Goal: Task Accomplishment & Management: Manage account settings

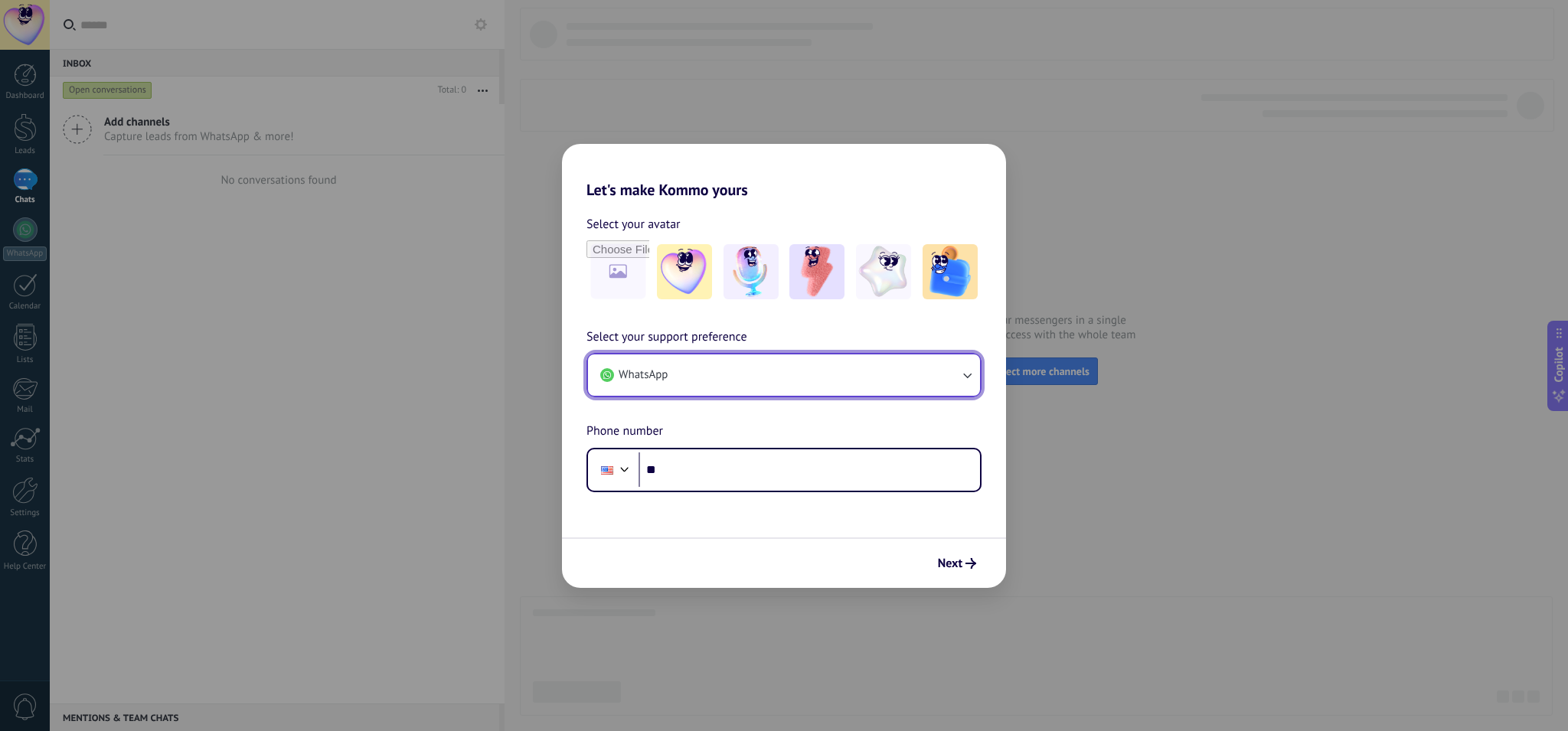
click at [960, 372] on icon "button" at bounding box center [967, 375] width 15 height 15
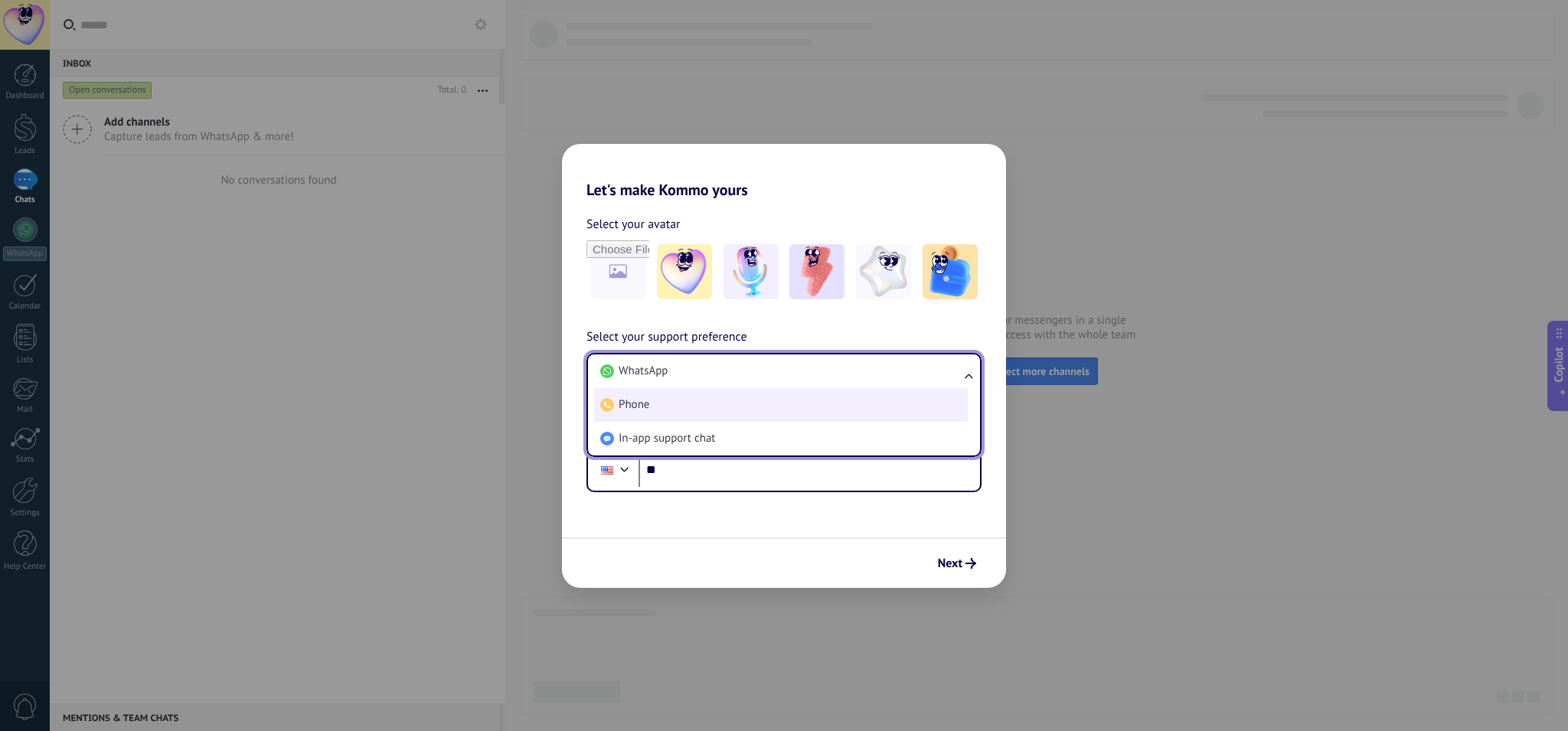
click at [832, 398] on li "Phone" at bounding box center [781, 405] width 373 height 34
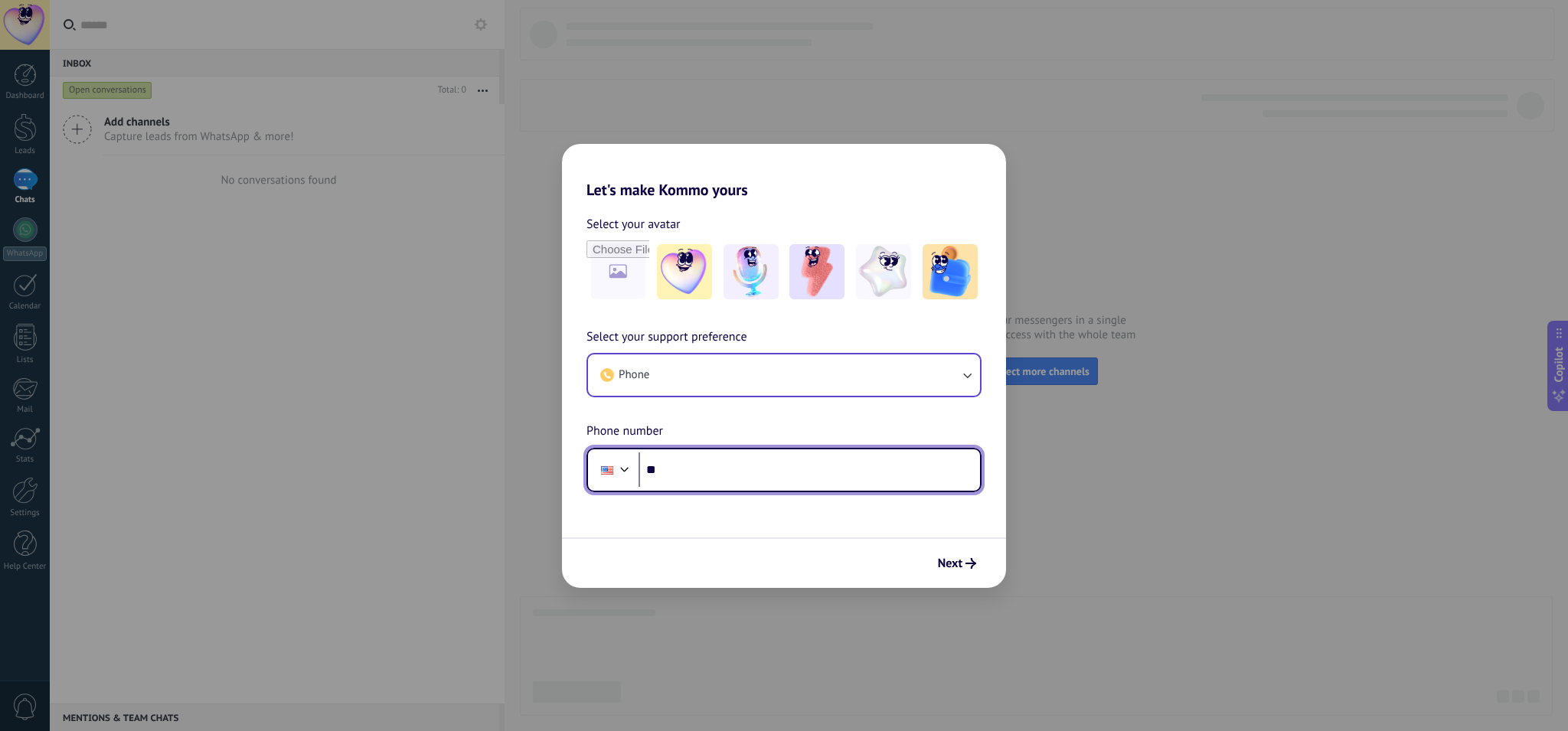
click at [774, 460] on input "**" at bounding box center [809, 470] width 341 height 36
click at [767, 466] on input "**" at bounding box center [809, 470] width 341 height 36
drag, startPoint x: 676, startPoint y: 469, endPoint x: 639, endPoint y: 472, distance: 37.1
click at [639, 472] on input "**" at bounding box center [809, 470] width 341 height 36
paste input "**********"
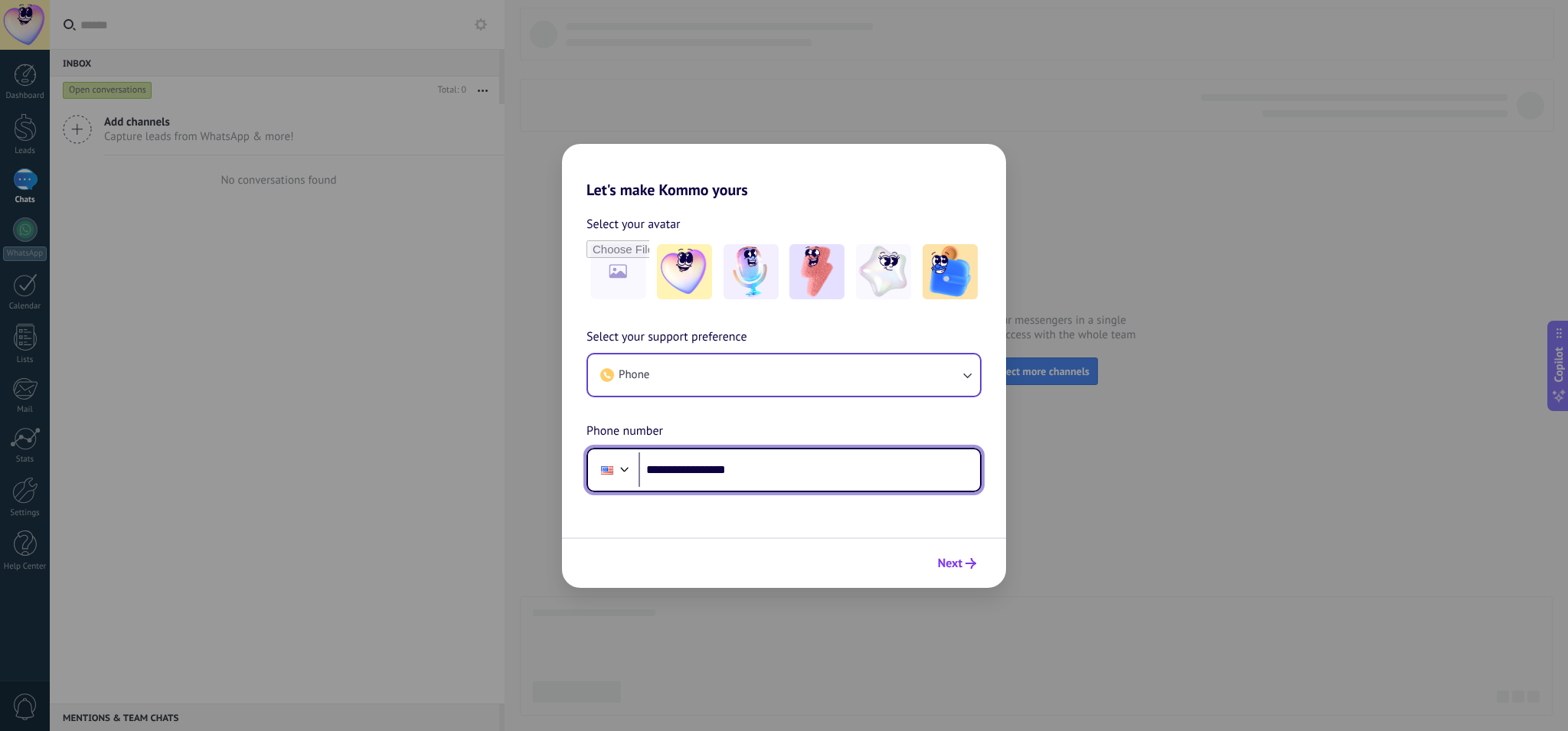
type input "**********"
click at [953, 558] on span "Next" at bounding box center [949, 563] width 25 height 11
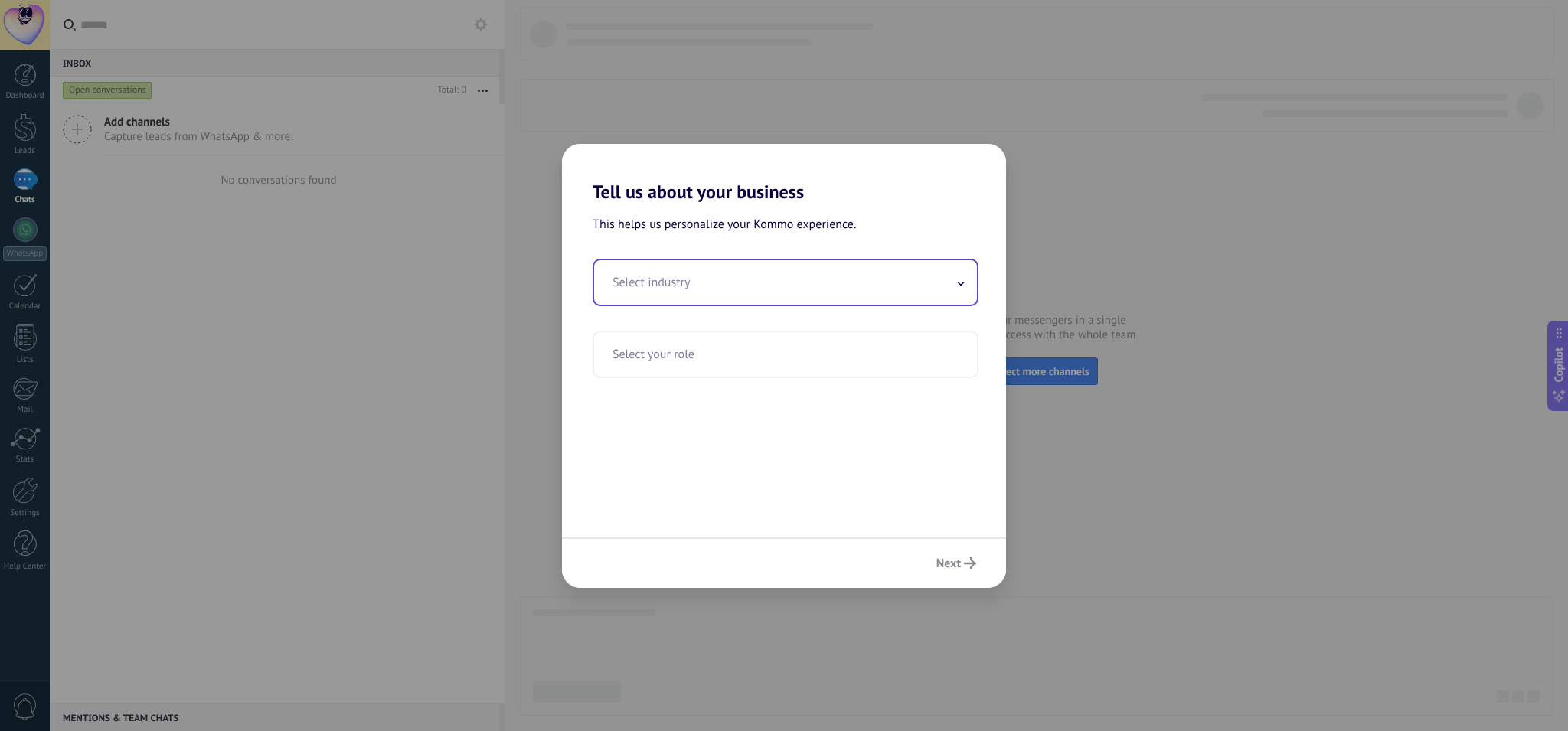
click at [760, 297] on input "text" at bounding box center [785, 282] width 383 height 44
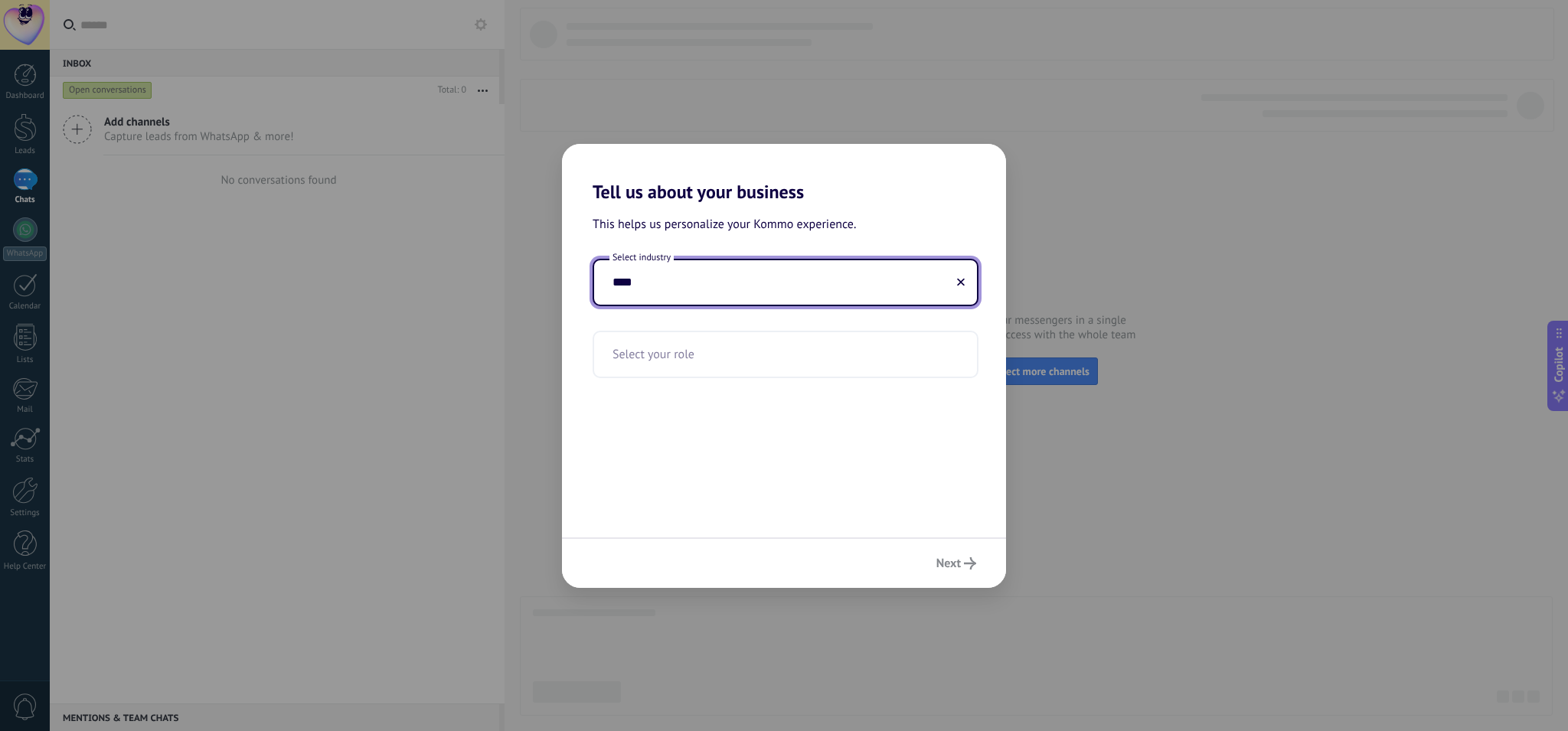
click at [748, 305] on div "Select industry ****" at bounding box center [785, 282] width 386 height 47
click at [748, 304] on div "Select industry ****" at bounding box center [785, 282] width 386 height 47
click at [747, 293] on input "****" at bounding box center [785, 282] width 383 height 44
click at [747, 293] on input "****" at bounding box center [785, 282] width 383 height 44
type input "****"
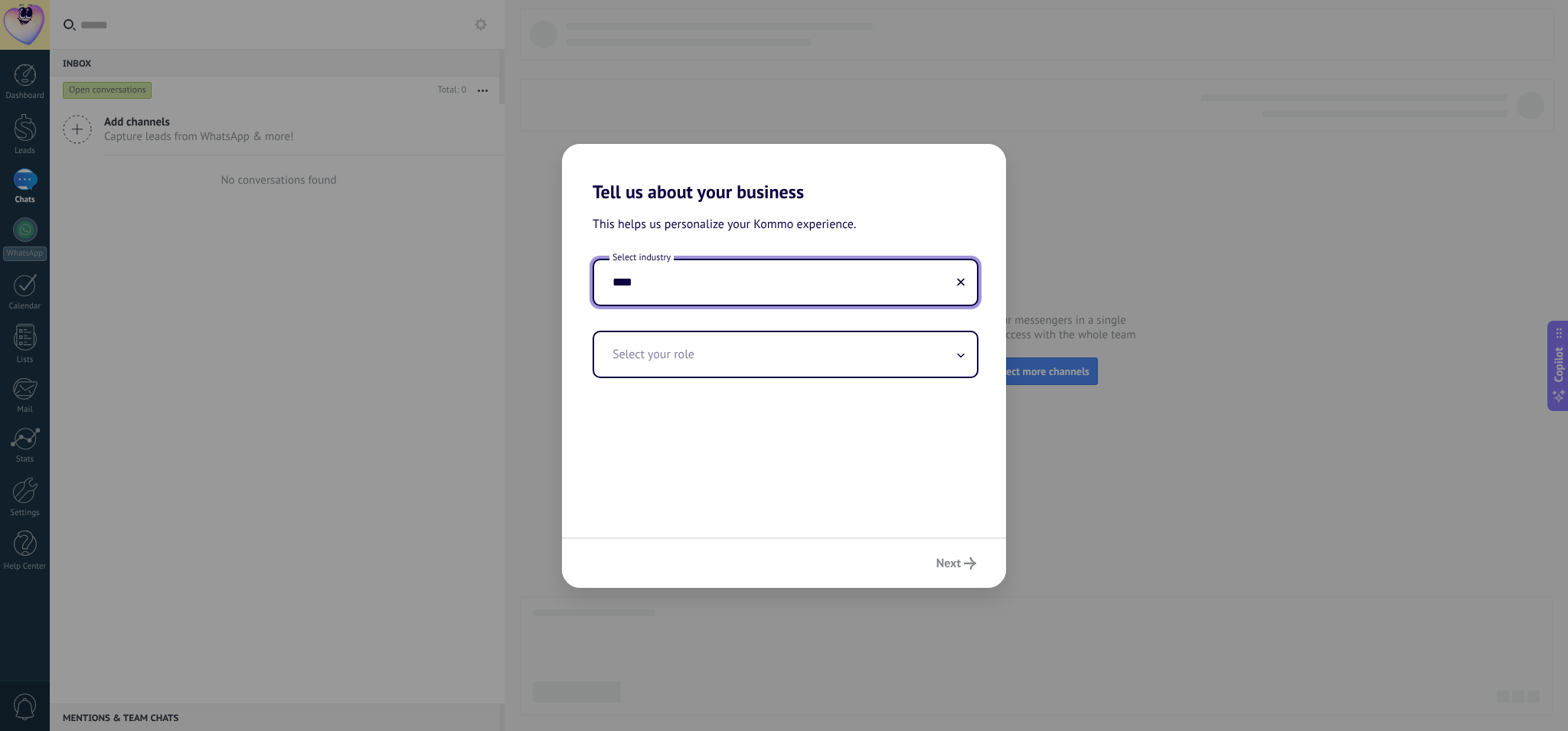
click at [870, 284] on input "****" at bounding box center [785, 282] width 383 height 44
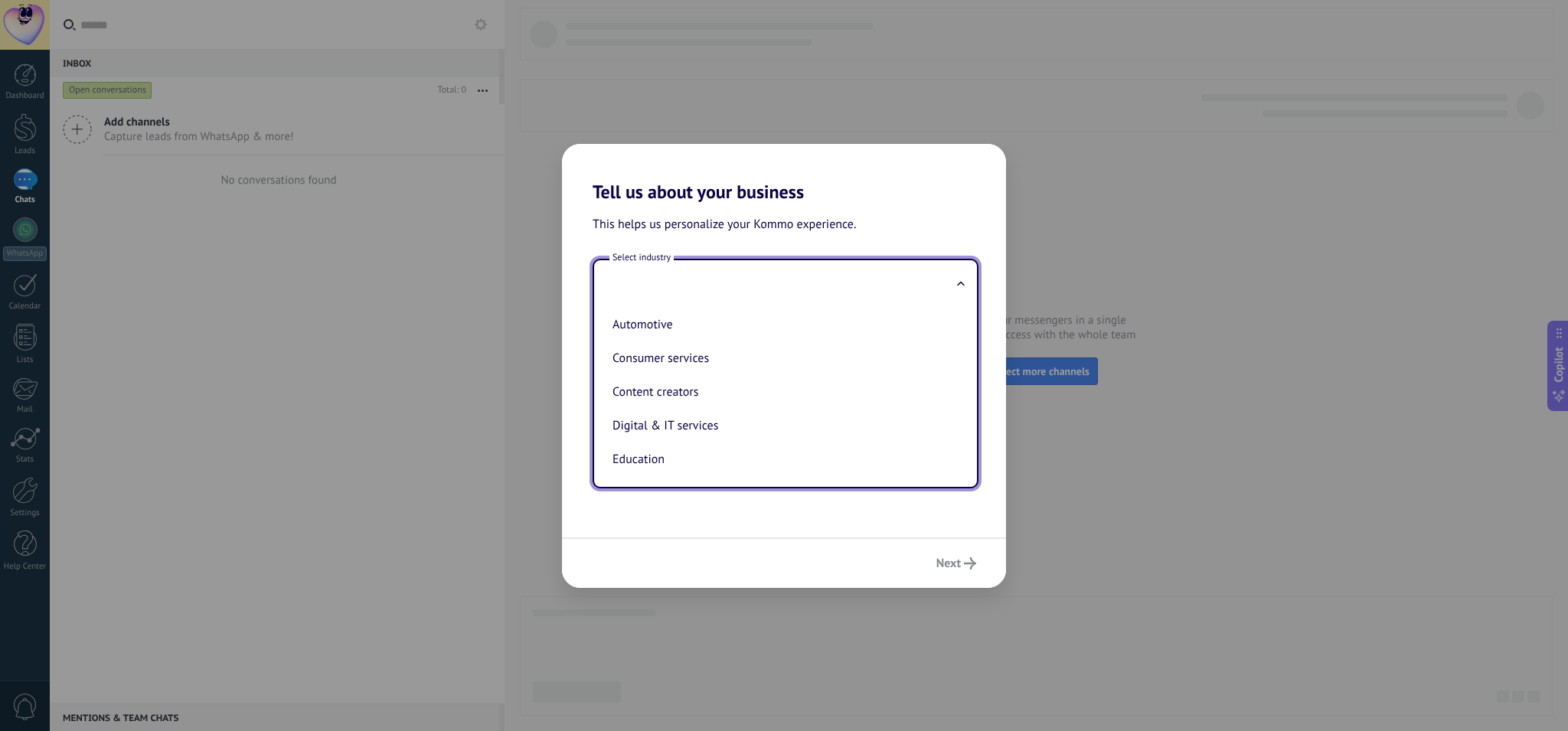
scroll to position [419, 0]
click at [725, 449] on li "Transportation" at bounding box center [782, 458] width 352 height 34
type input "**********"
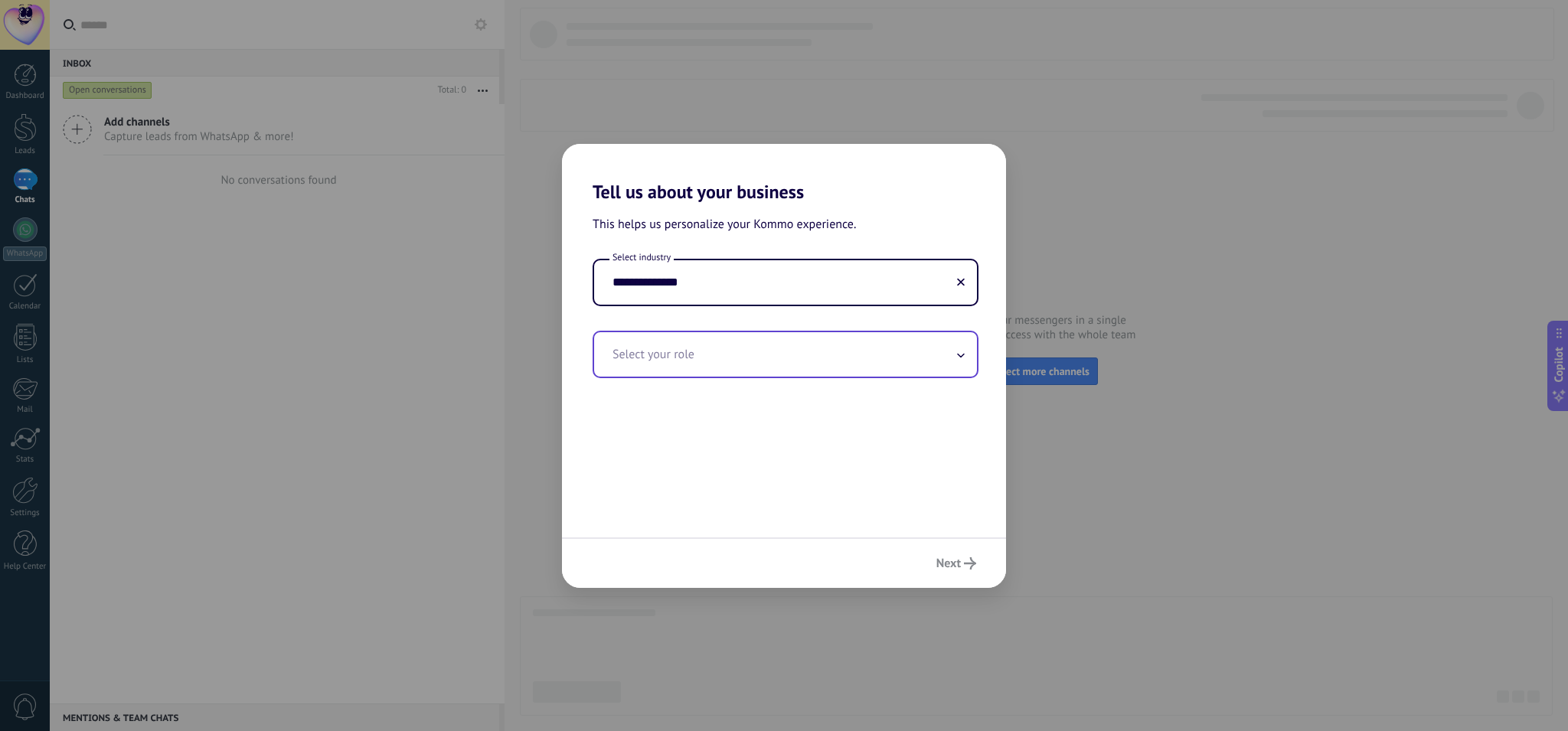
click at [779, 373] on input "text" at bounding box center [785, 354] width 383 height 44
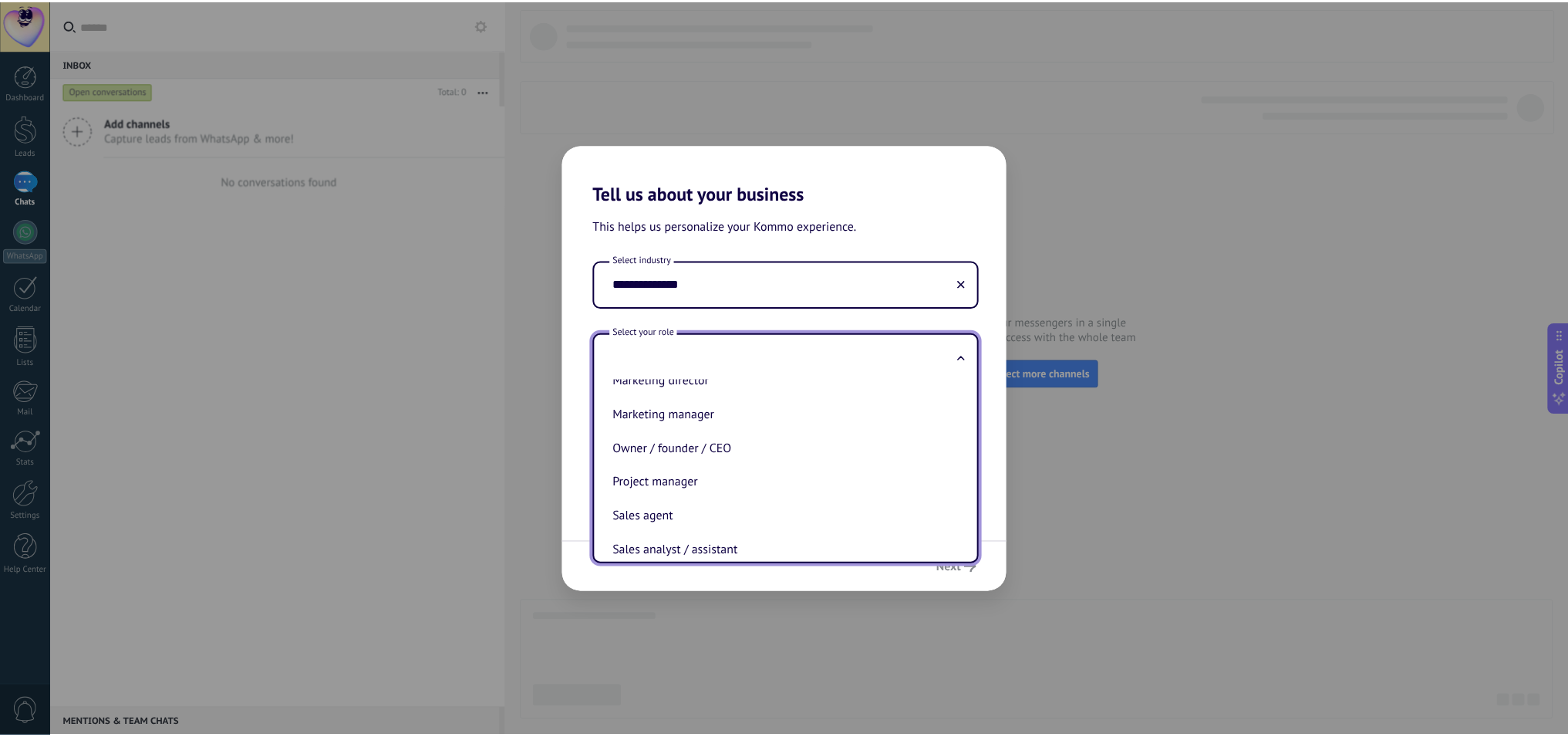
scroll to position [302, 0]
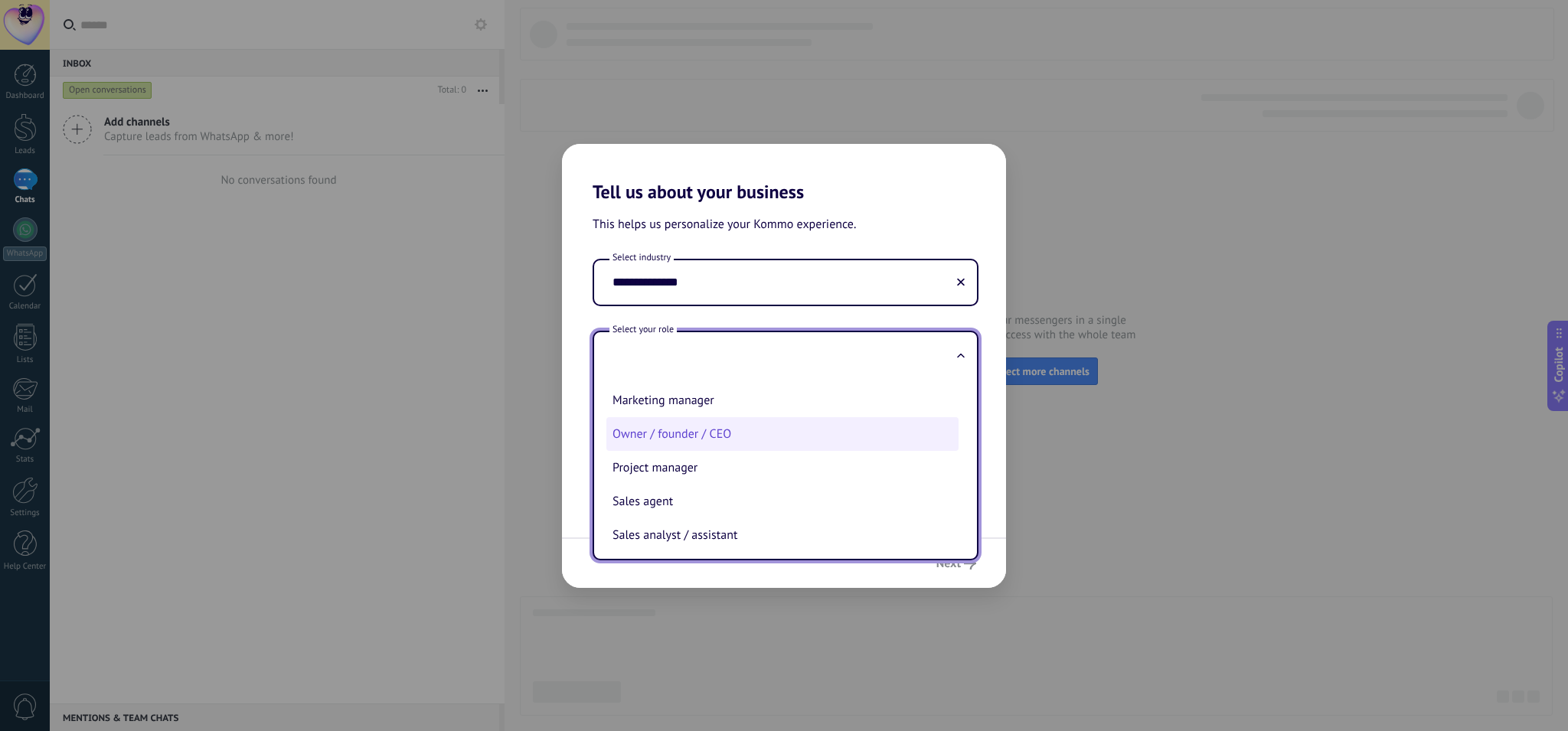
click at [776, 438] on li "Owner / founder / CEO" at bounding box center [782, 434] width 352 height 34
type input "**********"
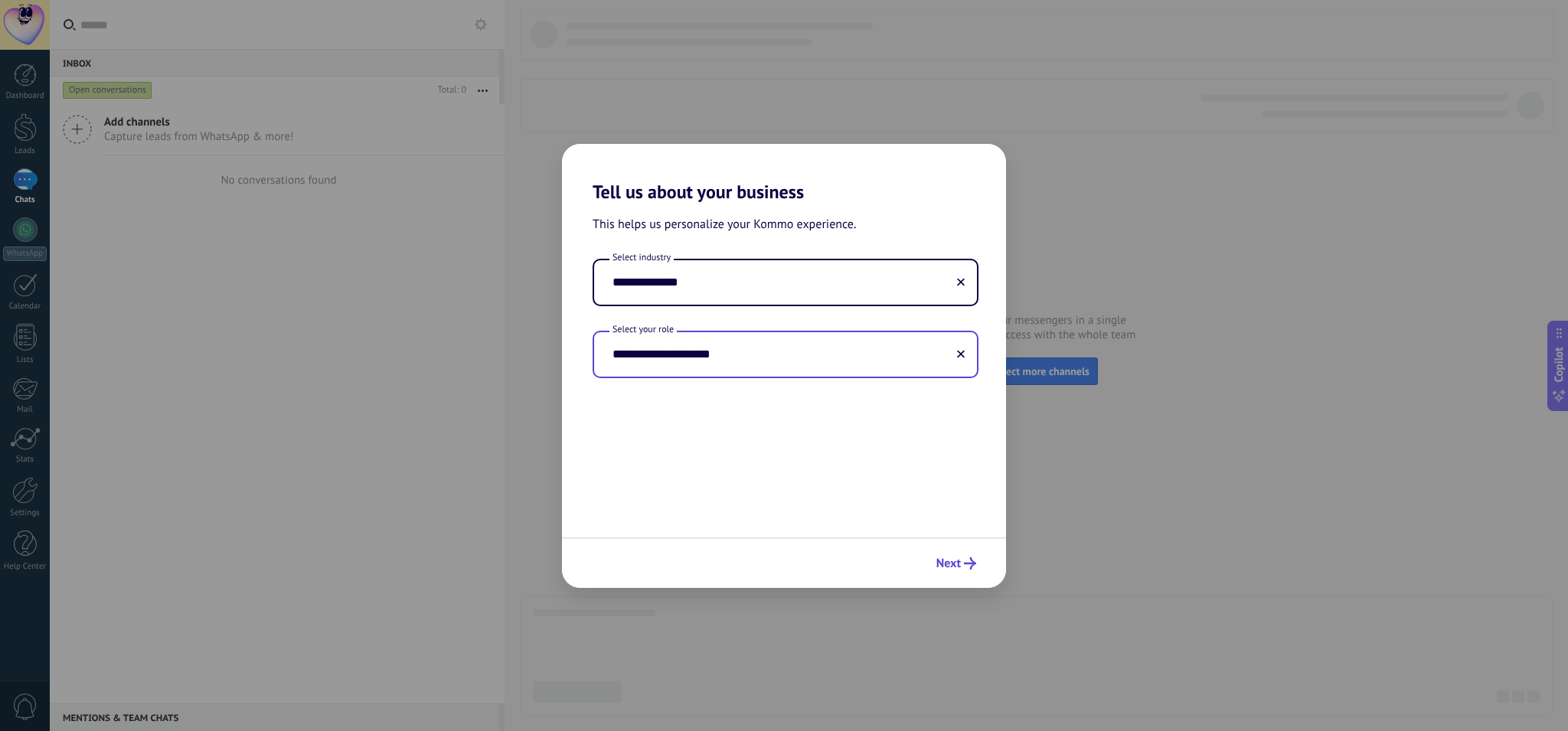
click at [949, 561] on span "Next" at bounding box center [949, 563] width 25 height 11
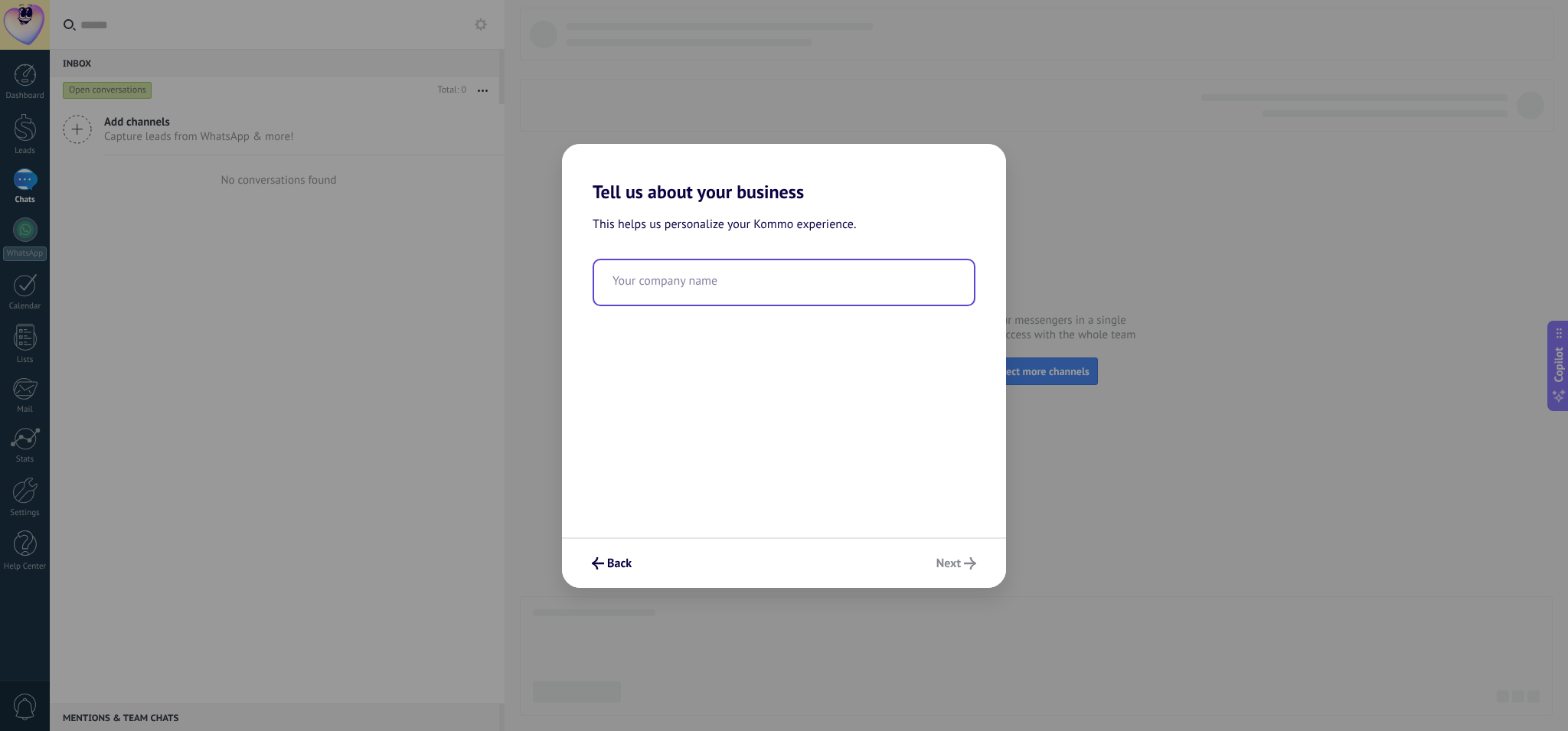
click at [846, 292] on input "text" at bounding box center [784, 282] width 380 height 44
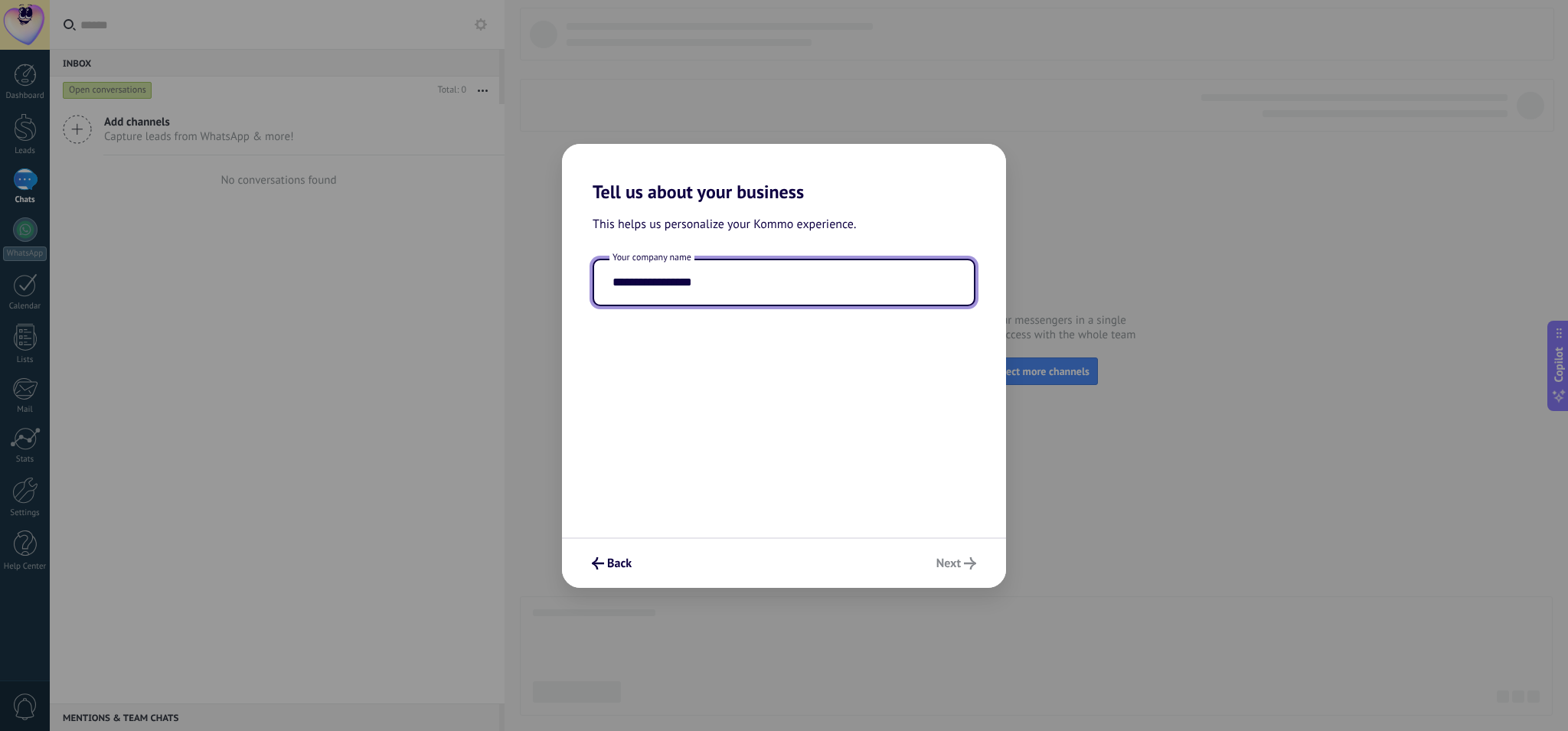
type input "**********"
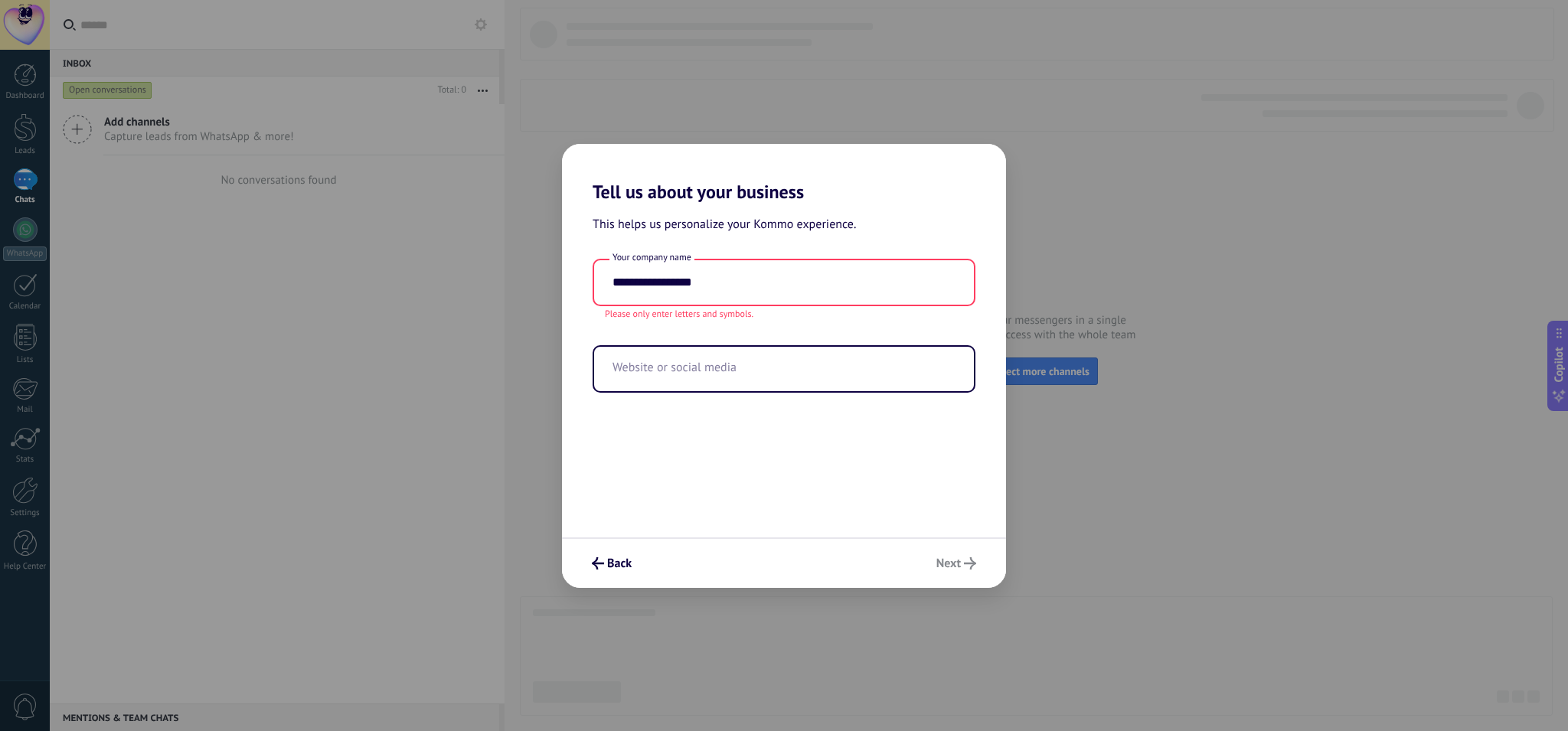
click at [961, 563] on div "Back Next" at bounding box center [783, 562] width 444 height 51
click at [736, 359] on input "text" at bounding box center [784, 369] width 380 height 44
paste input "**********"
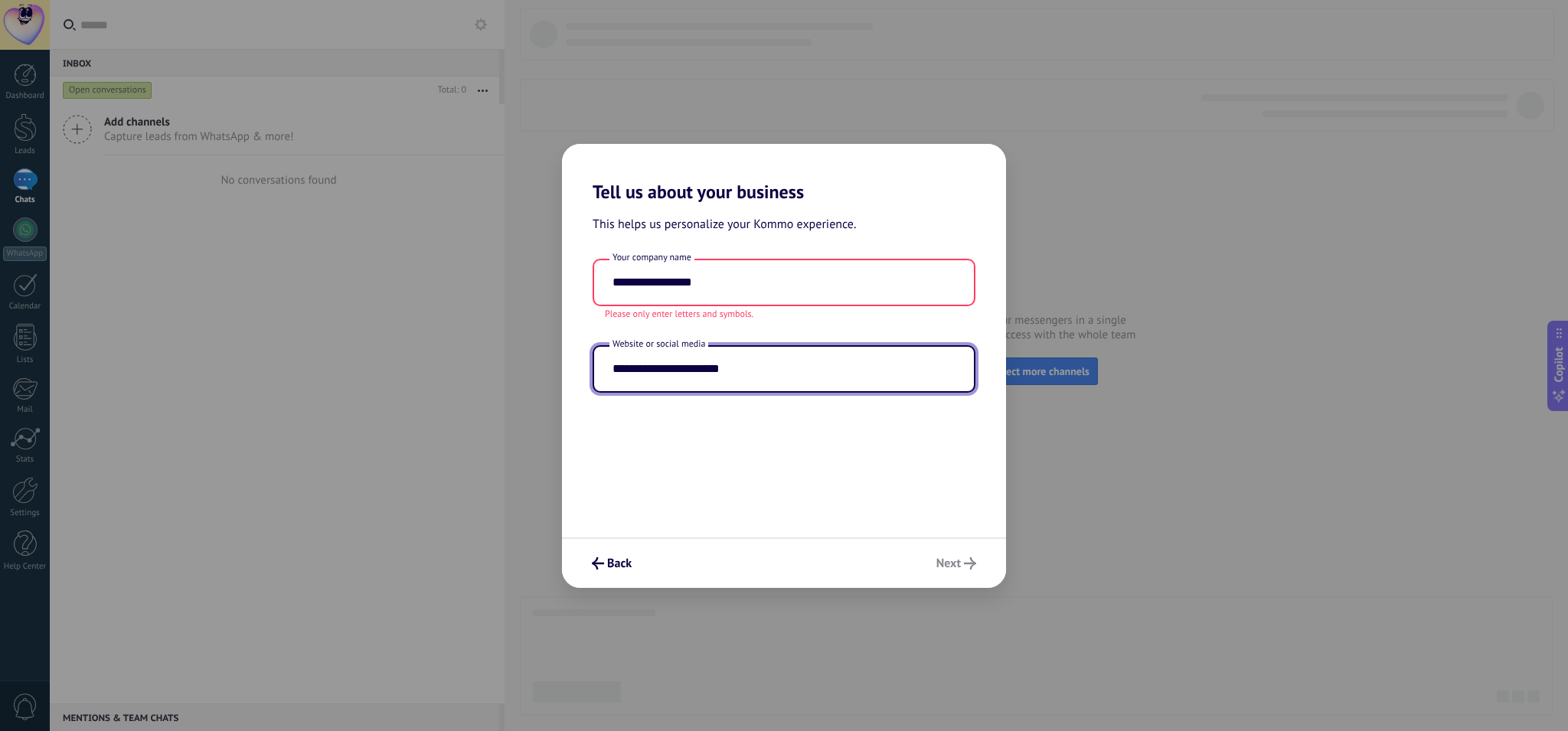
type input "**********"
click at [950, 562] on div "Back Next" at bounding box center [783, 562] width 444 height 51
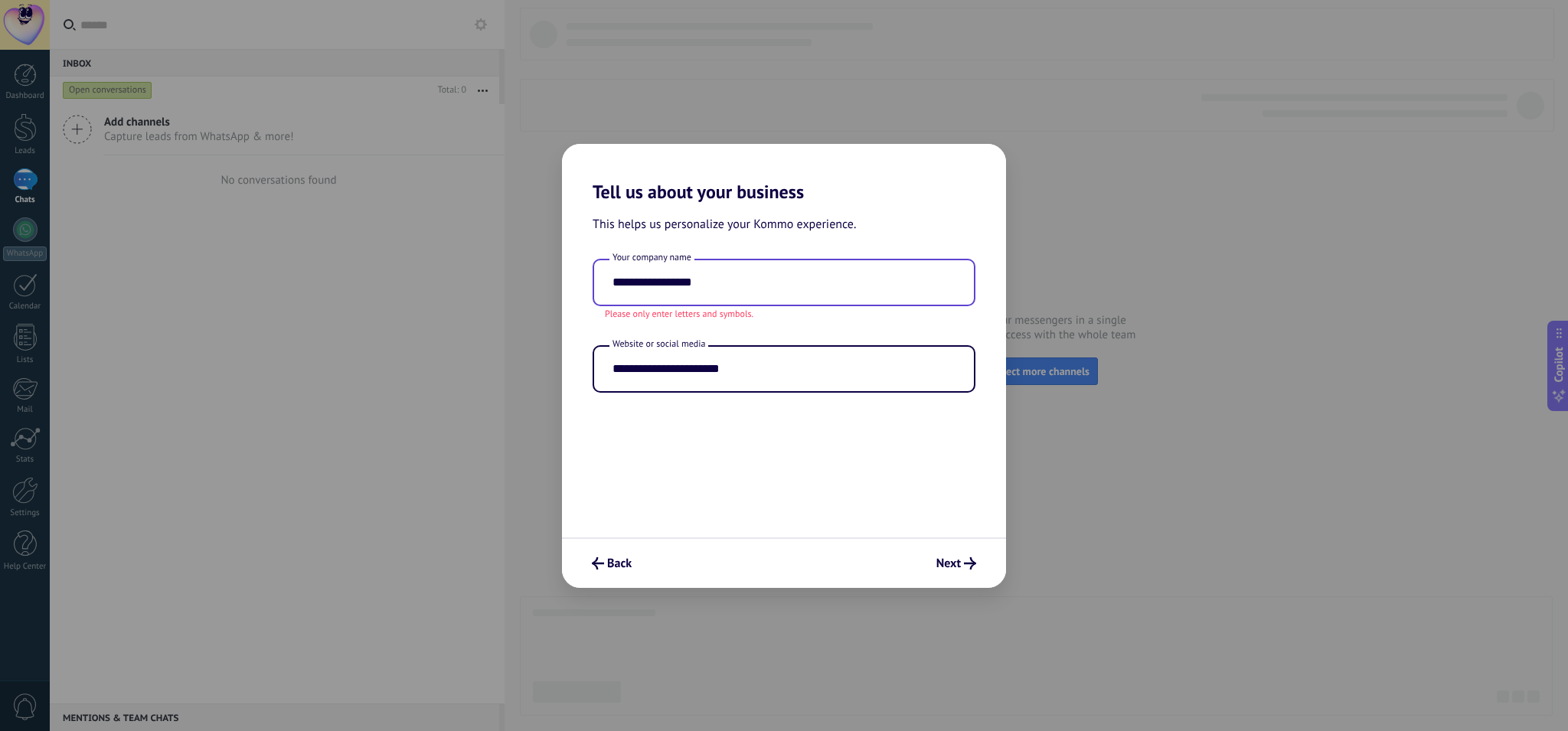
click at [827, 297] on input "**********" at bounding box center [784, 282] width 380 height 44
click at [958, 565] on span "Next" at bounding box center [949, 563] width 25 height 11
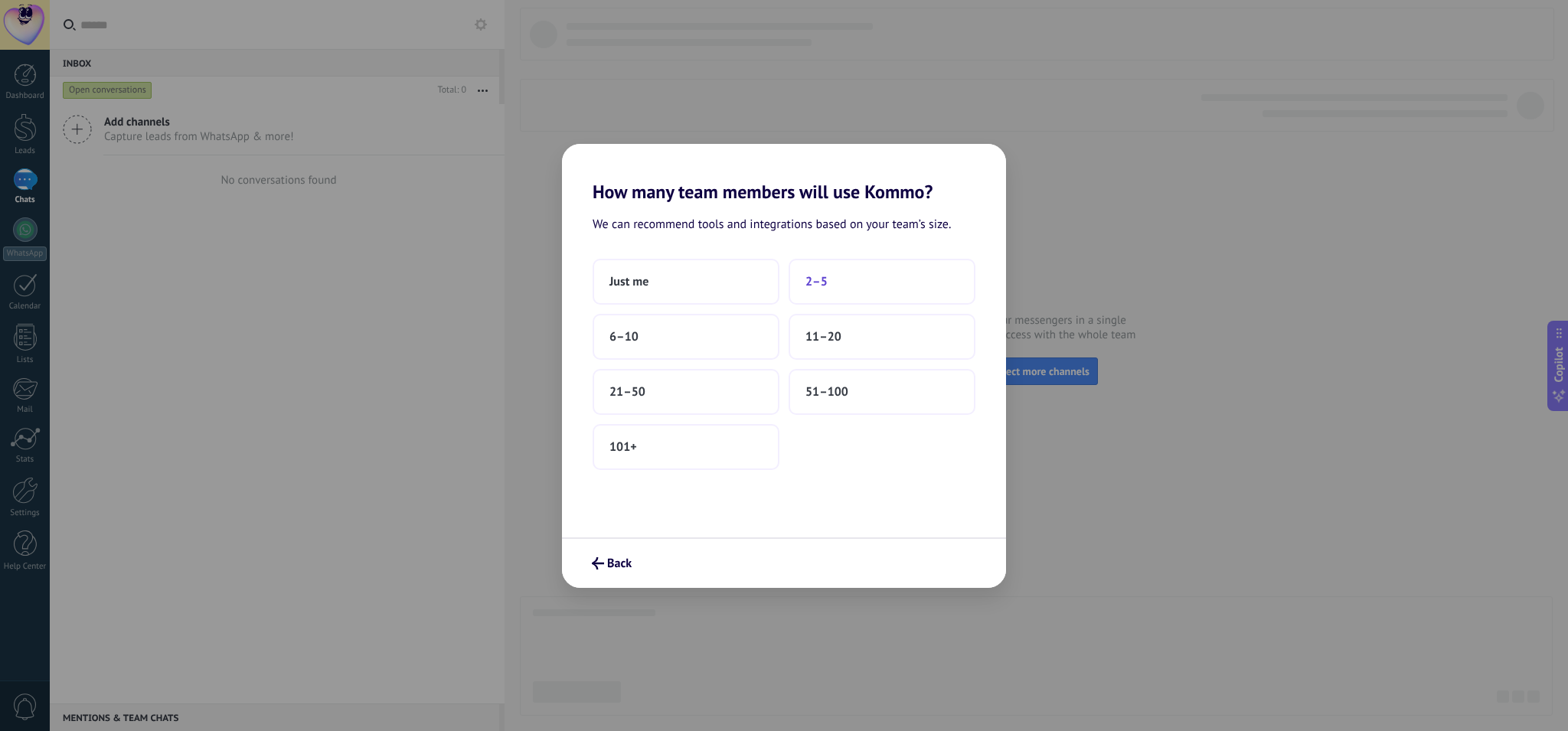
click at [843, 285] on button "2–5" at bounding box center [882, 282] width 187 height 46
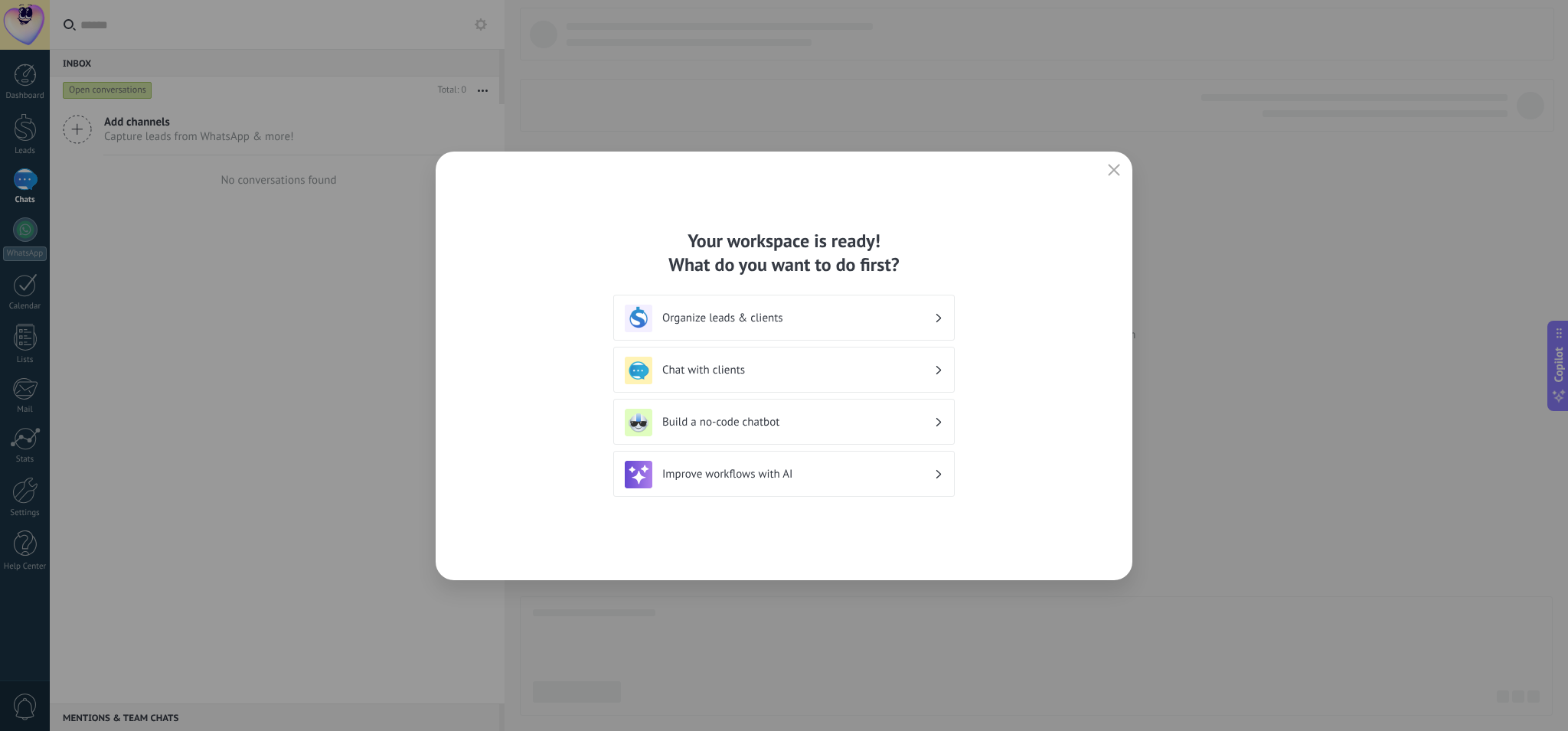
click at [835, 315] on h3 "Organize leads & clients" at bounding box center [798, 317] width 272 height 14
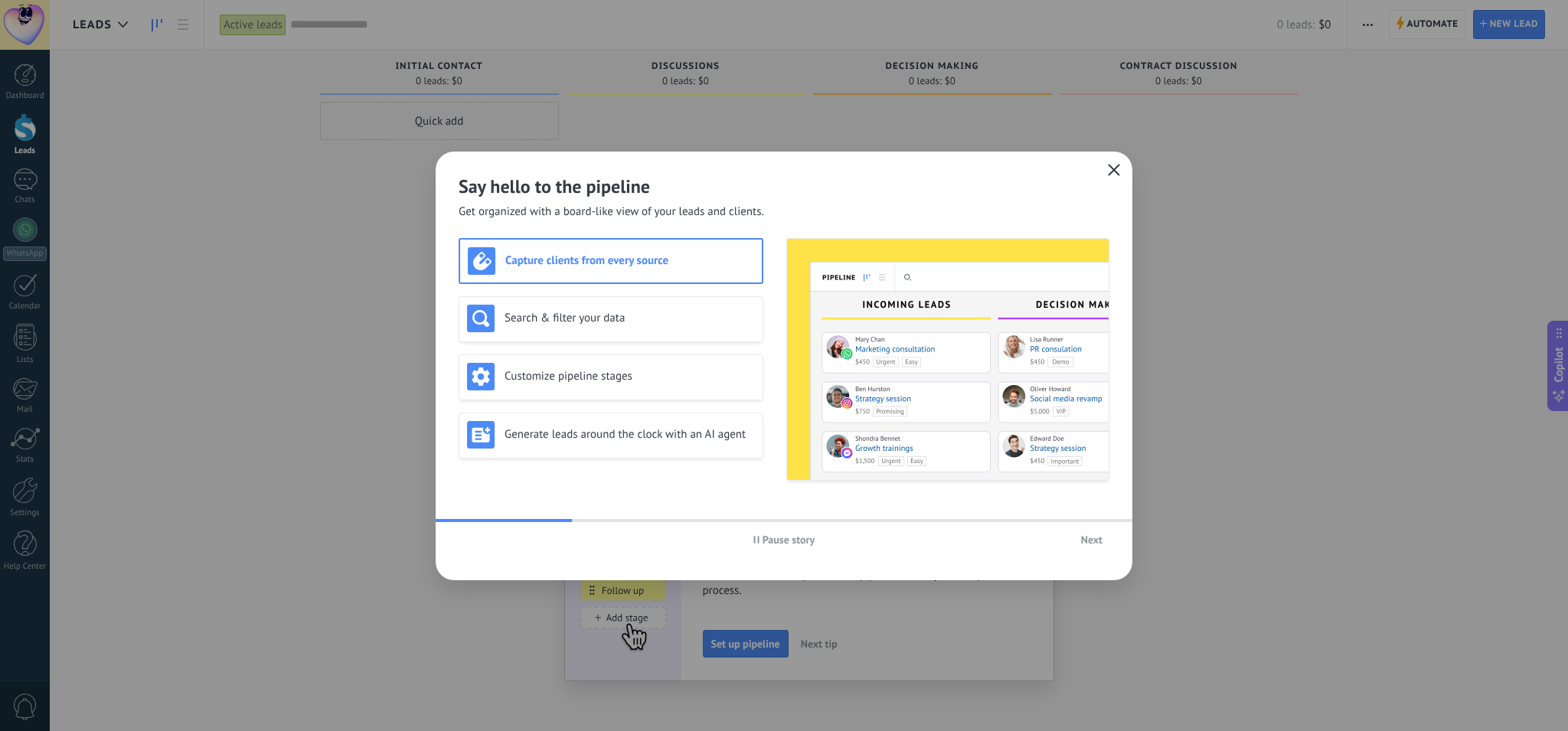
click at [1114, 170] on icon "button" at bounding box center [1114, 170] width 12 height 12
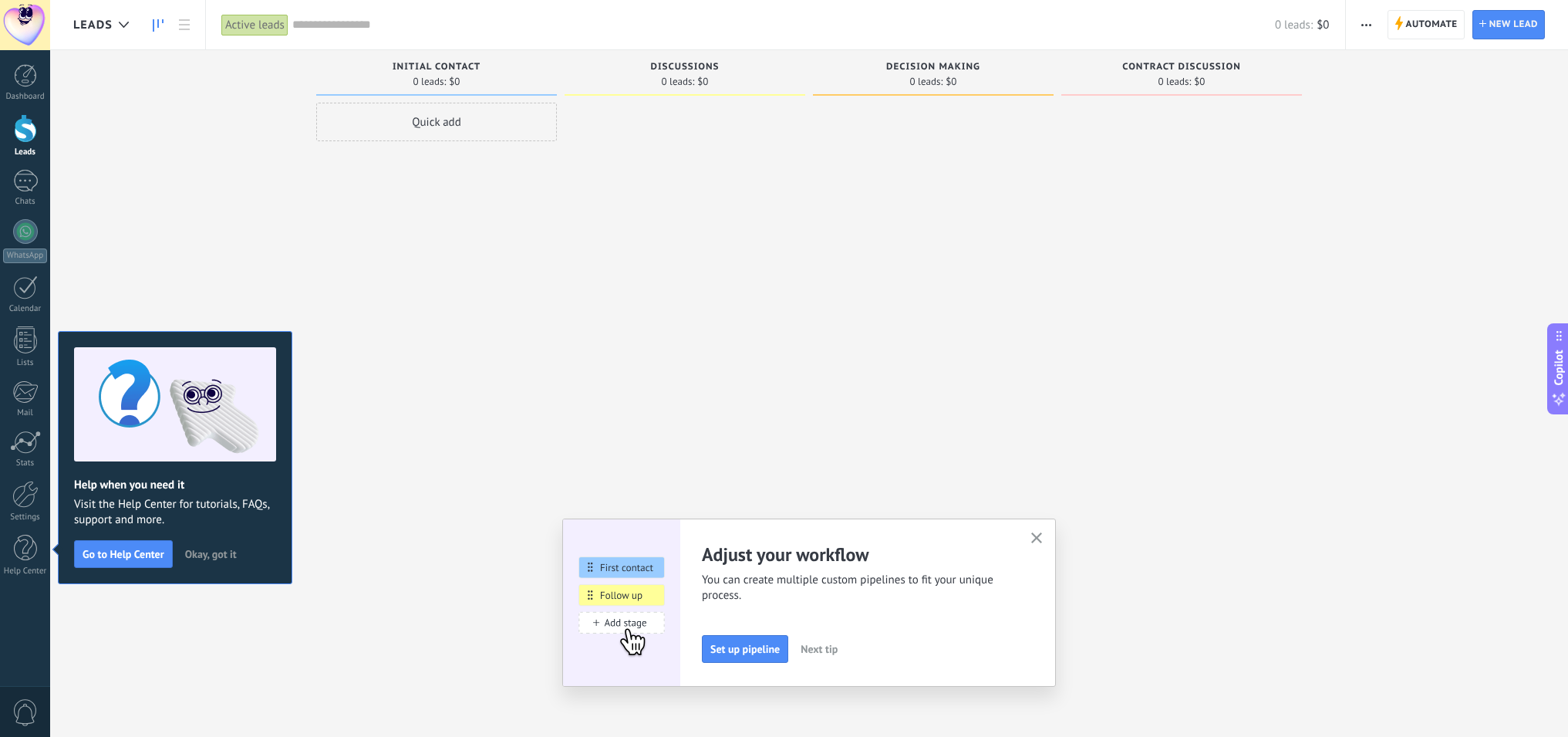
click at [1380, 75] on div "Incoming leads Requests: [PHONE_NUMBER] Initial contact 0 leads: $0 Quick add D…" at bounding box center [821, 345] width 1495 height 588
click at [1425, 21] on span "Automate" at bounding box center [1432, 25] width 51 height 27
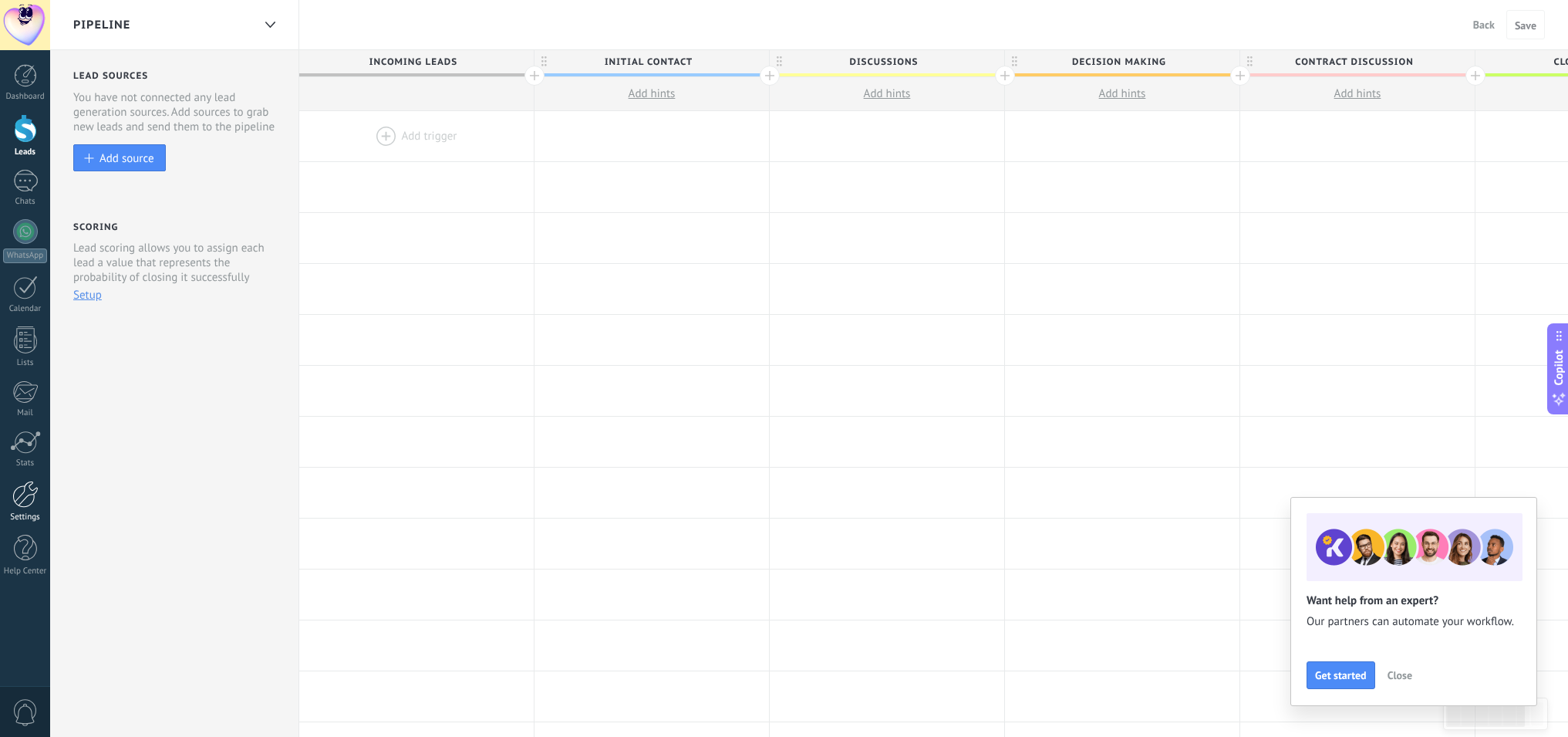
click at [27, 496] on div at bounding box center [25, 494] width 27 height 27
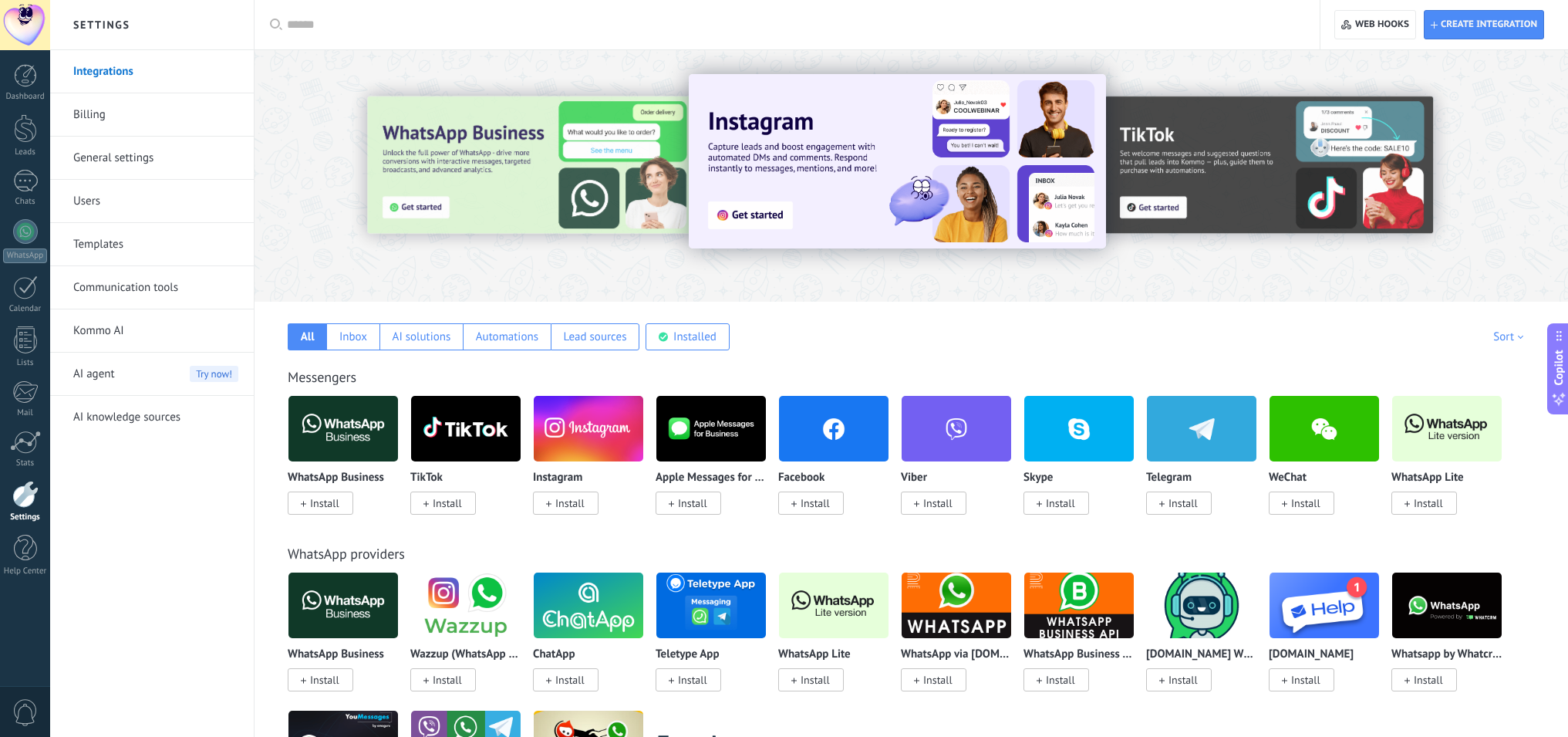
click at [151, 156] on link "General settings" at bounding box center [156, 158] width 165 height 44
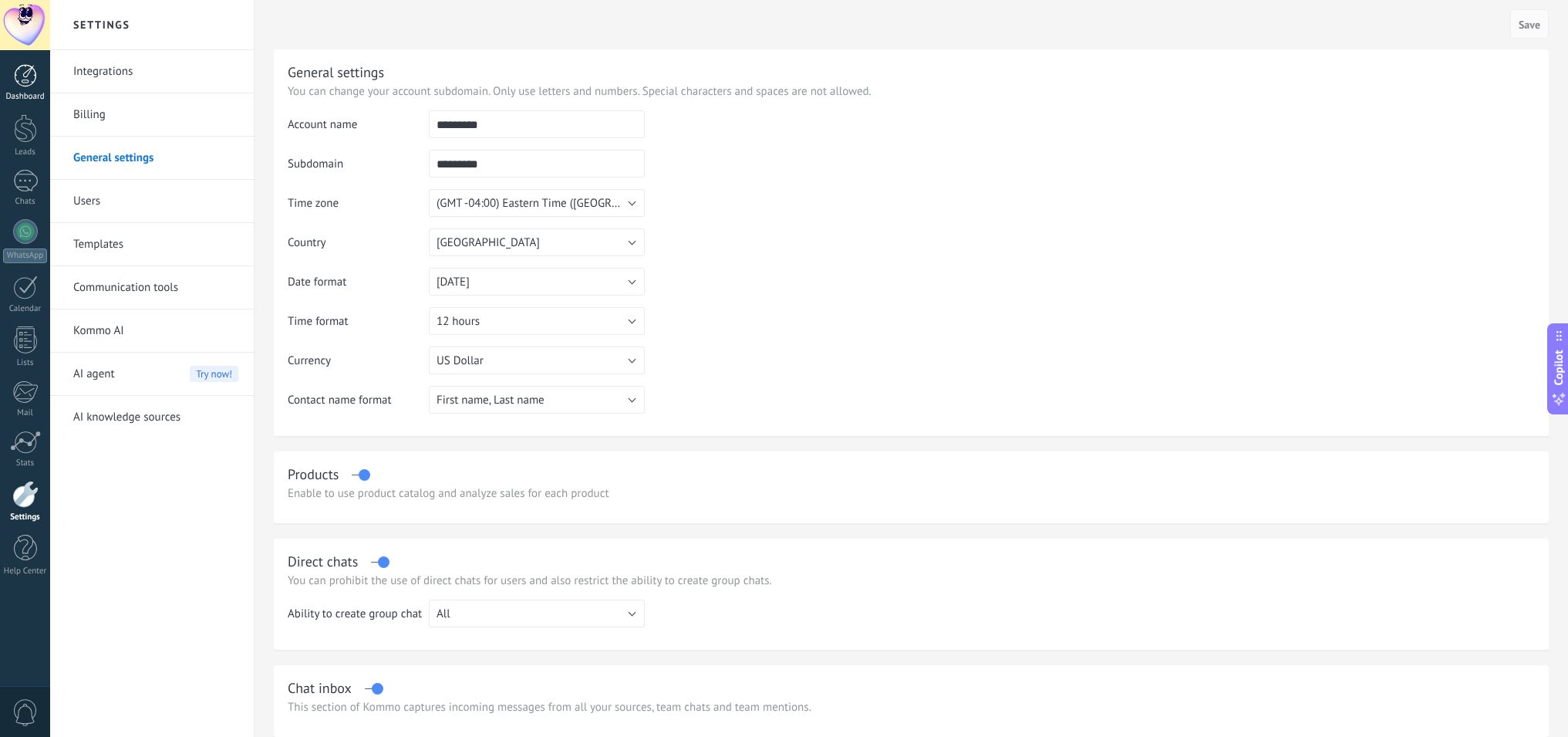
click at [27, 80] on div at bounding box center [25, 75] width 23 height 23
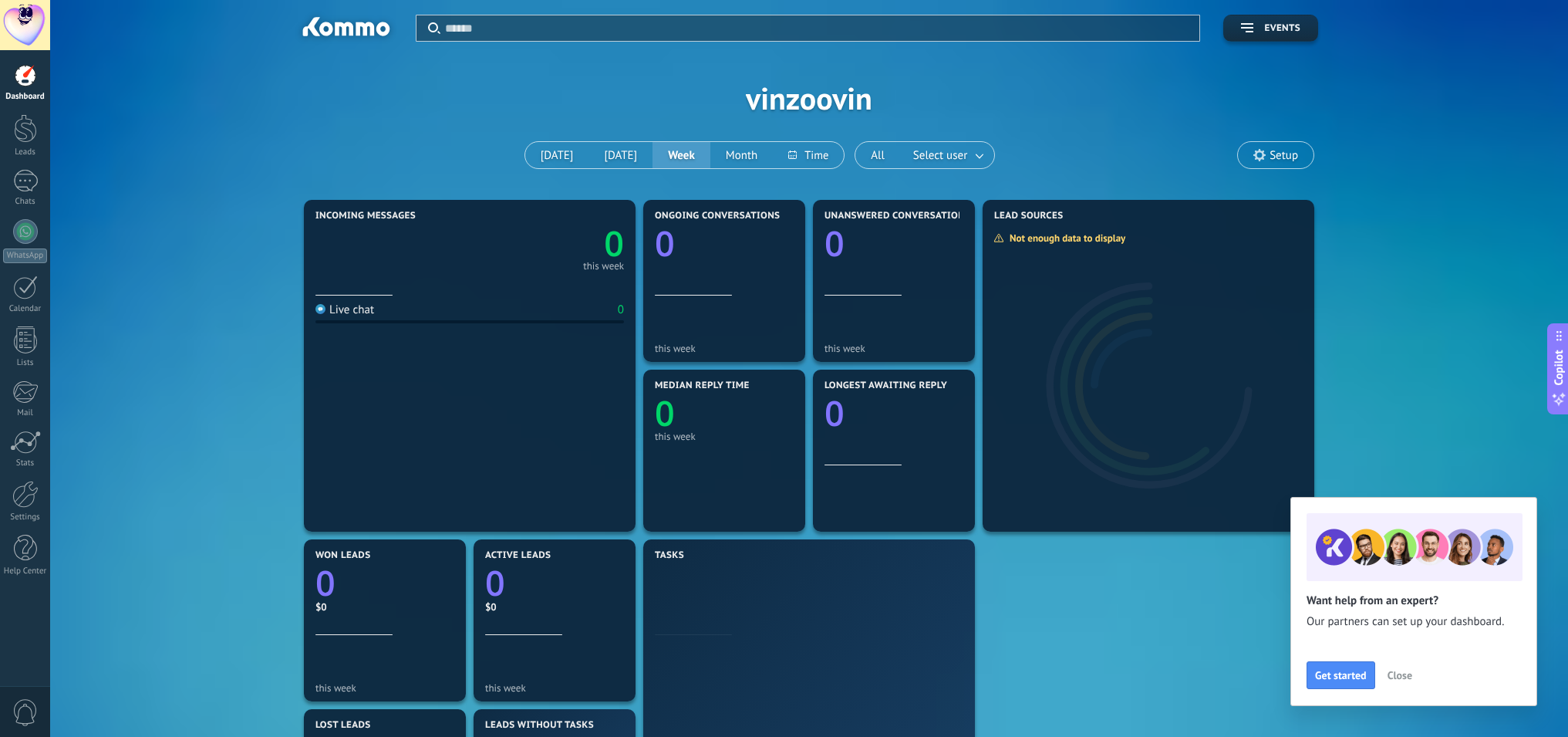
click at [498, 27] on input "text" at bounding box center [818, 27] width 746 height 16
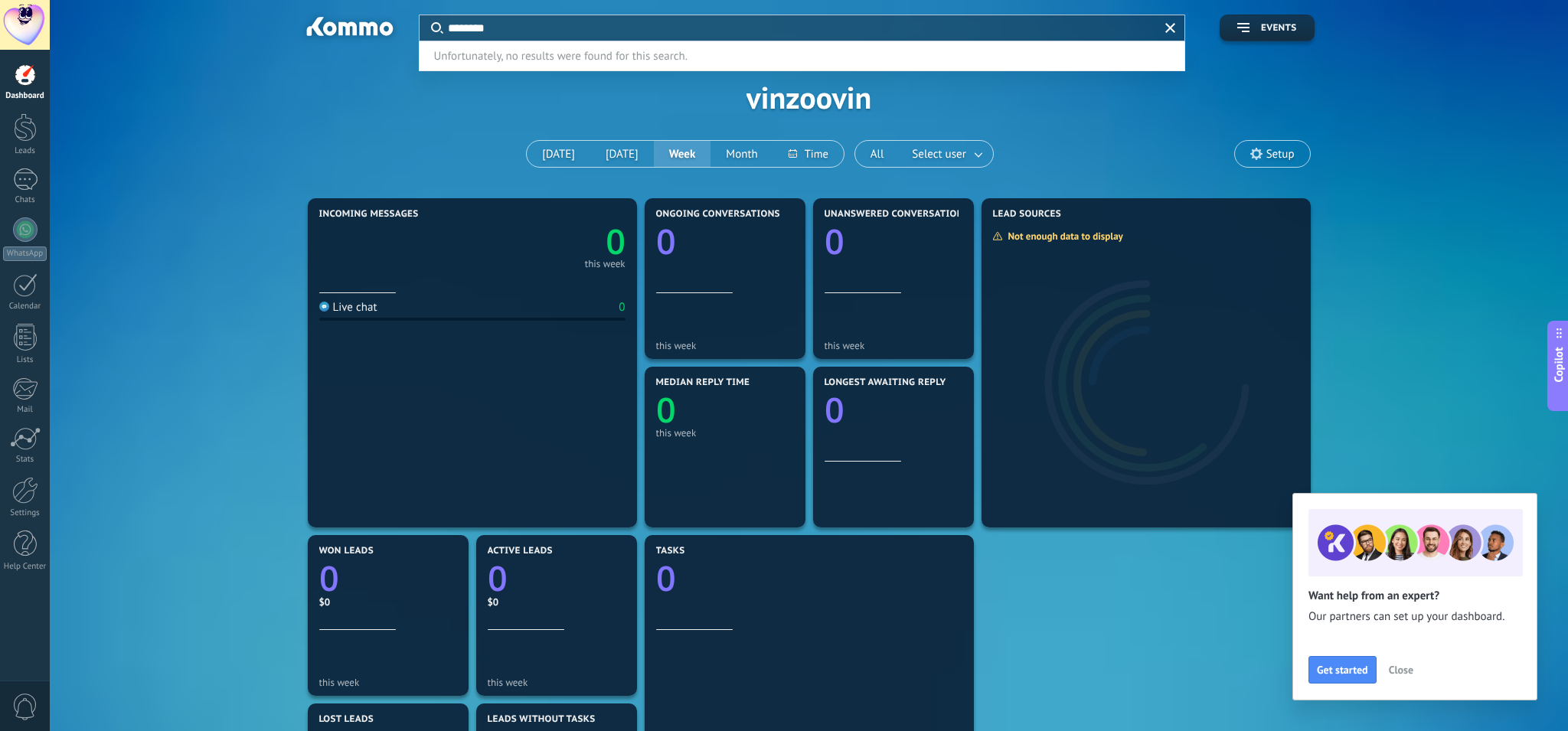
type input "********"
click at [1286, 153] on div at bounding box center [784, 366] width 1568 height 731
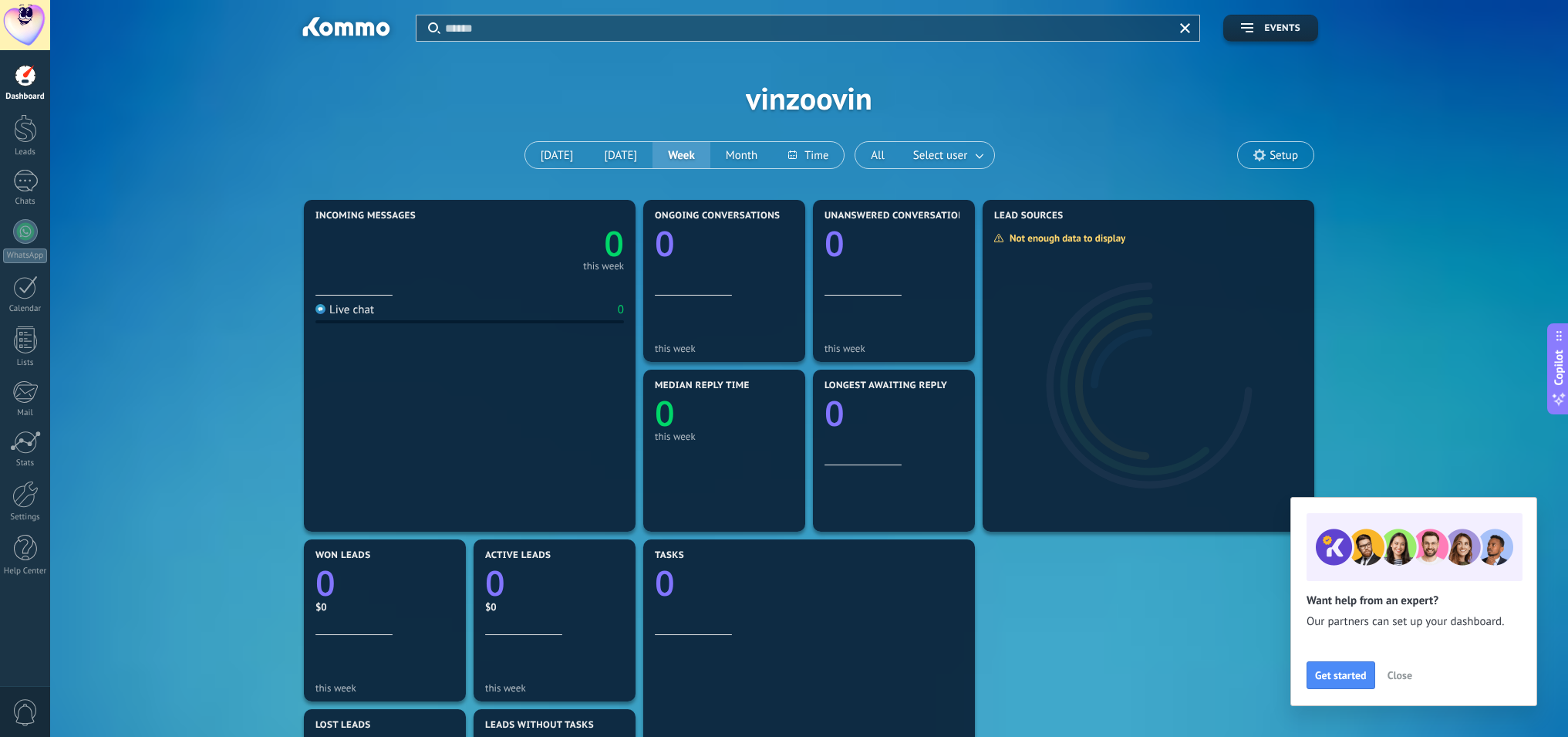
click at [1272, 149] on span "Setup" at bounding box center [1283, 155] width 28 height 13
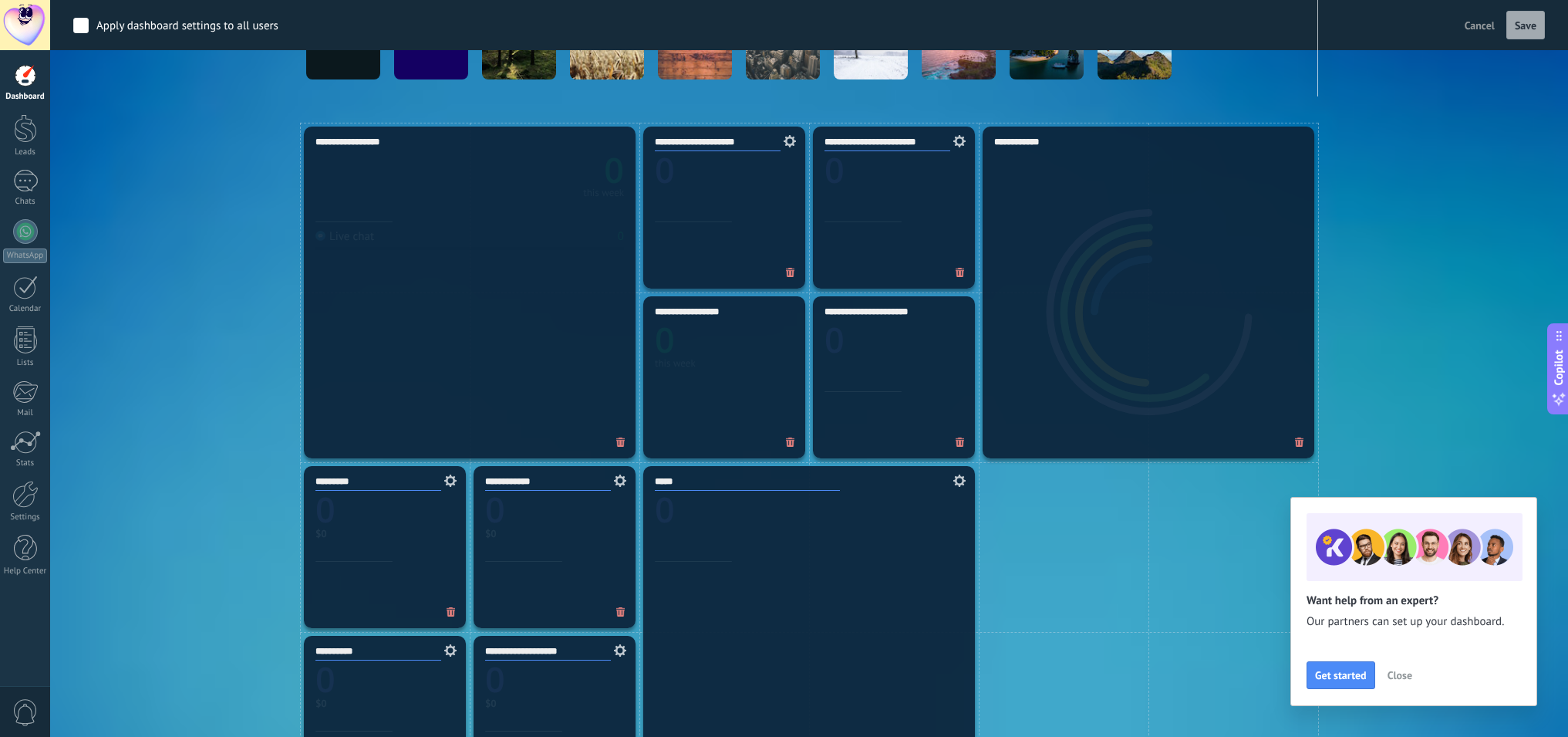
scroll to position [50, 0]
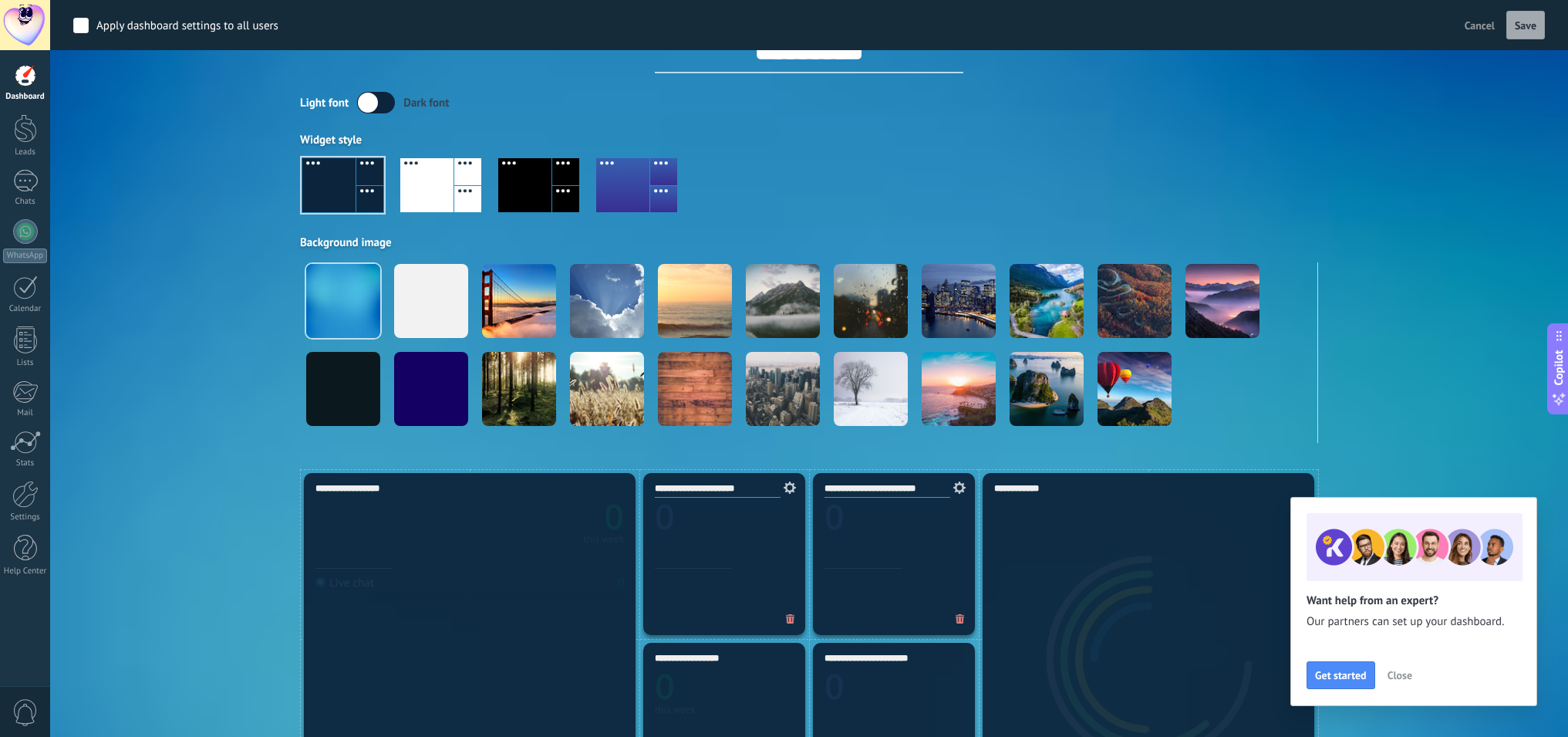
click at [1480, 27] on span "Cancel" at bounding box center [1480, 26] width 30 height 14
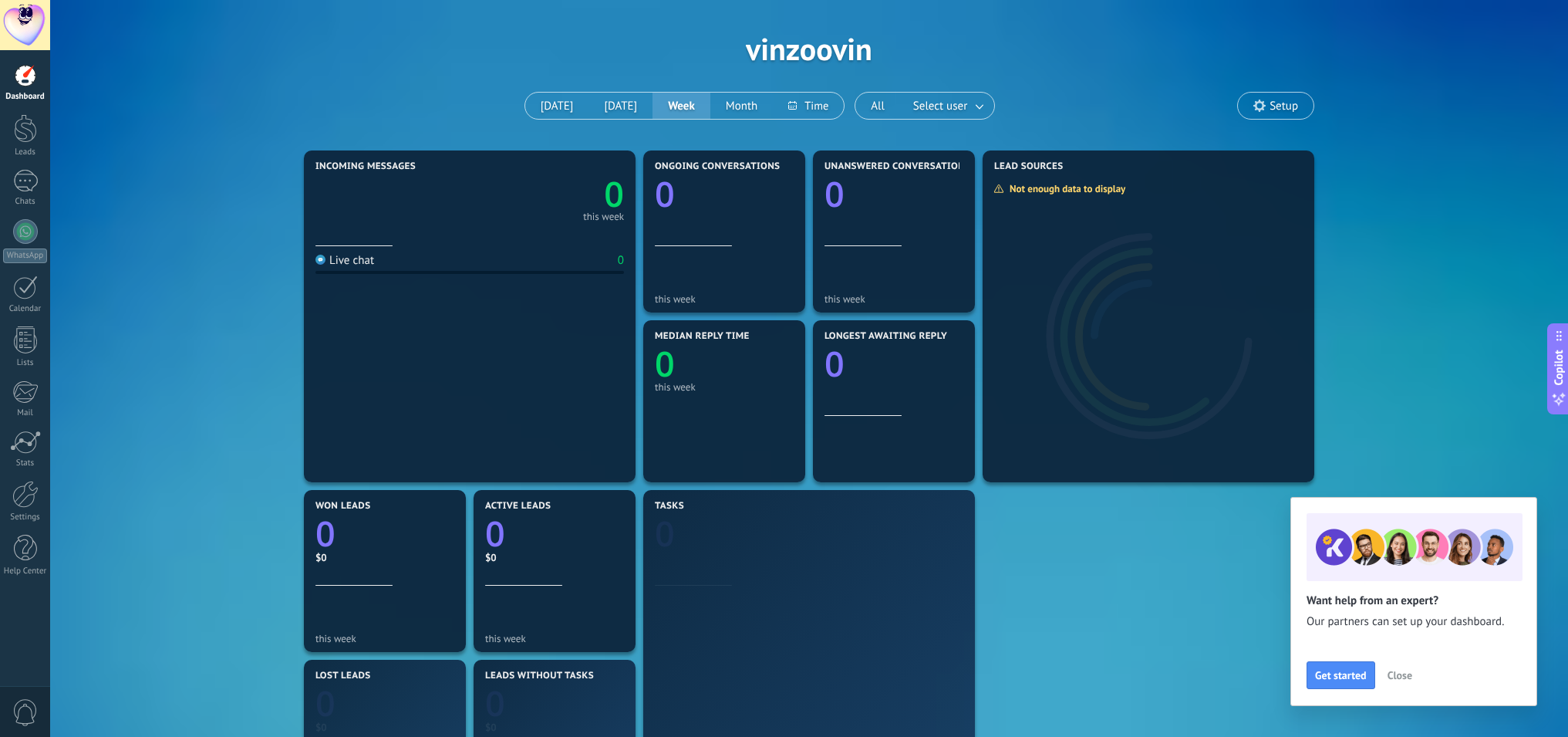
scroll to position [355, 0]
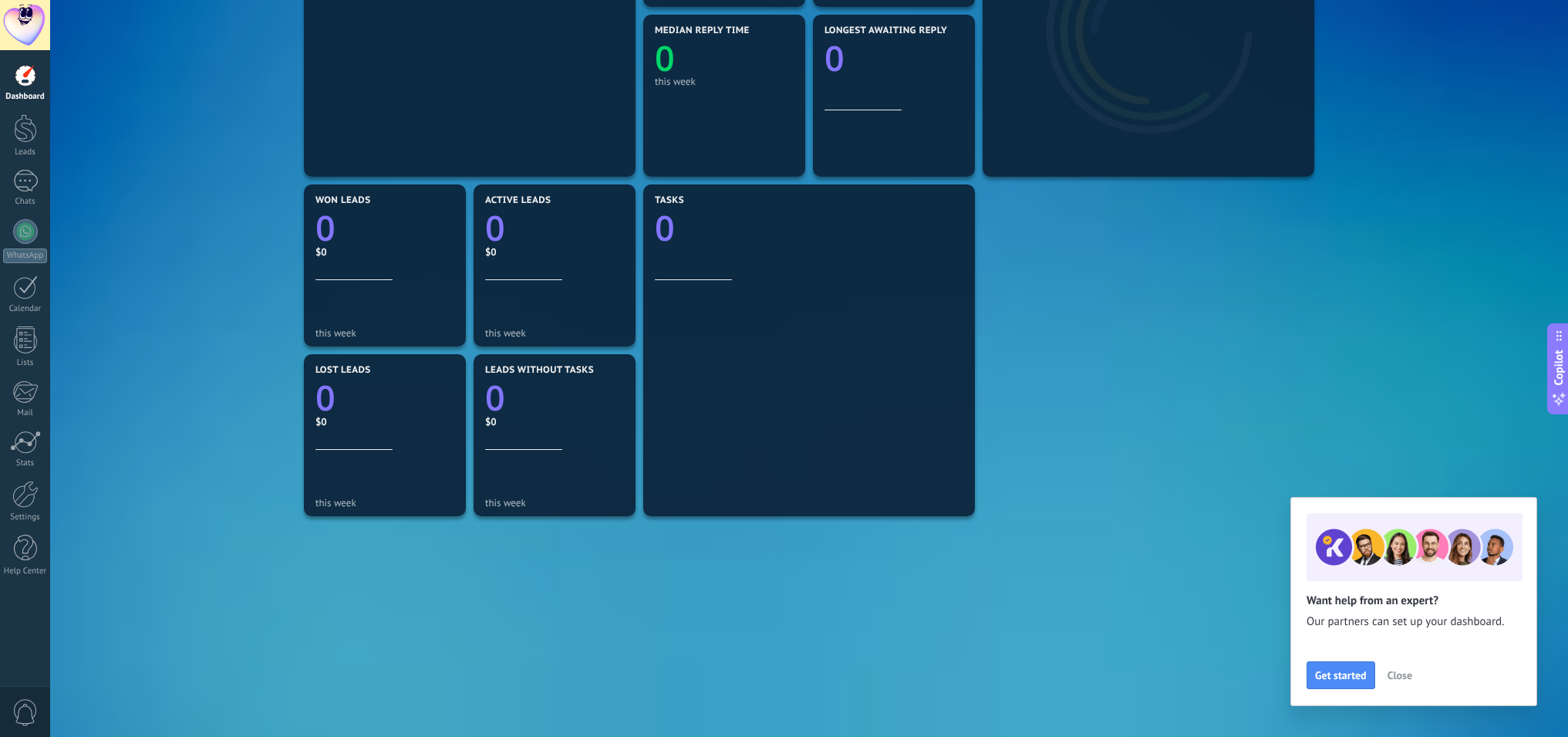
click at [1398, 677] on span "Close" at bounding box center [1400, 675] width 25 height 11
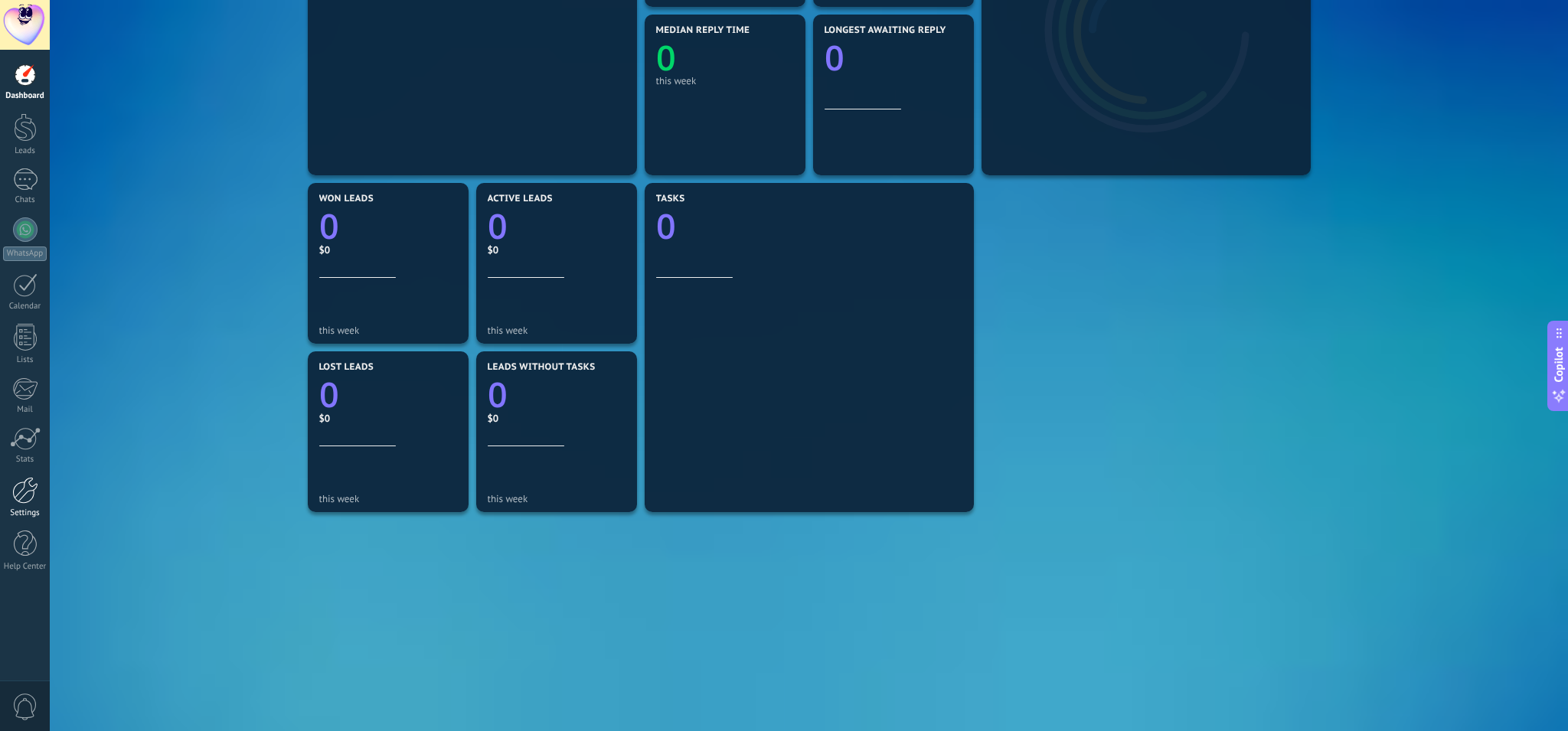
click at [29, 503] on div at bounding box center [25, 490] width 26 height 27
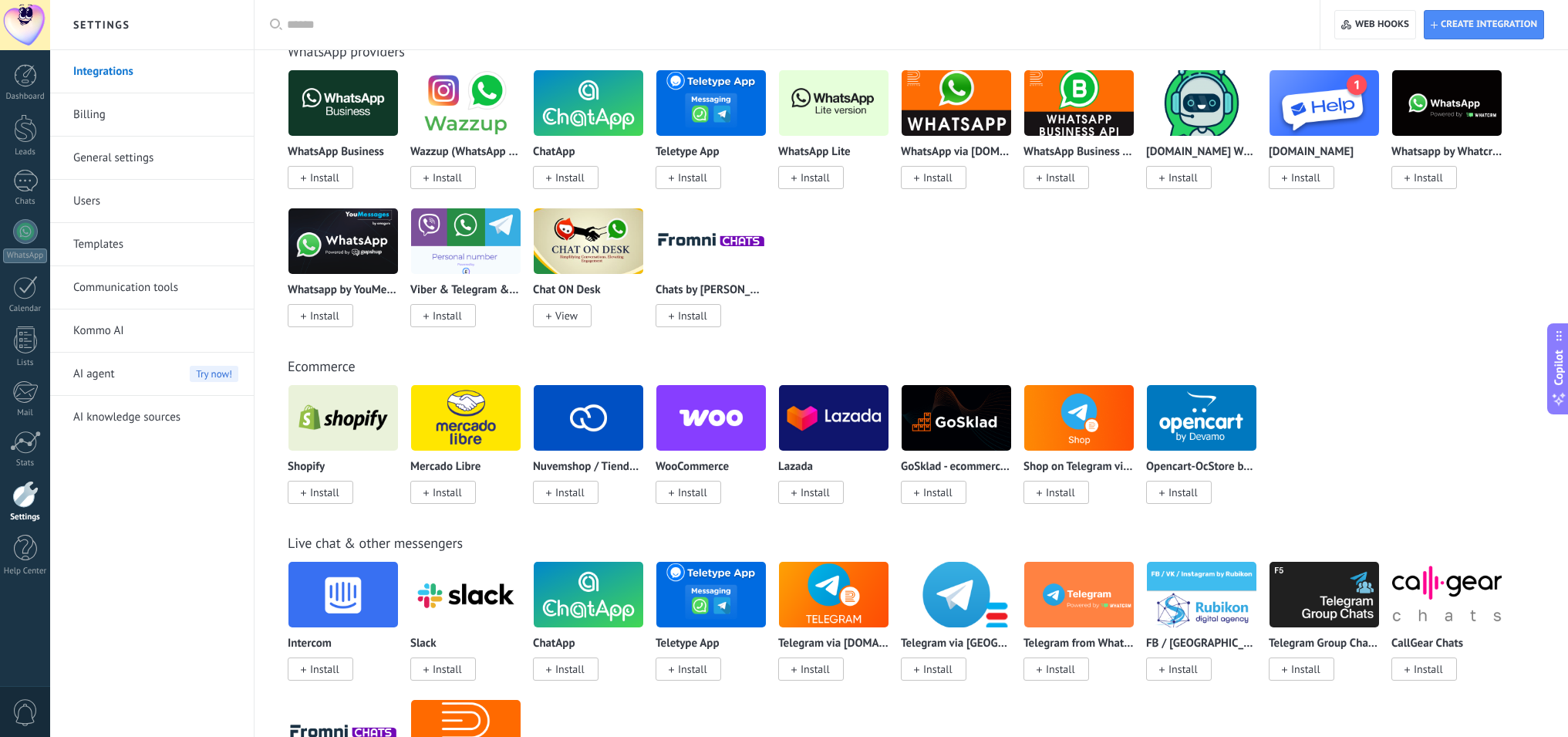
scroll to position [514, 0]
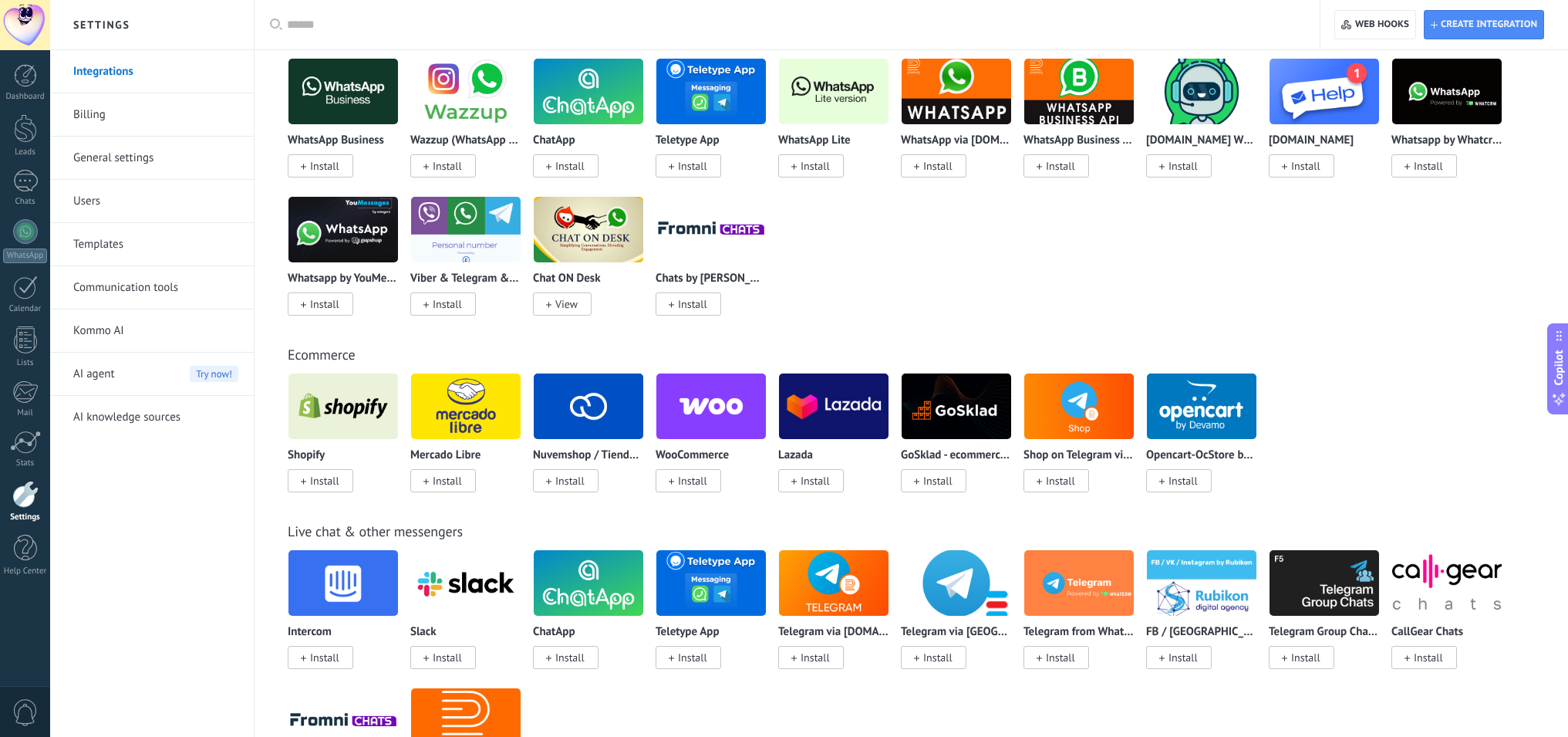
click at [326, 660] on span "Install" at bounding box center [325, 657] width 29 height 14
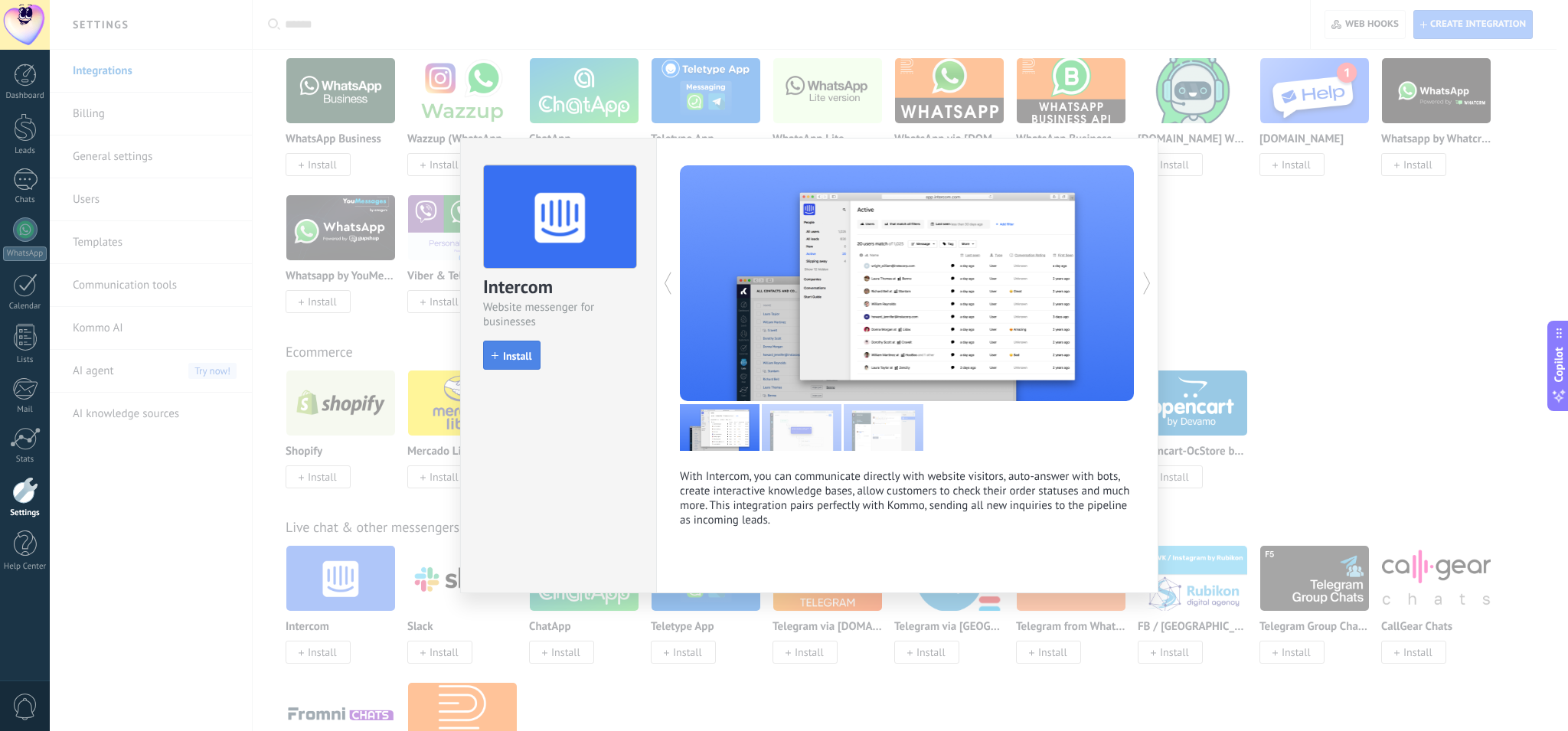
click at [524, 360] on span "Install" at bounding box center [518, 355] width 29 height 11
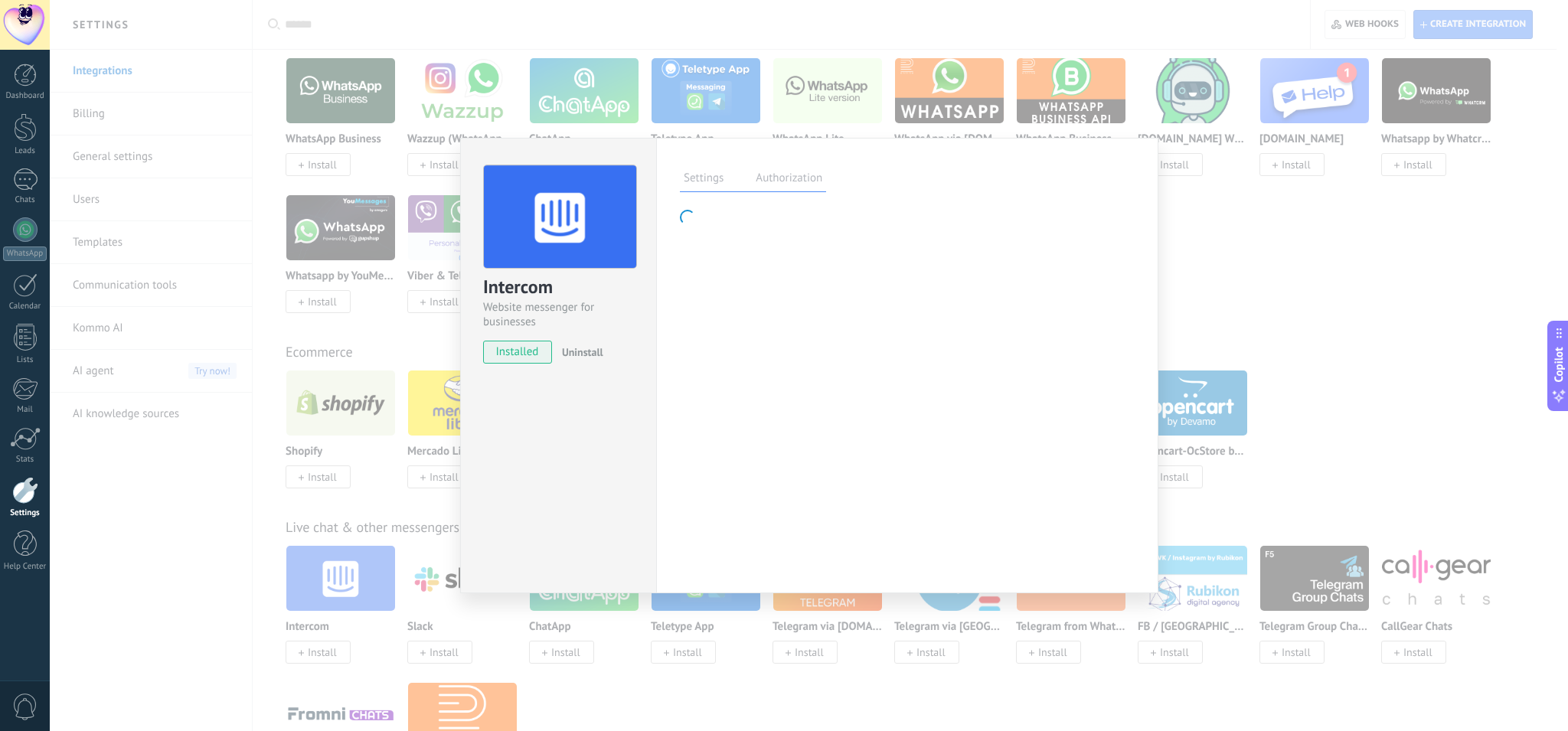
click at [784, 176] on label "Authorization" at bounding box center [789, 180] width 75 height 22
click at [702, 184] on label "Settings" at bounding box center [703, 180] width 48 height 22
click at [715, 183] on label "Settings" at bounding box center [703, 180] width 48 height 22
click at [792, 183] on label "Authorization" at bounding box center [789, 180] width 75 height 22
click at [384, 480] on div "Intercom Website messenger for businesses installed Uninstall Settings Authoriz…" at bounding box center [809, 366] width 1518 height 731
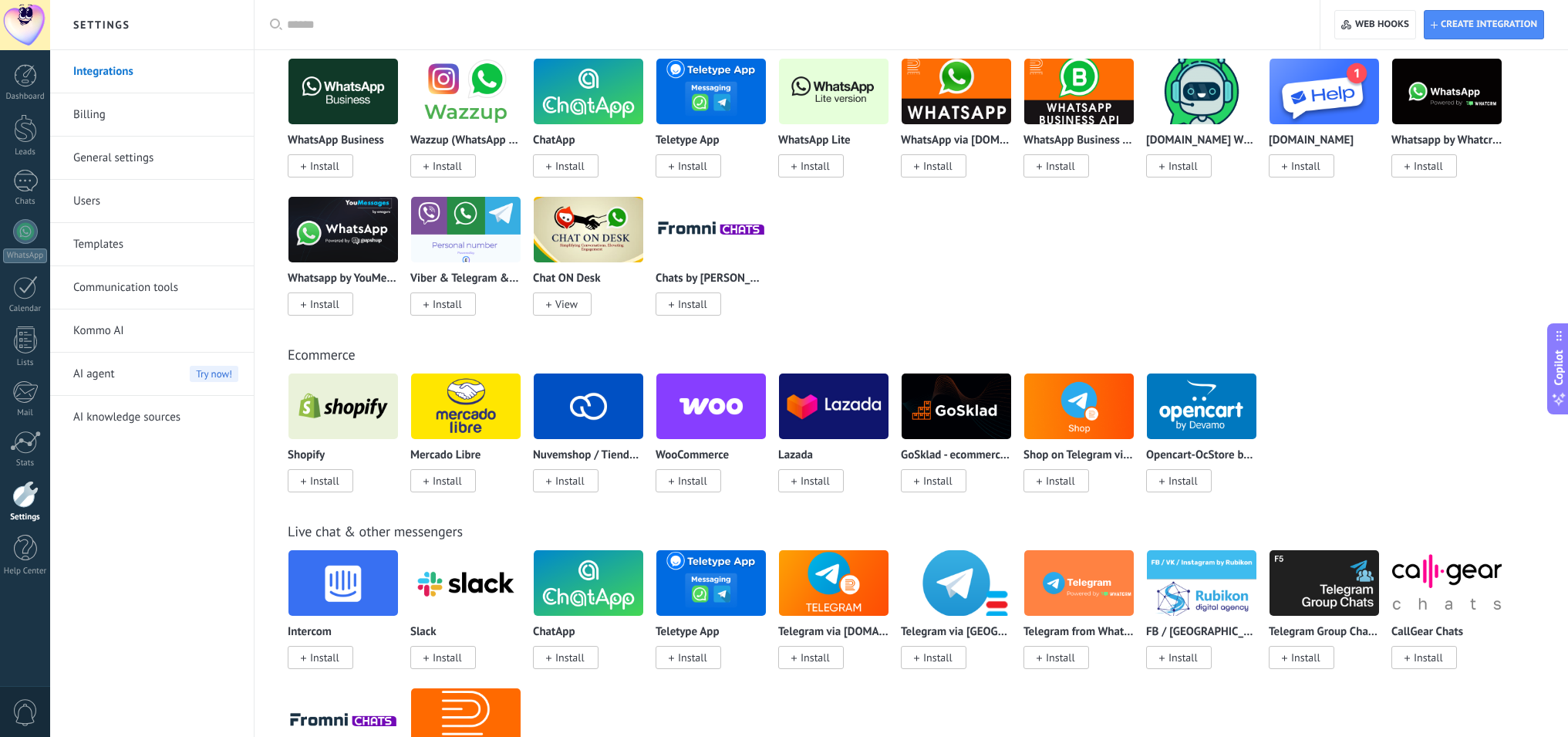
click at [345, 595] on img at bounding box center [343, 583] width 109 height 75
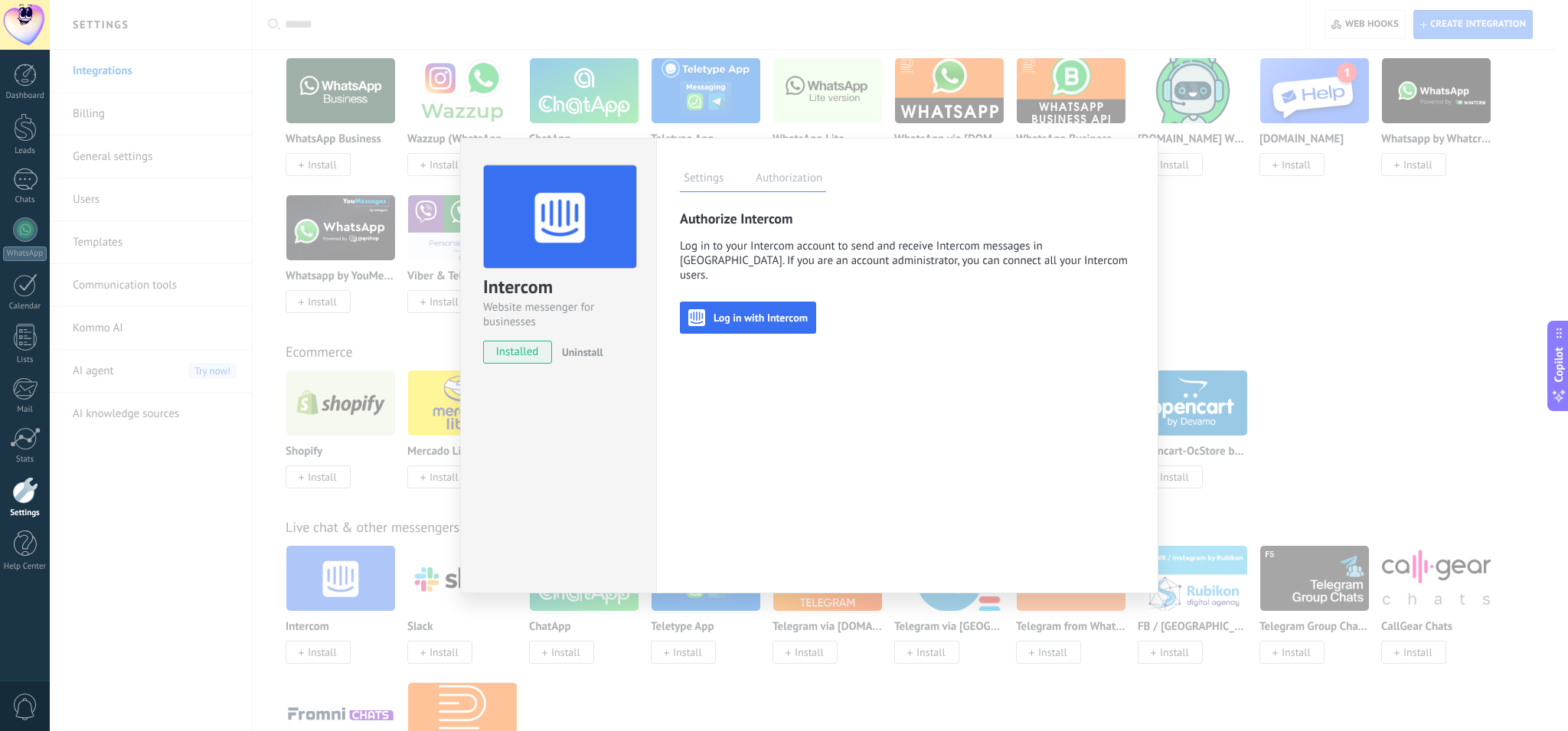
click at [757, 309] on button "Log in with Intercom" at bounding box center [748, 318] width 137 height 32
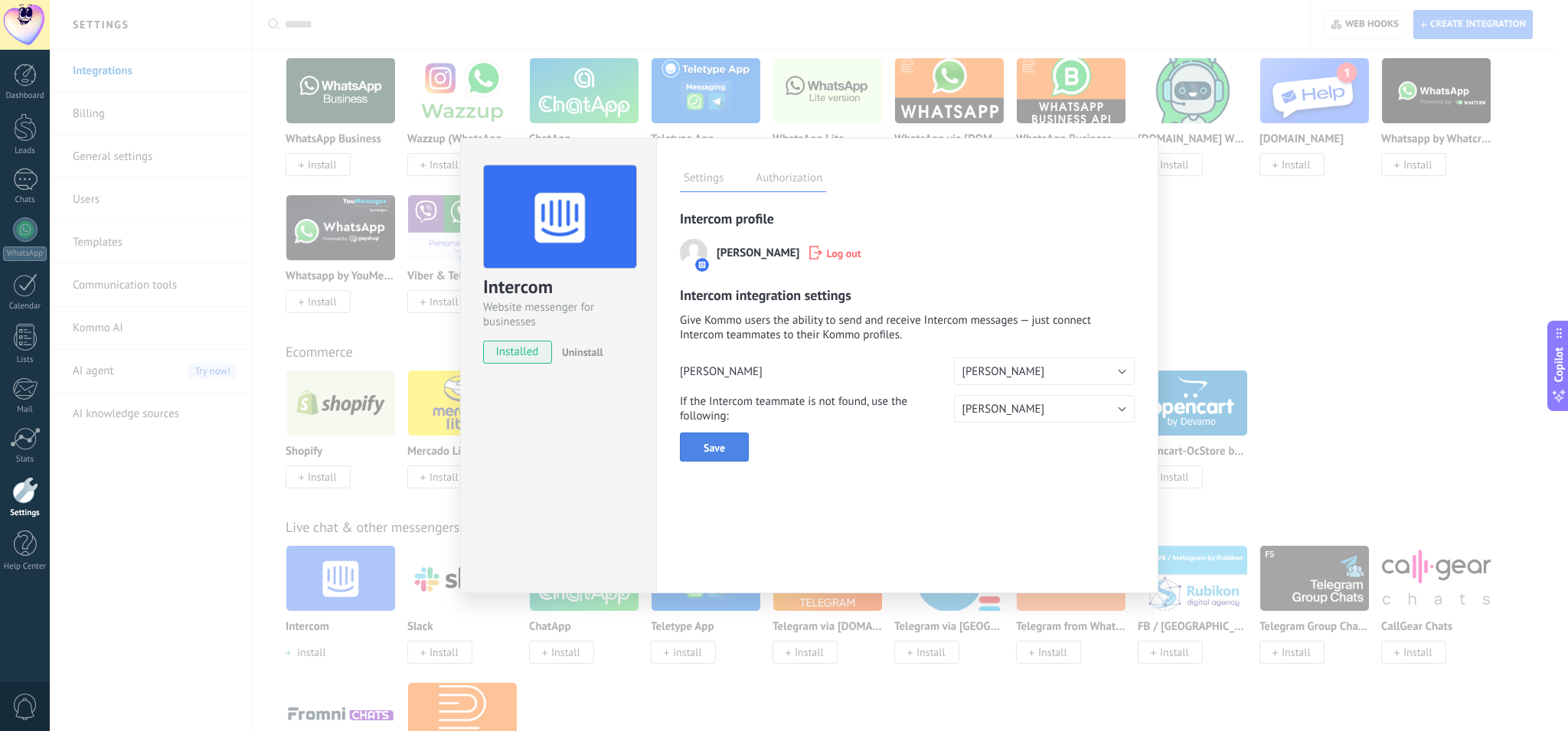
click at [703, 449] on span "Save" at bounding box center [714, 448] width 21 height 11
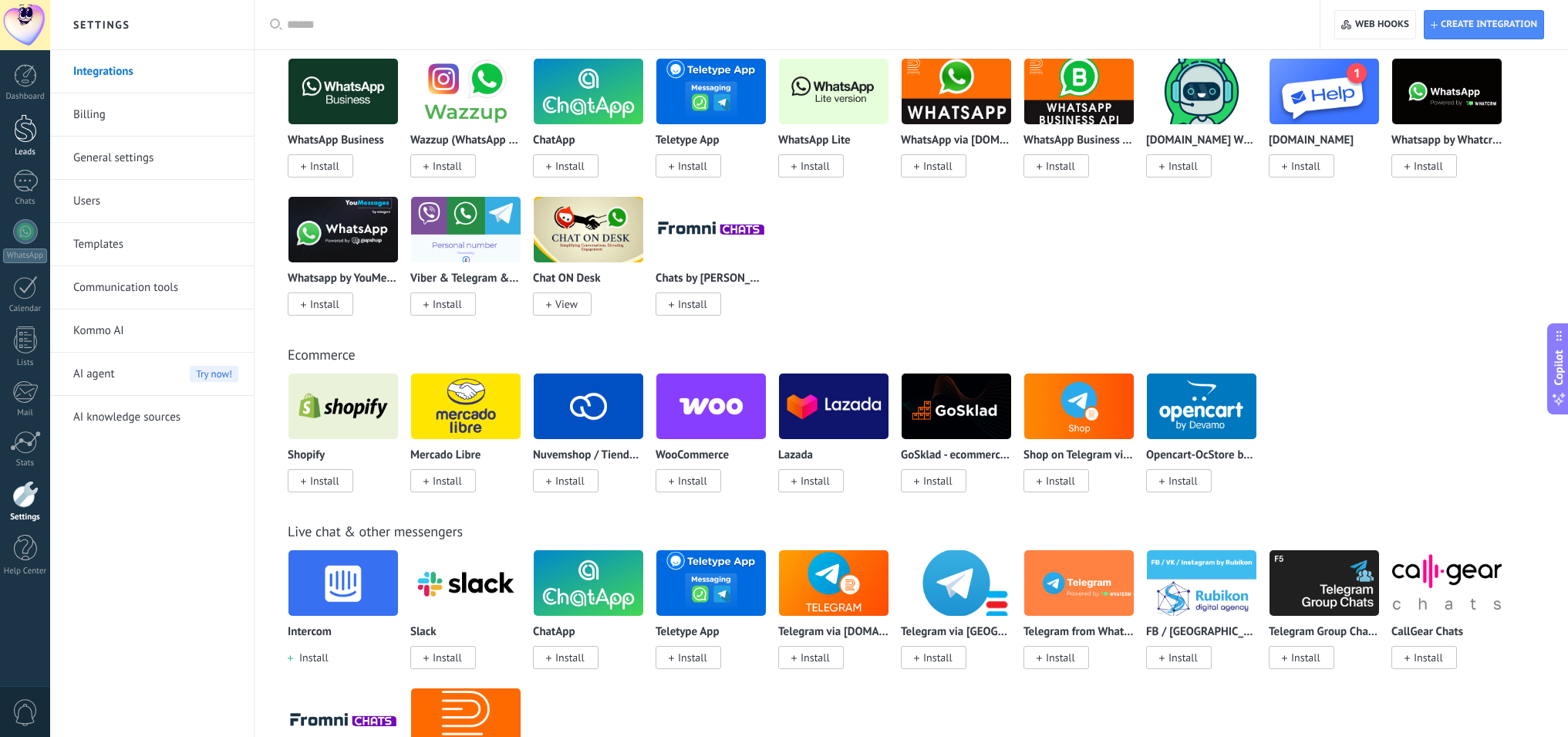
click at [32, 139] on div at bounding box center [25, 128] width 23 height 28
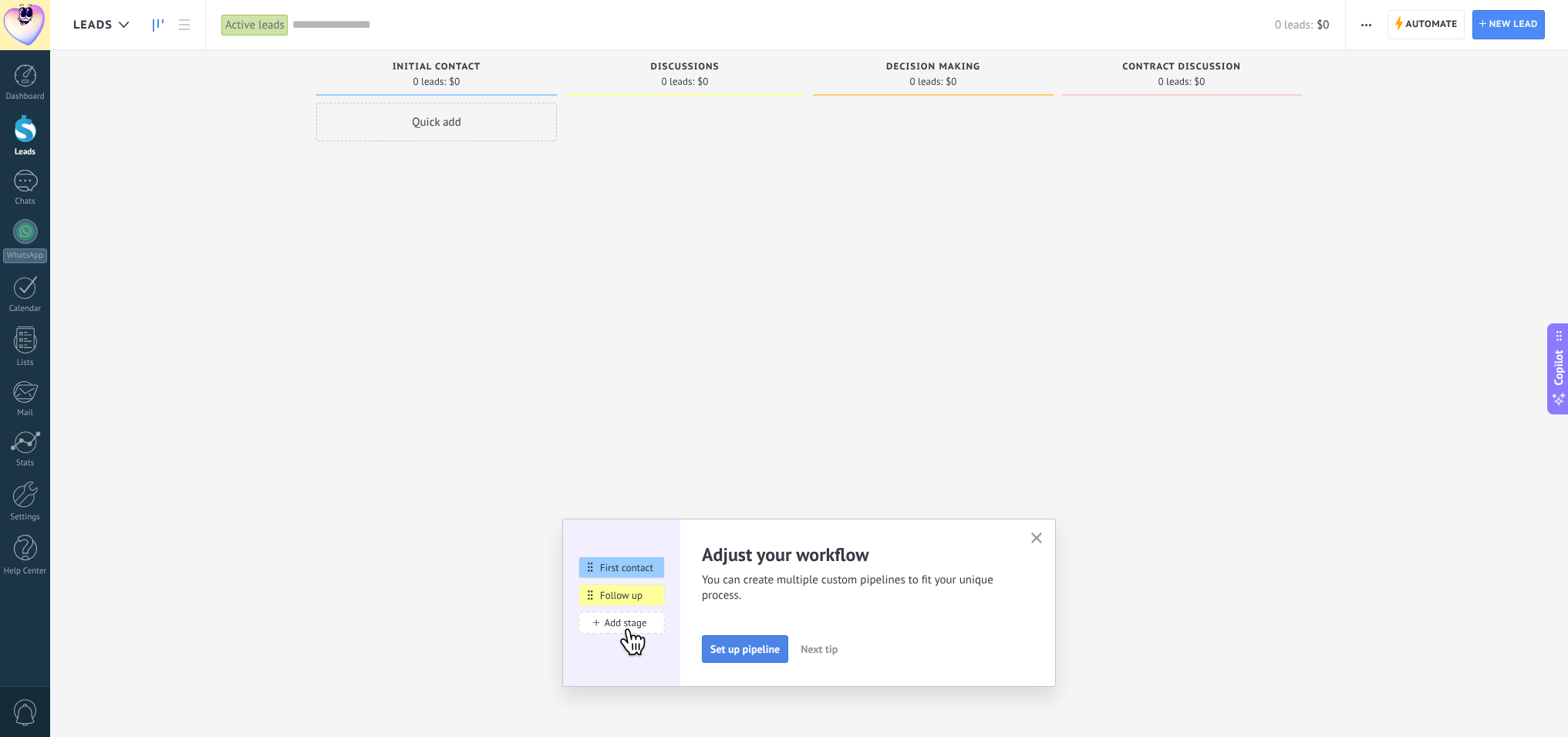
click at [736, 650] on span "Set up pipeline" at bounding box center [745, 649] width 69 height 11
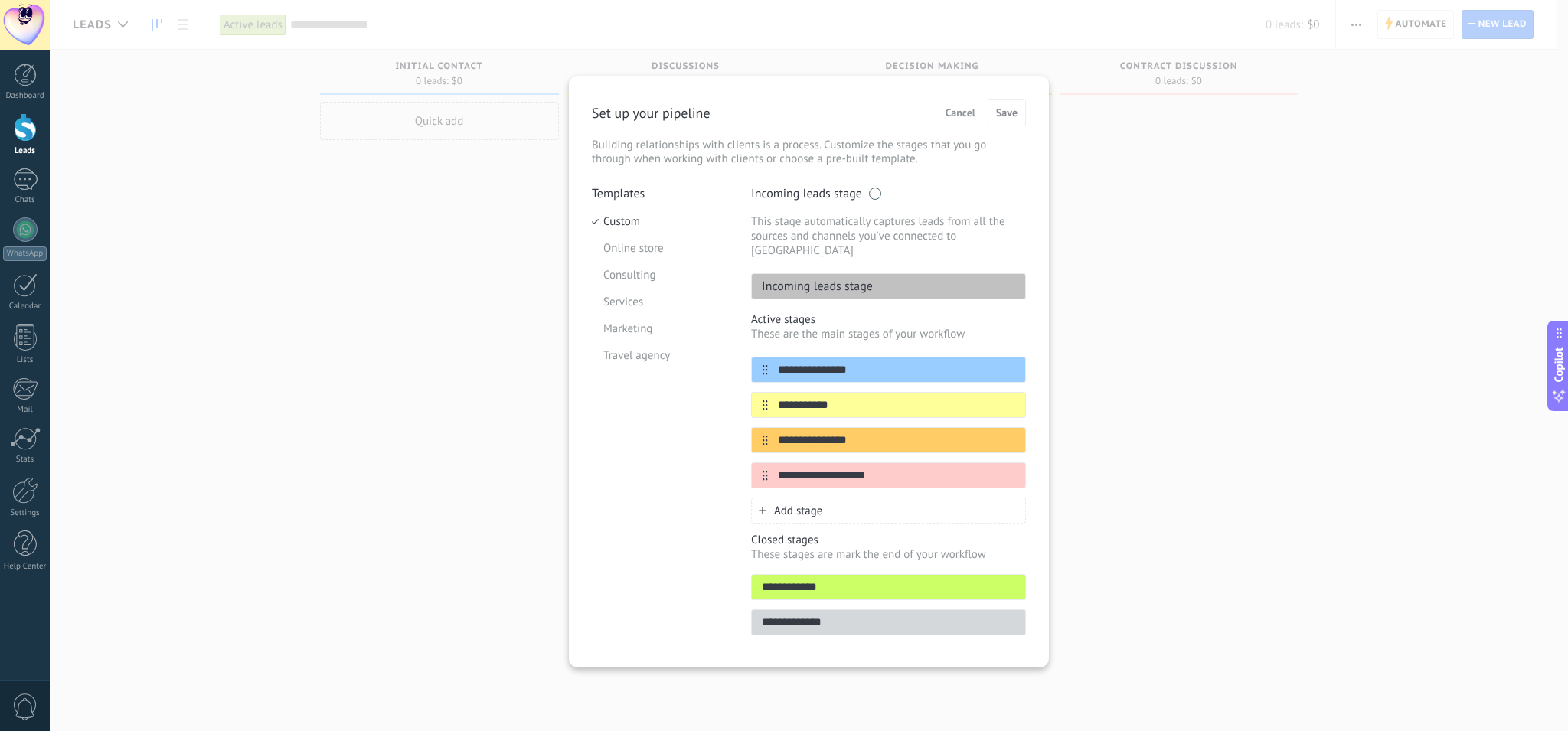
click at [961, 112] on span "Cancel" at bounding box center [960, 112] width 30 height 11
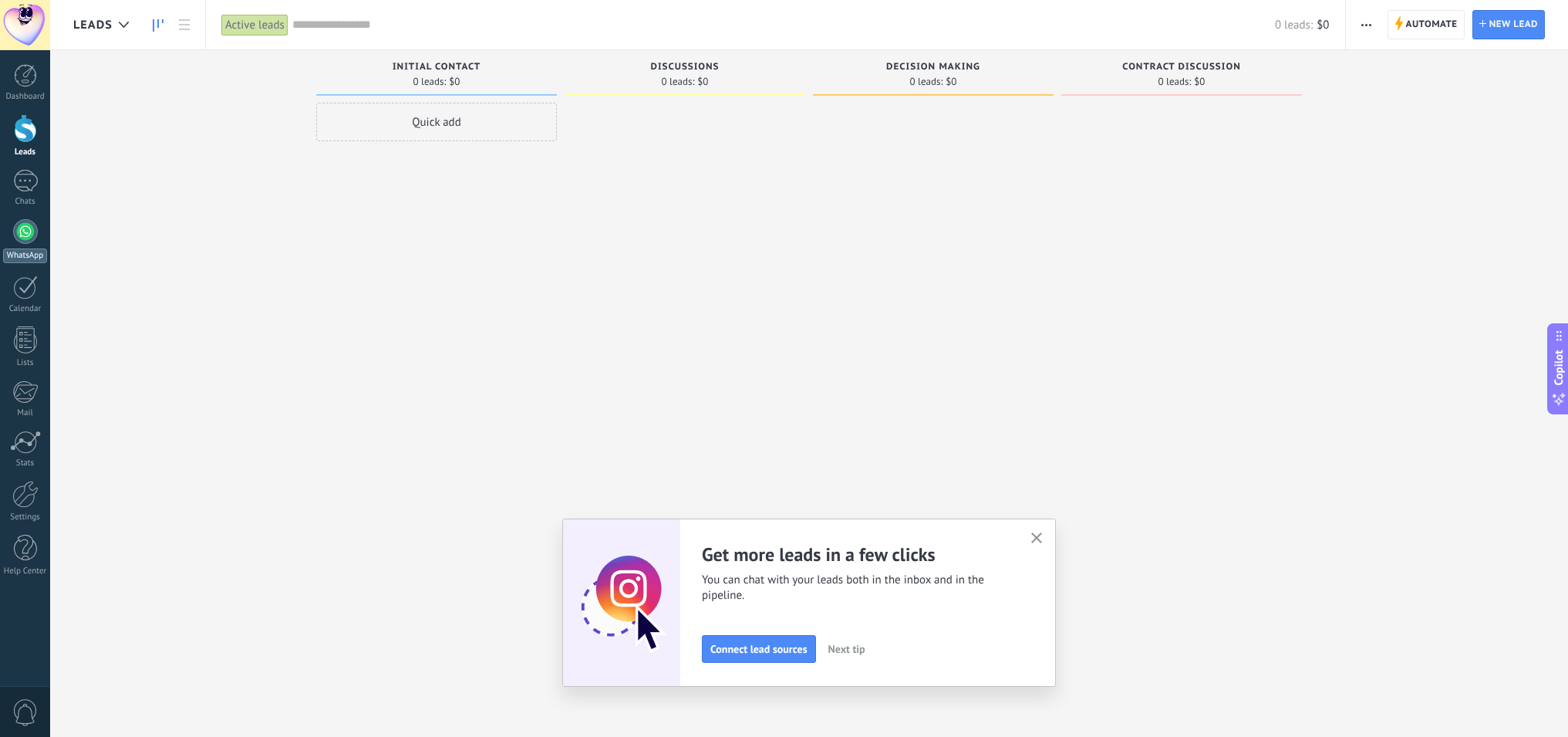
click at [23, 239] on div at bounding box center [25, 231] width 25 height 25
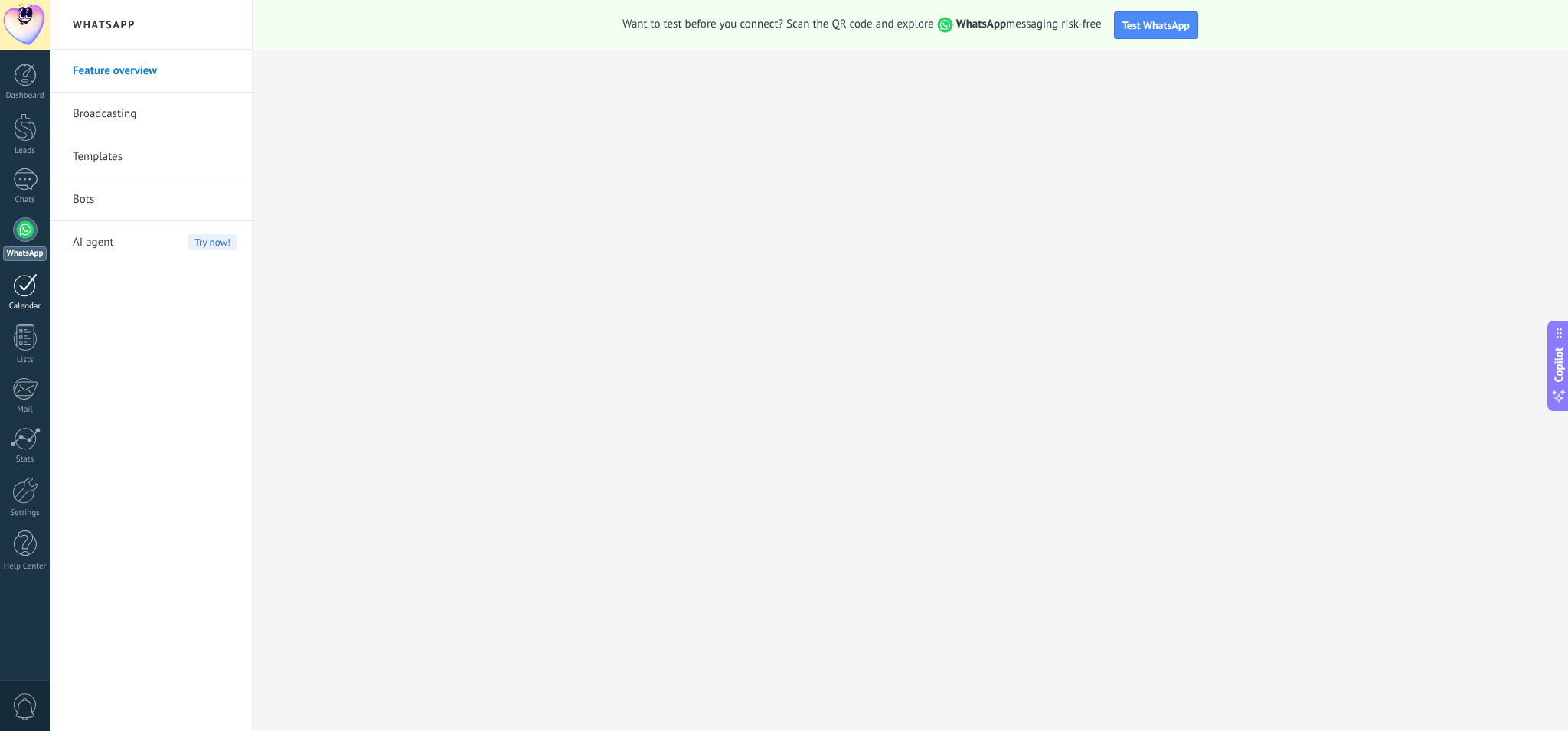
click at [19, 275] on div at bounding box center [25, 285] width 25 height 24
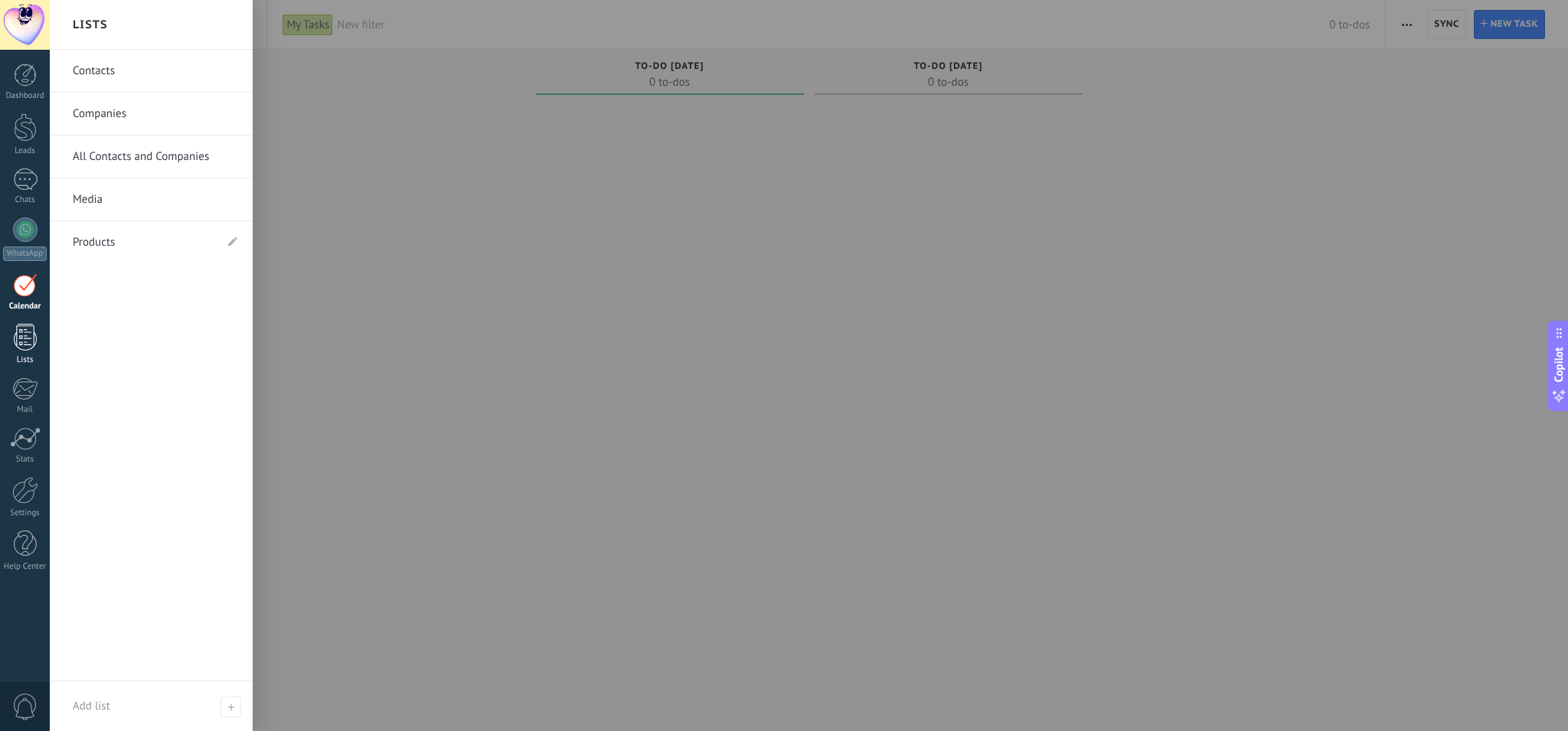
click at [19, 337] on div at bounding box center [25, 338] width 23 height 27
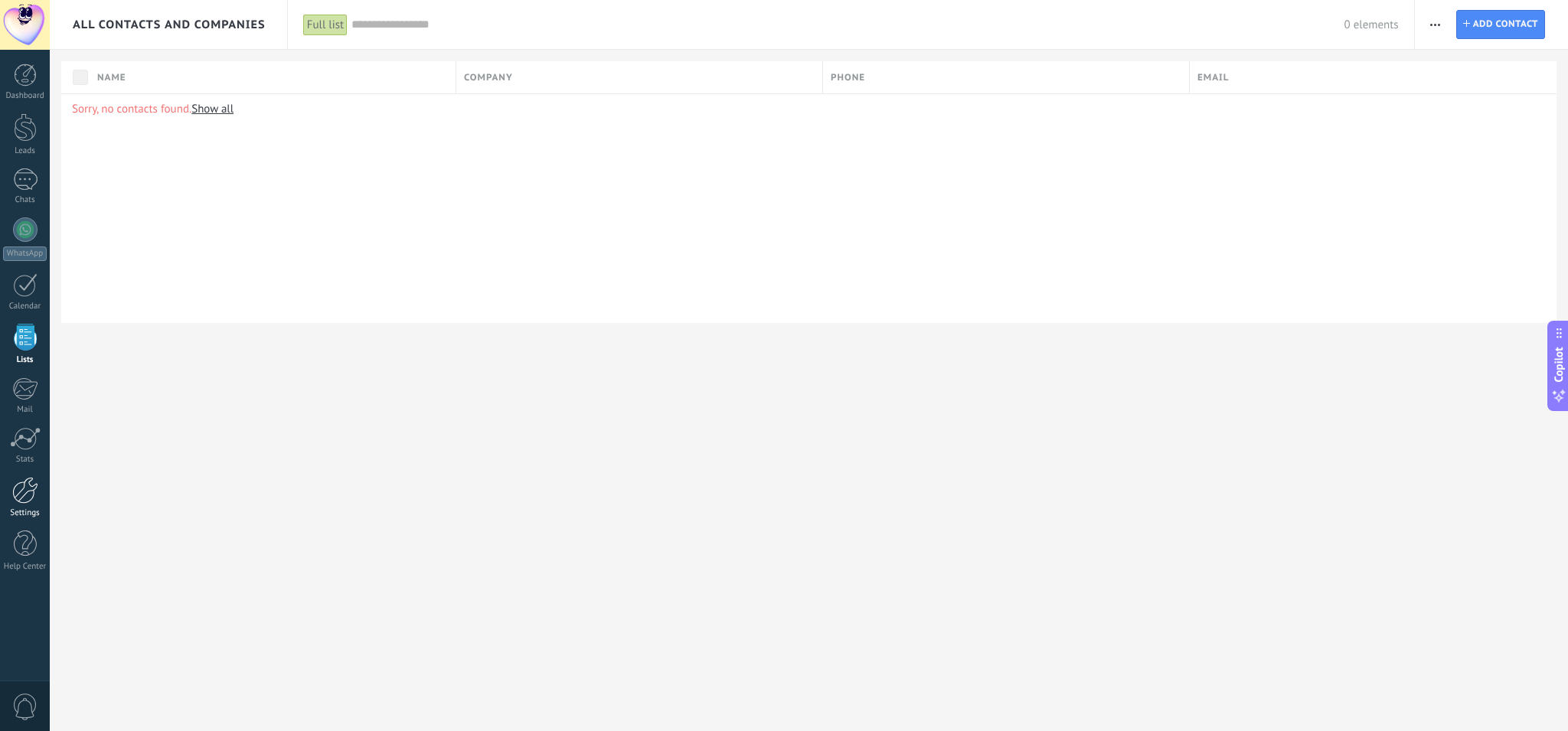
click at [27, 497] on div at bounding box center [25, 490] width 26 height 27
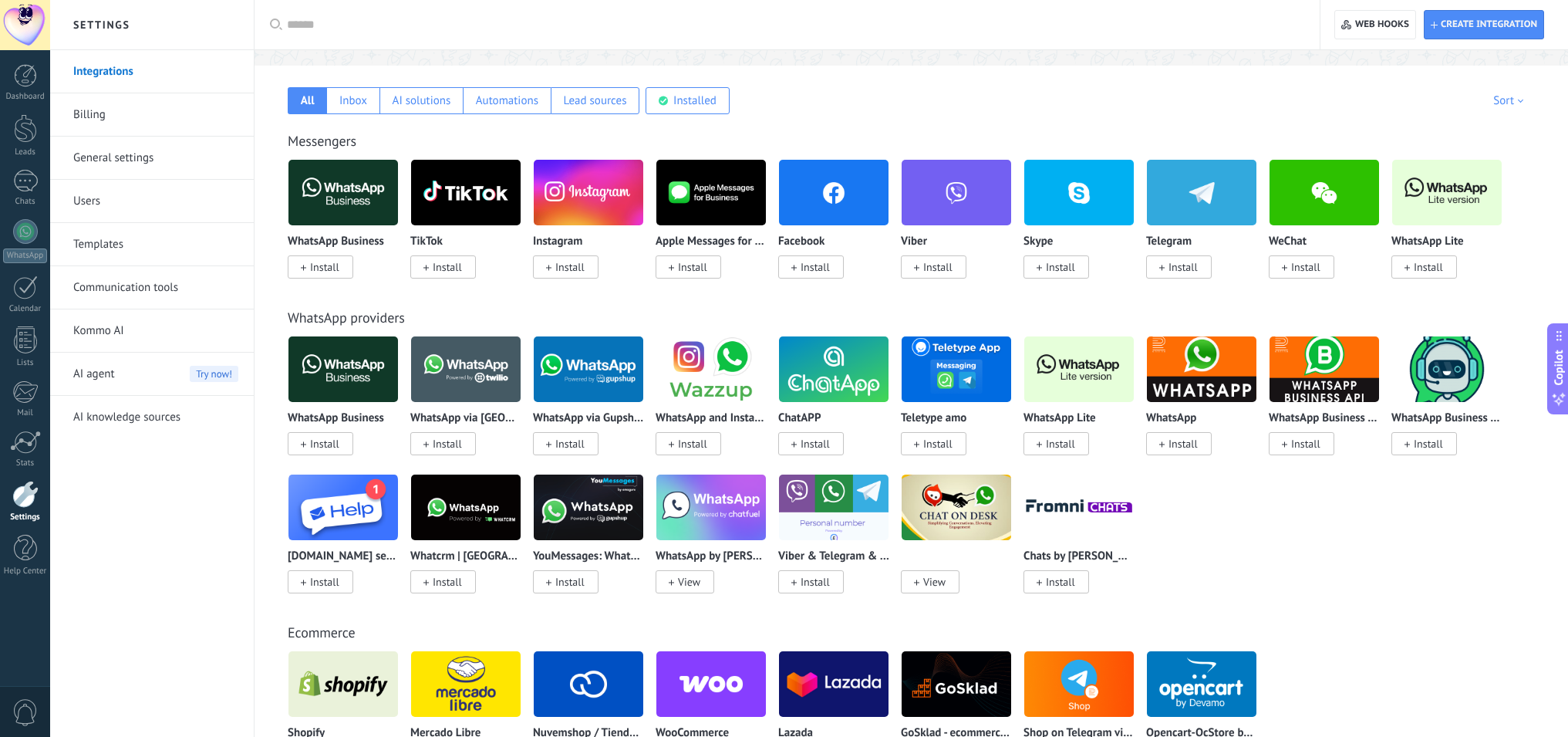
scroll to position [554, 0]
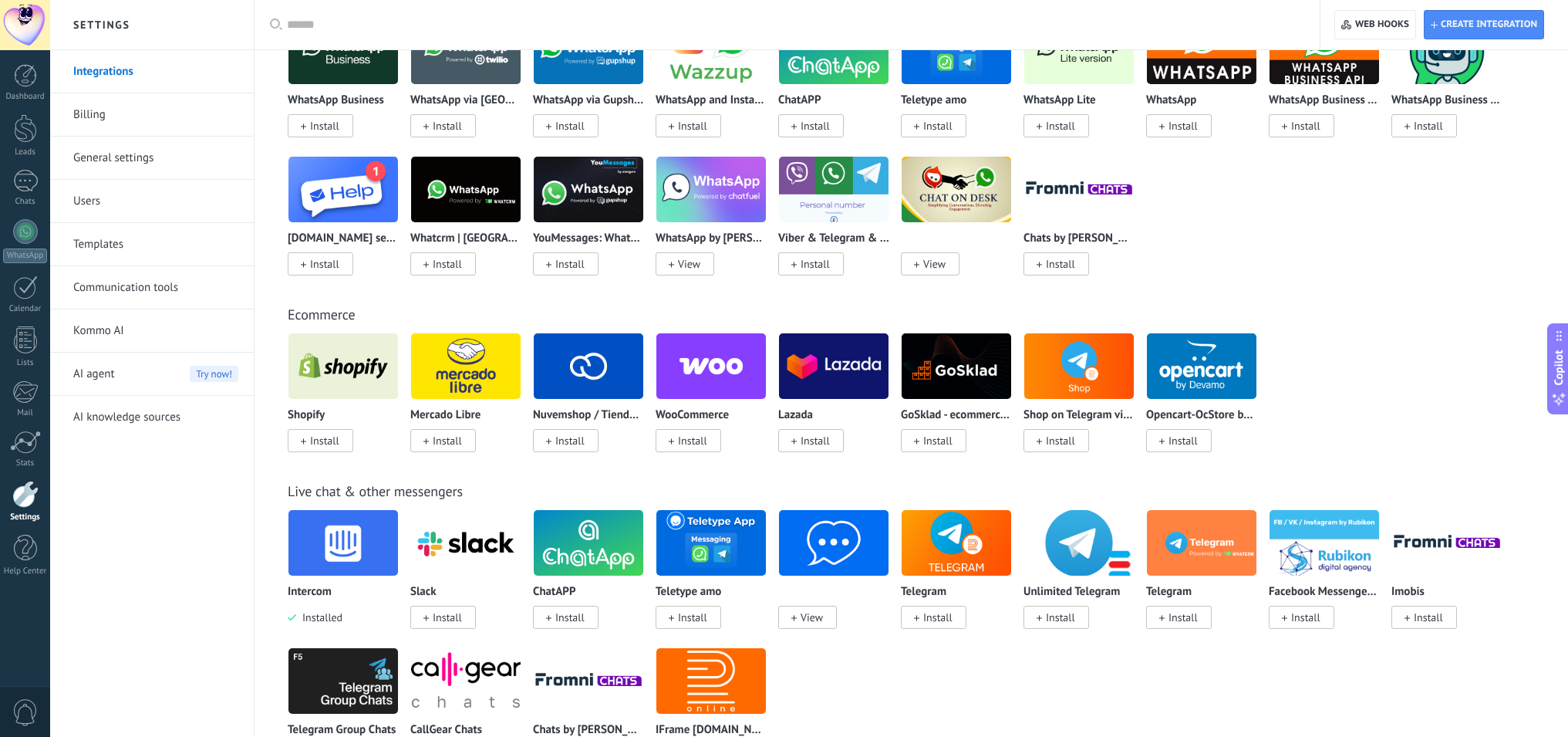
click at [337, 543] on img at bounding box center [343, 543] width 109 height 75
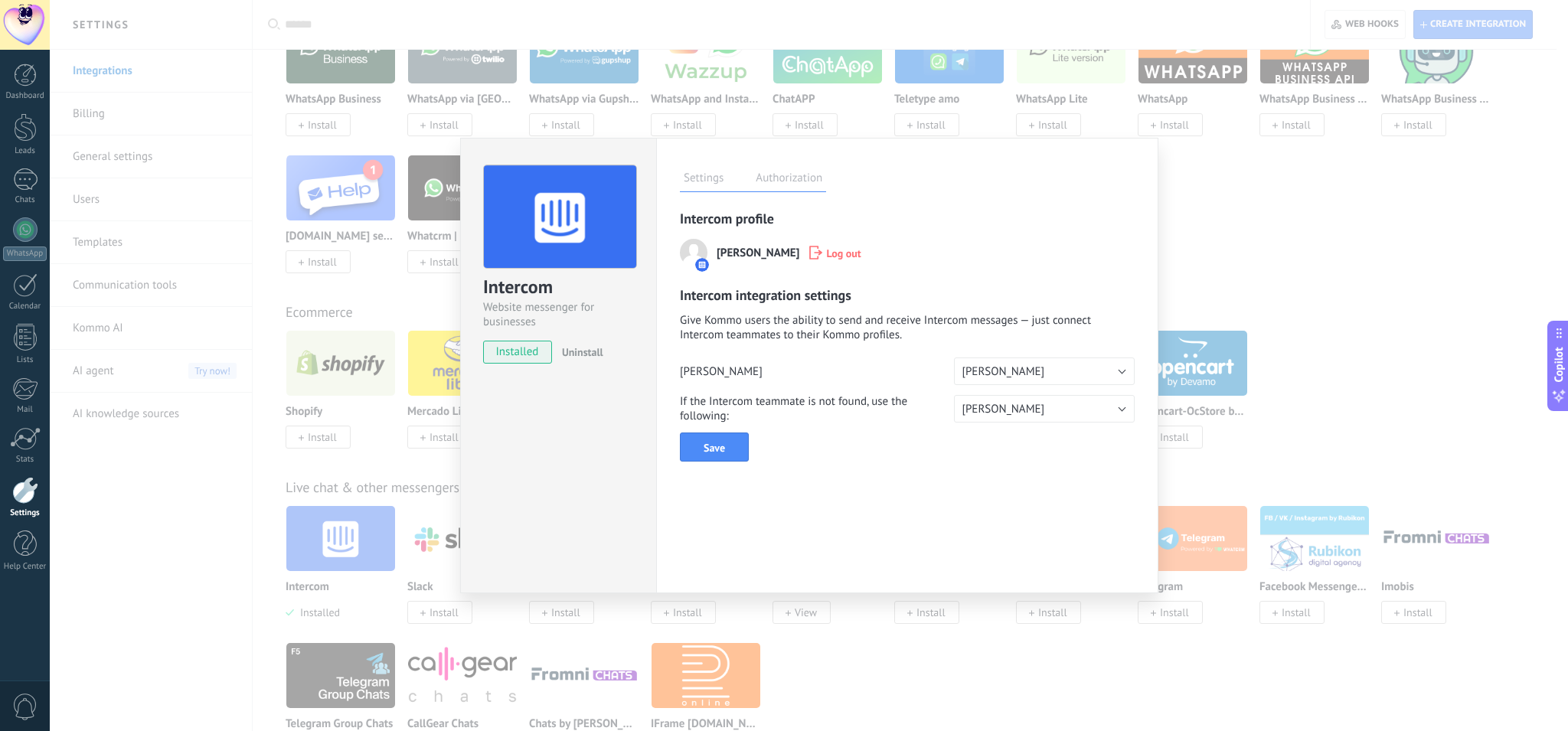
click at [802, 189] on label "Authorization" at bounding box center [789, 180] width 75 height 22
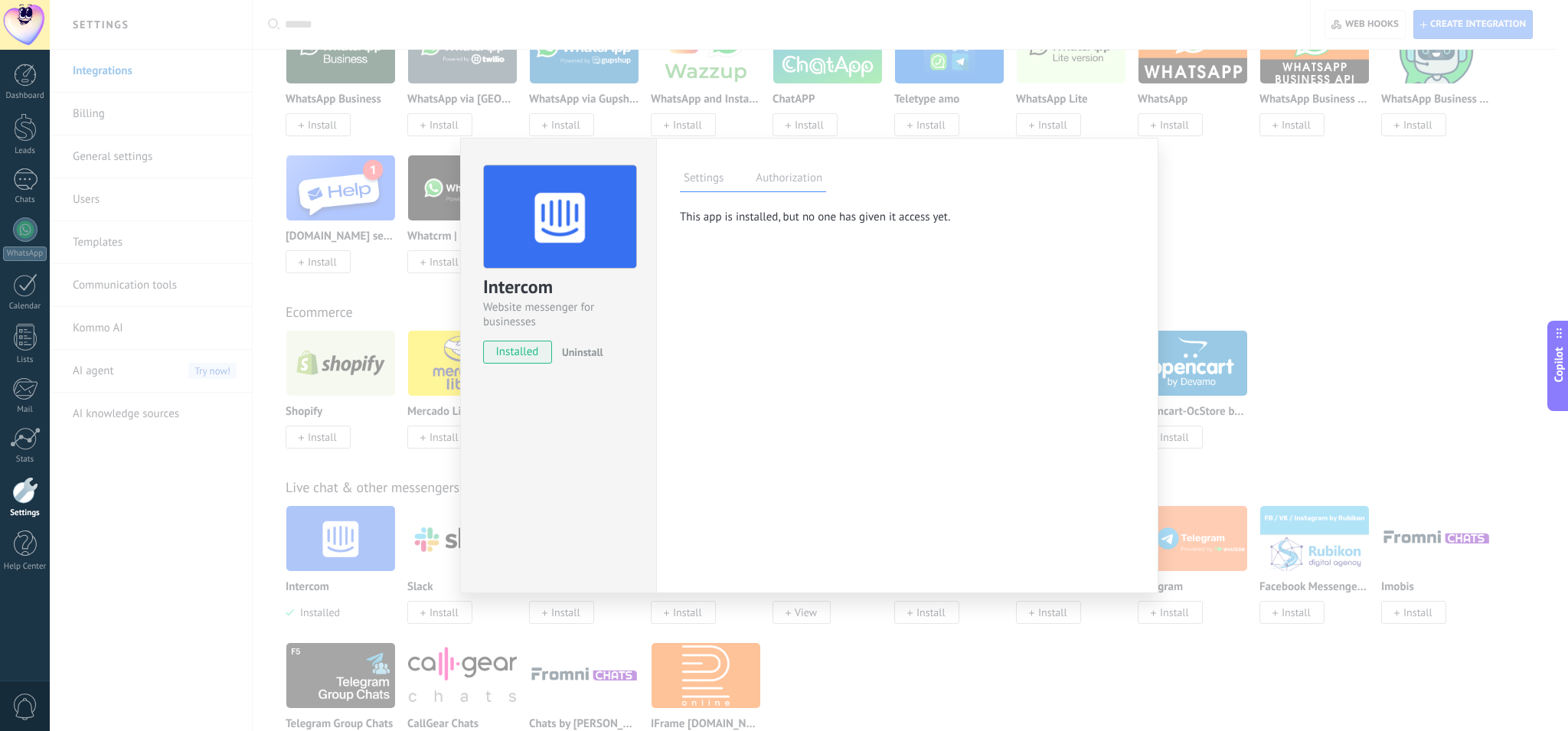
click at [705, 186] on label "Settings" at bounding box center [703, 180] width 48 height 22
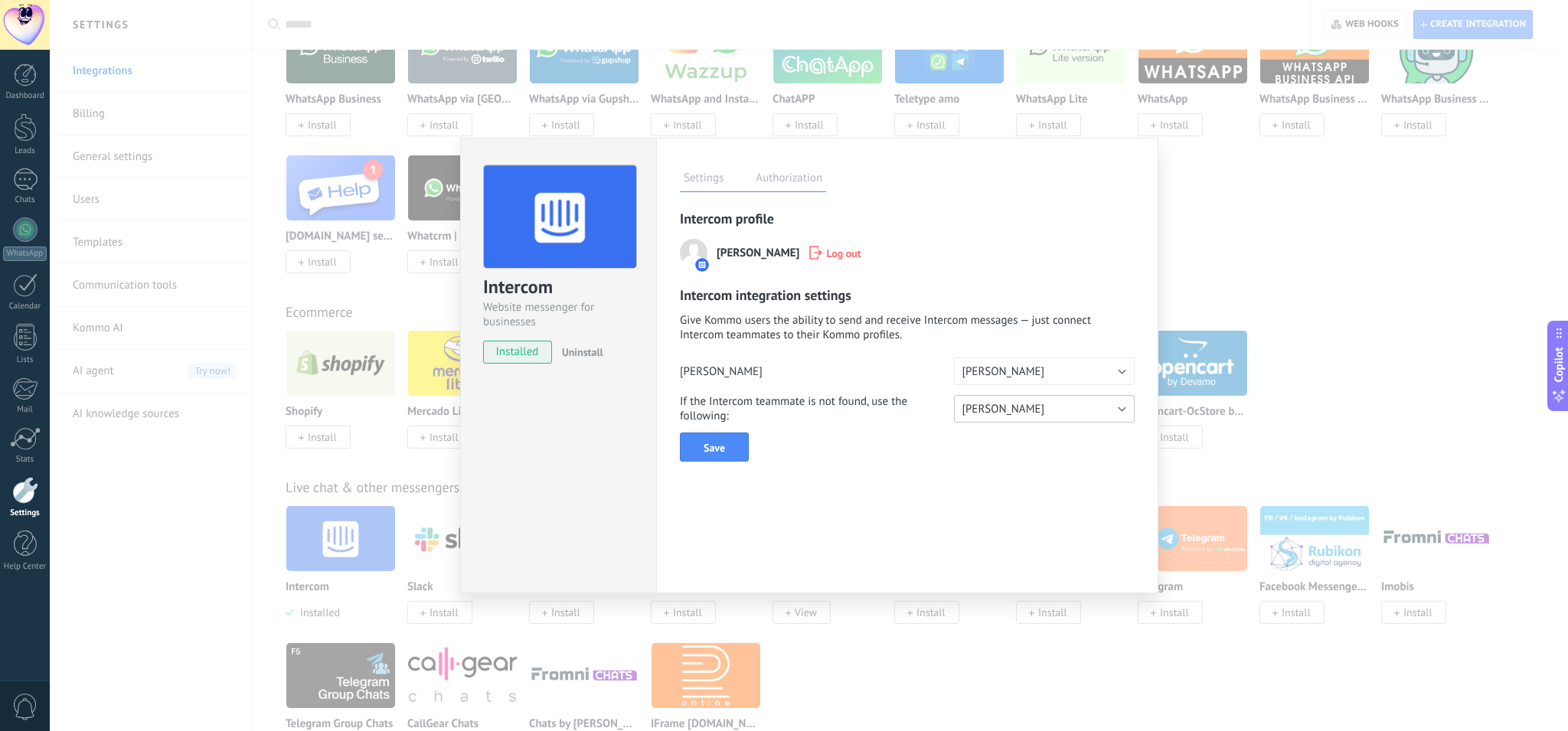
click at [996, 416] on span "[PERSON_NAME]" at bounding box center [1002, 409] width 82 height 14
click at [996, 411] on span "[PERSON_NAME]" at bounding box center [1036, 409] width 184 height 14
click at [1018, 408] on span "[PERSON_NAME]" at bounding box center [1002, 409] width 82 height 14
click at [866, 315] on p "Give Kommo users the ability to send and receive Intercom messages — just conne…" at bounding box center [907, 329] width 455 height 33
click at [725, 438] on button "Save" at bounding box center [714, 447] width 69 height 29
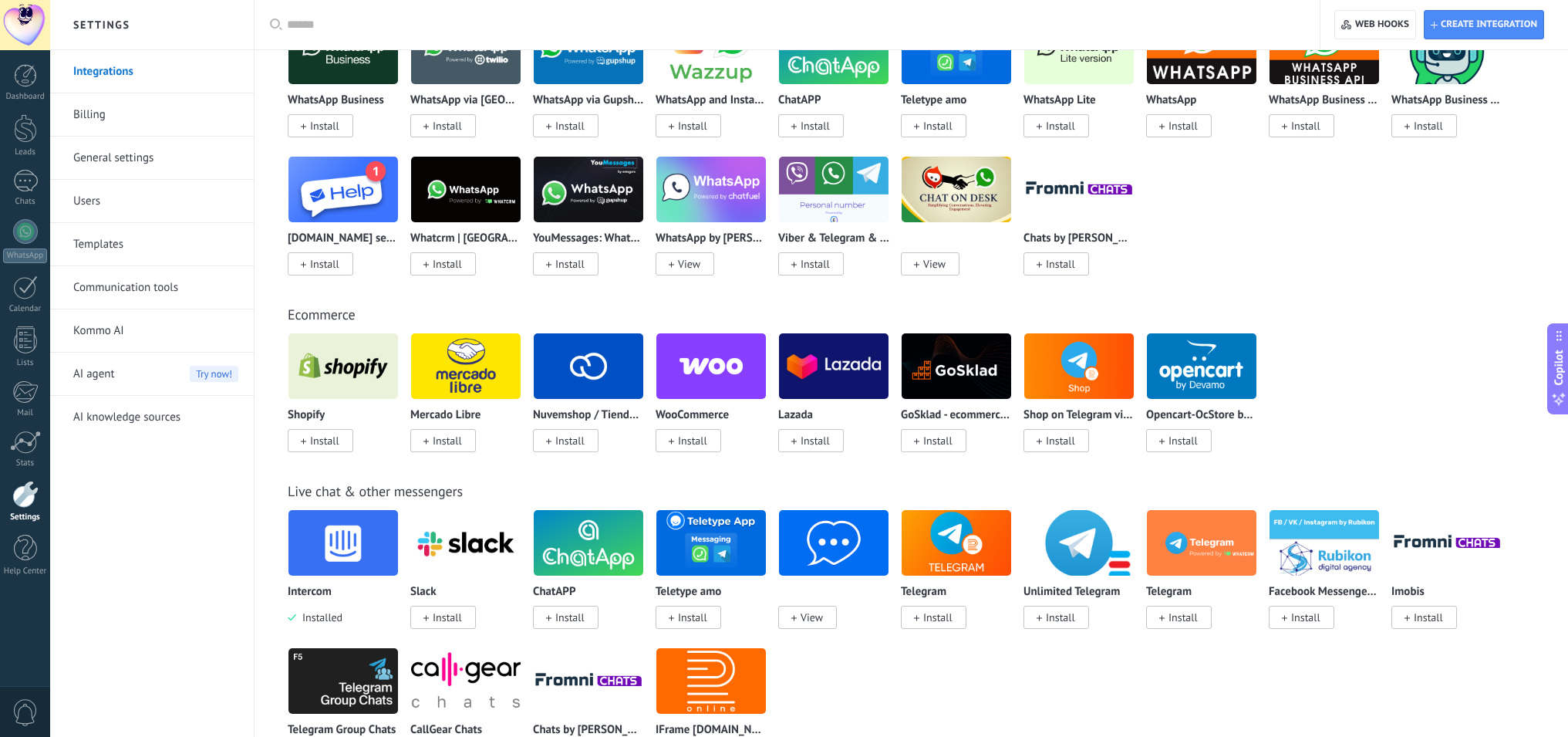
click at [138, 198] on link "Users" at bounding box center [156, 201] width 165 height 44
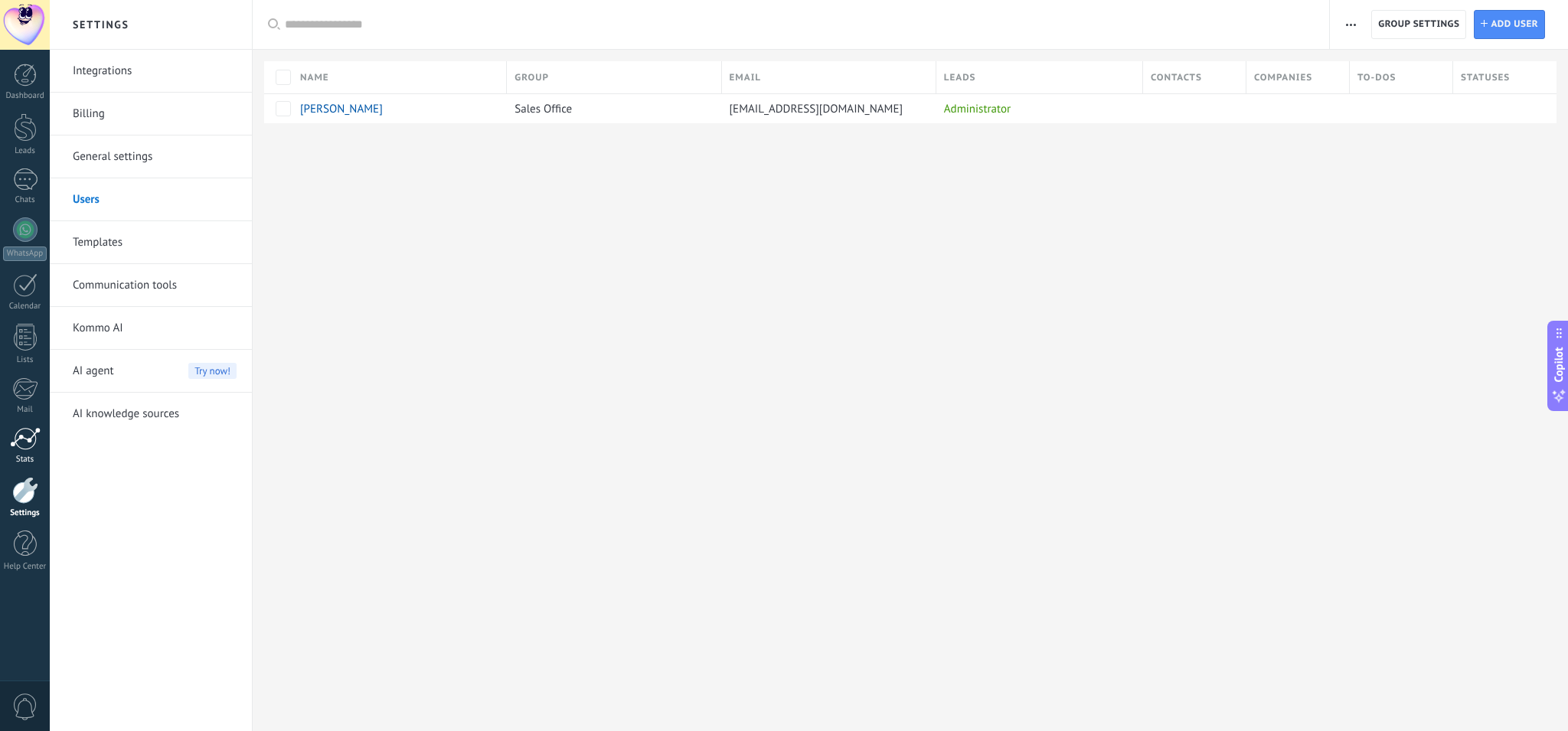
click at [26, 435] on div at bounding box center [25, 438] width 31 height 23
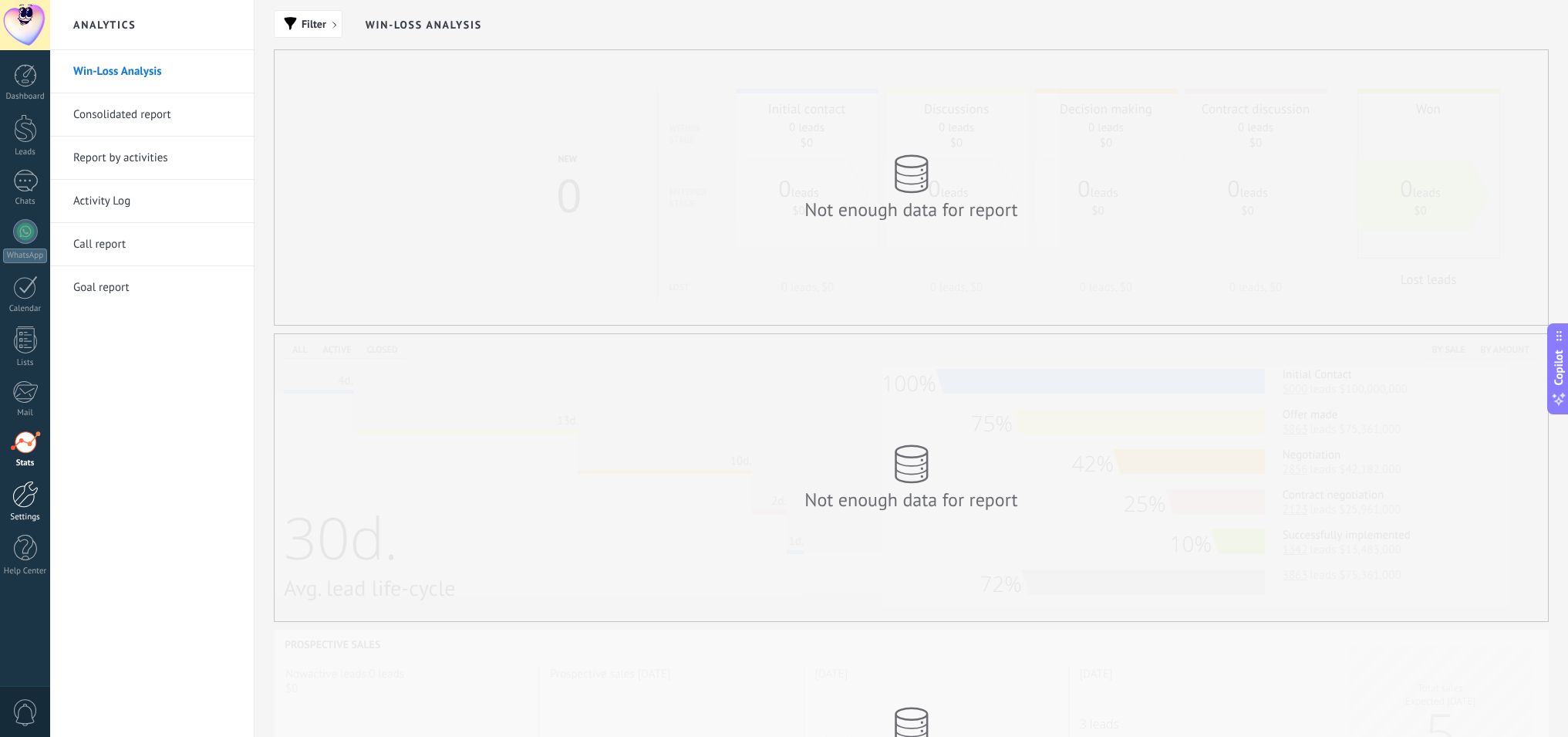
click at [28, 492] on div at bounding box center [25, 494] width 27 height 27
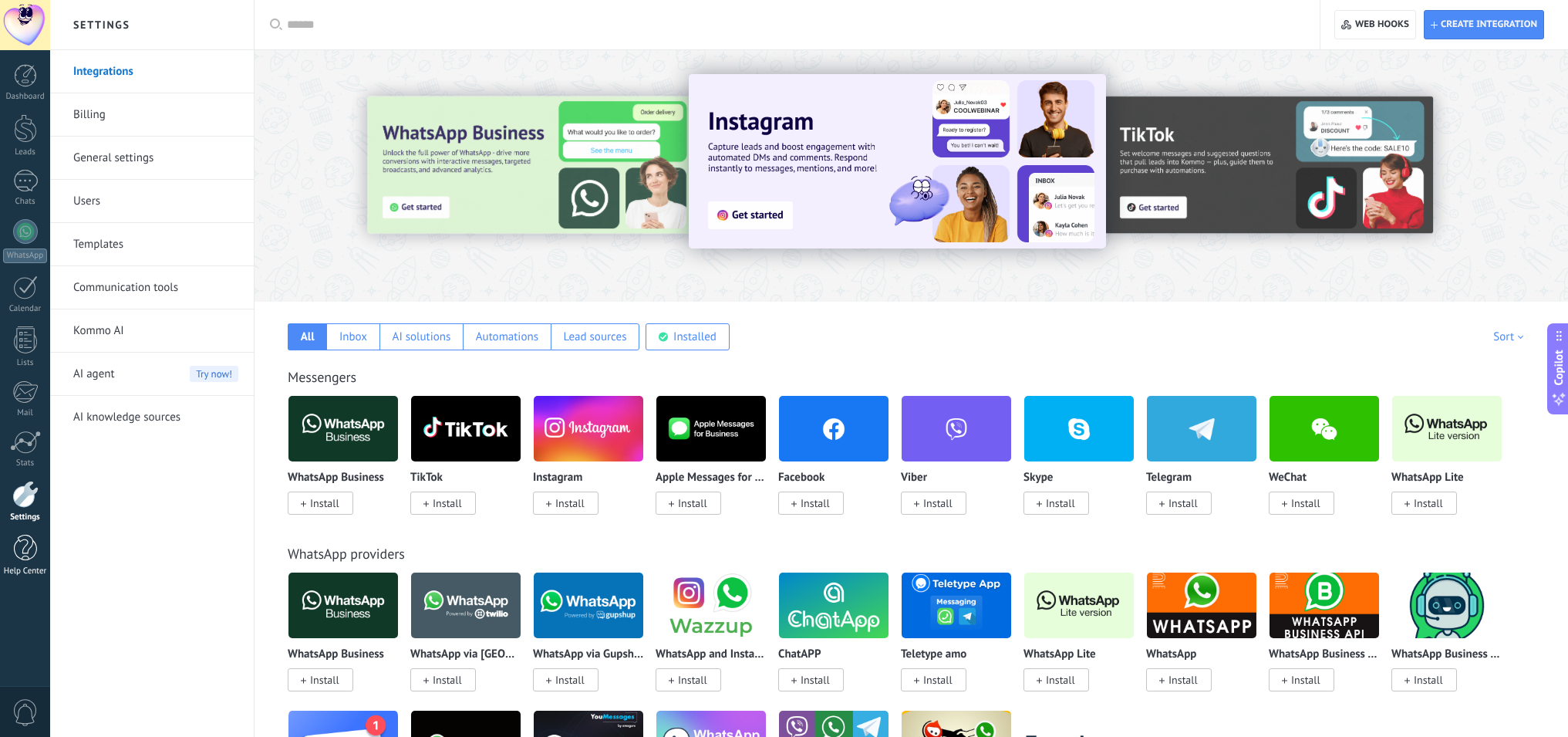
click at [23, 545] on div at bounding box center [25, 548] width 23 height 27
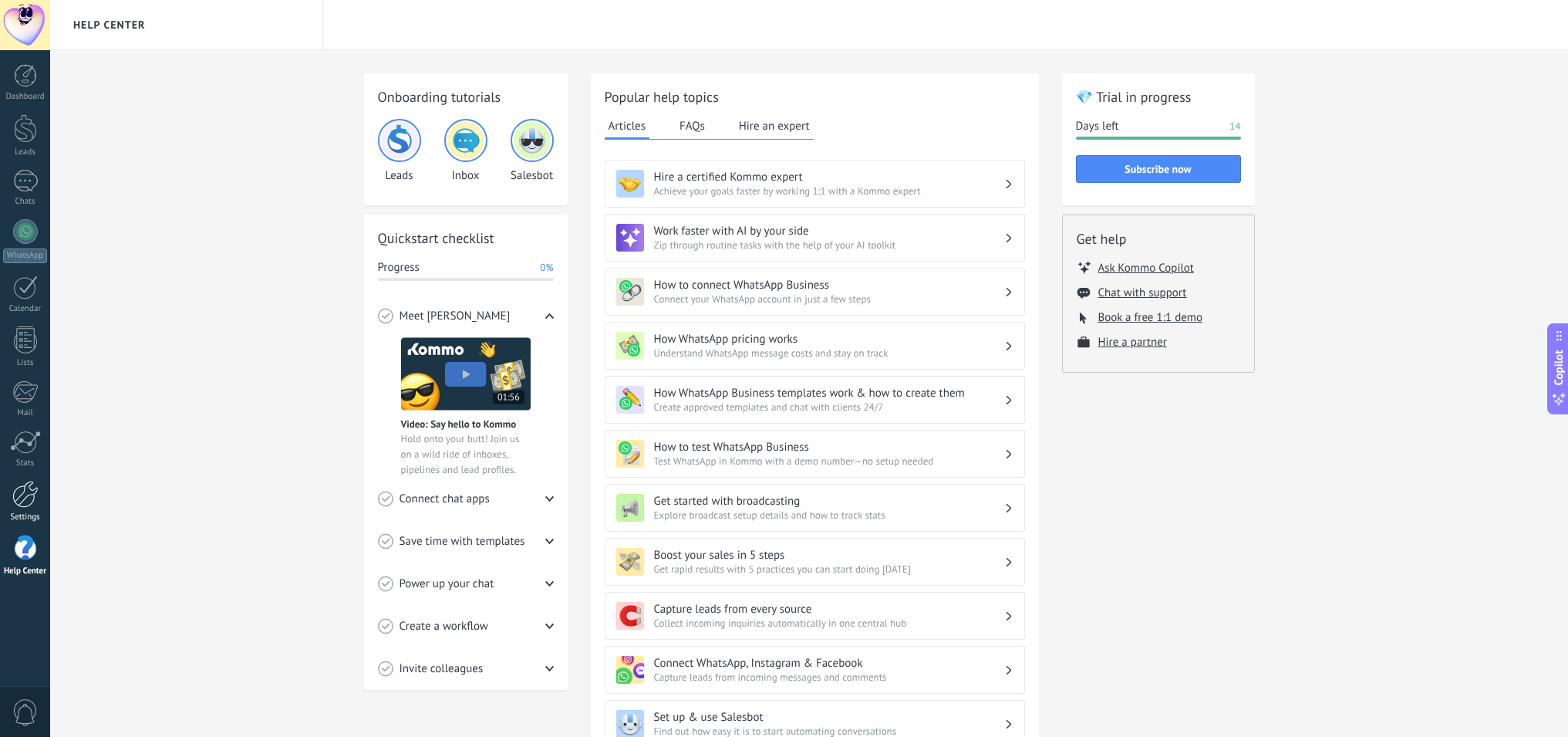
click at [32, 504] on div at bounding box center [25, 494] width 27 height 27
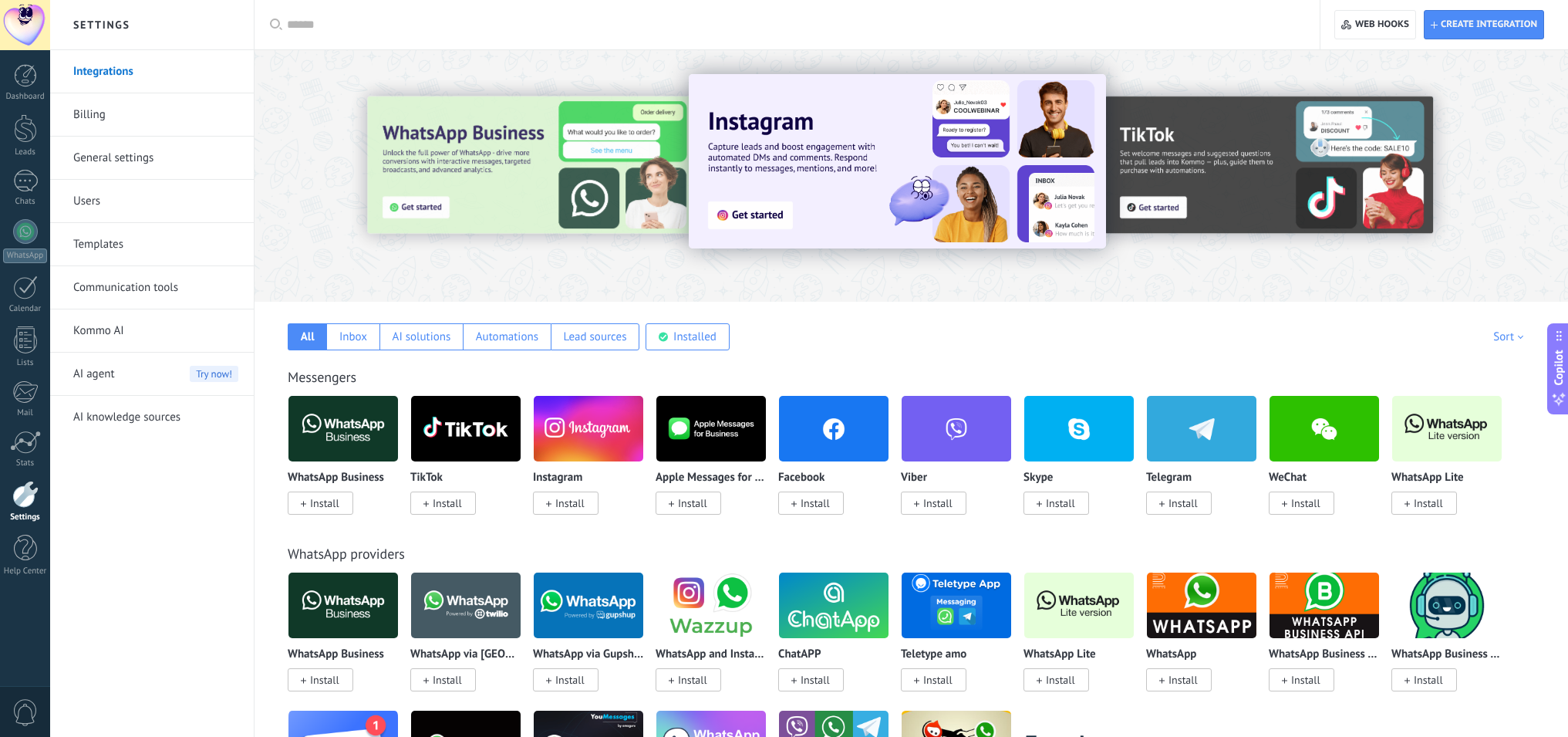
click at [107, 333] on link "Kommo AI" at bounding box center [156, 331] width 165 height 44
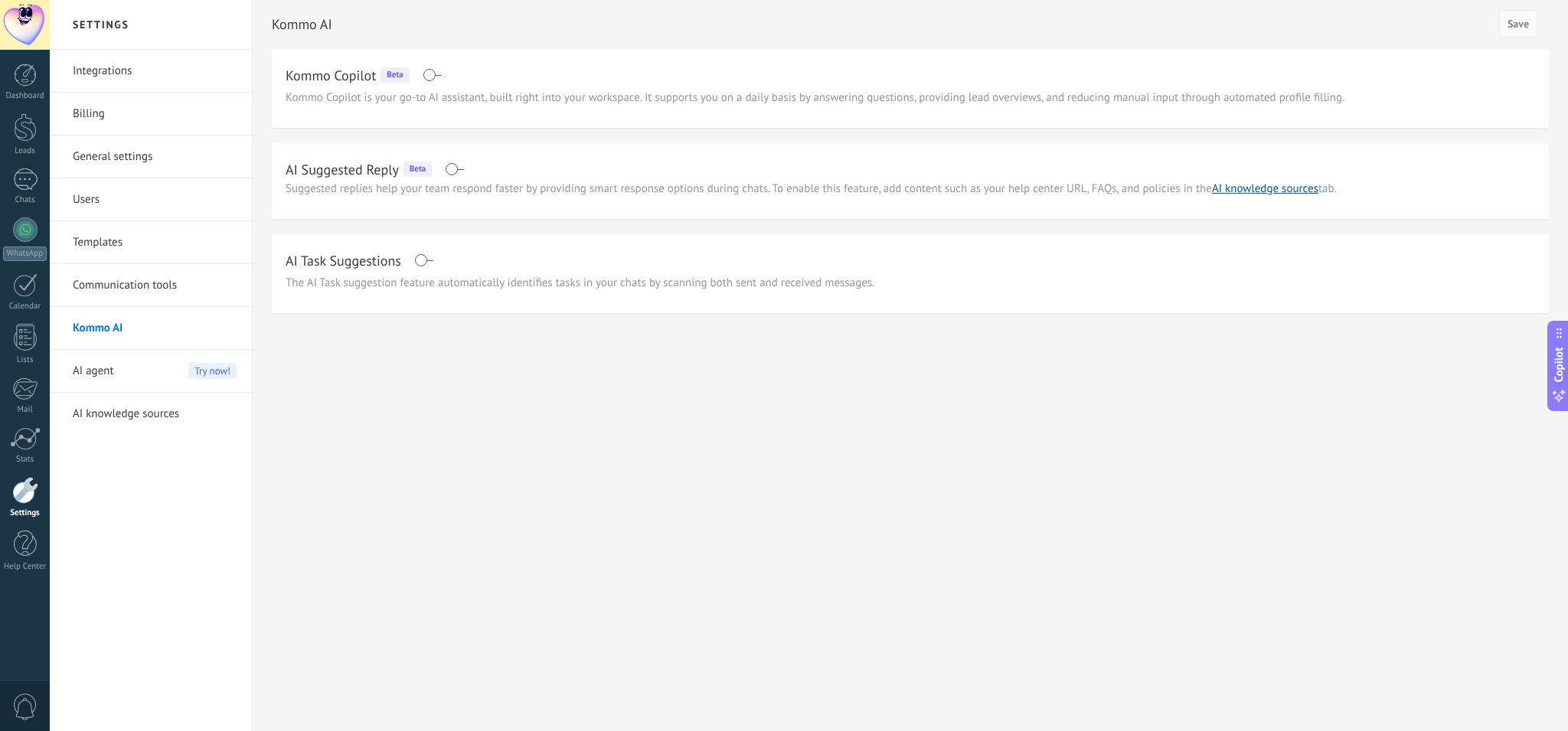
click at [110, 288] on link "Communication tools" at bounding box center [154, 285] width 164 height 43
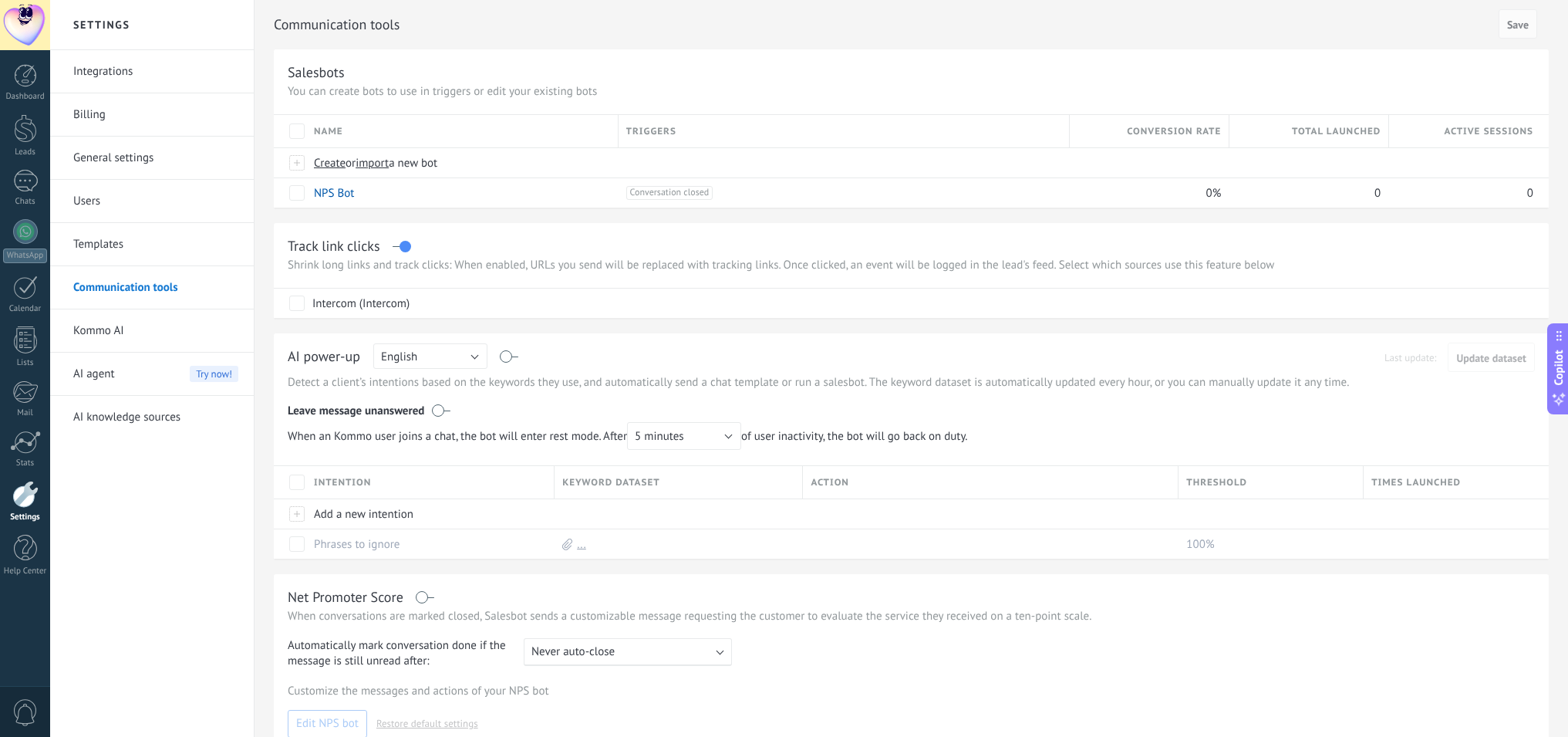
click at [116, 251] on link "Templates" at bounding box center [156, 245] width 165 height 44
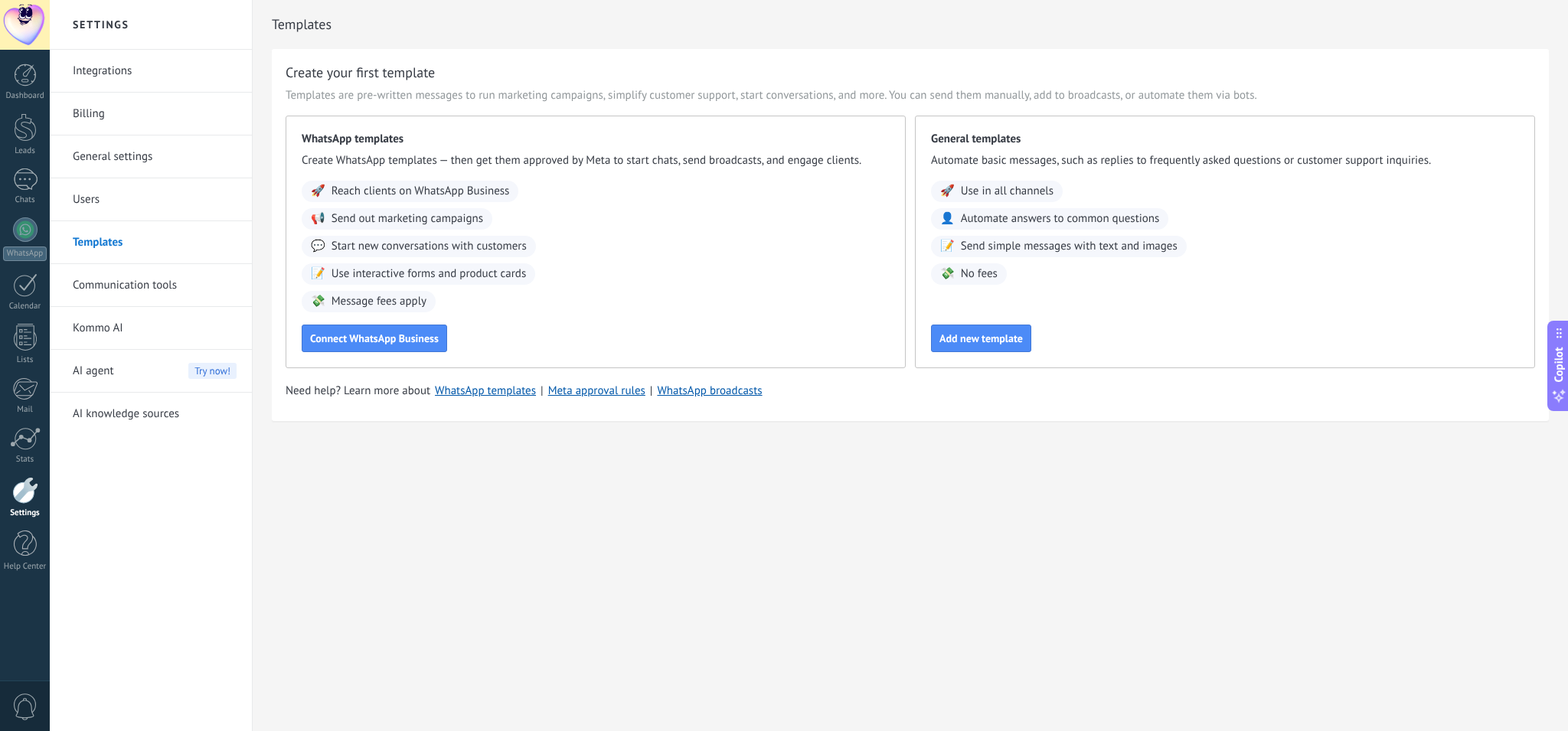
click at [120, 413] on link "AI knowledge sources" at bounding box center [154, 414] width 164 height 43
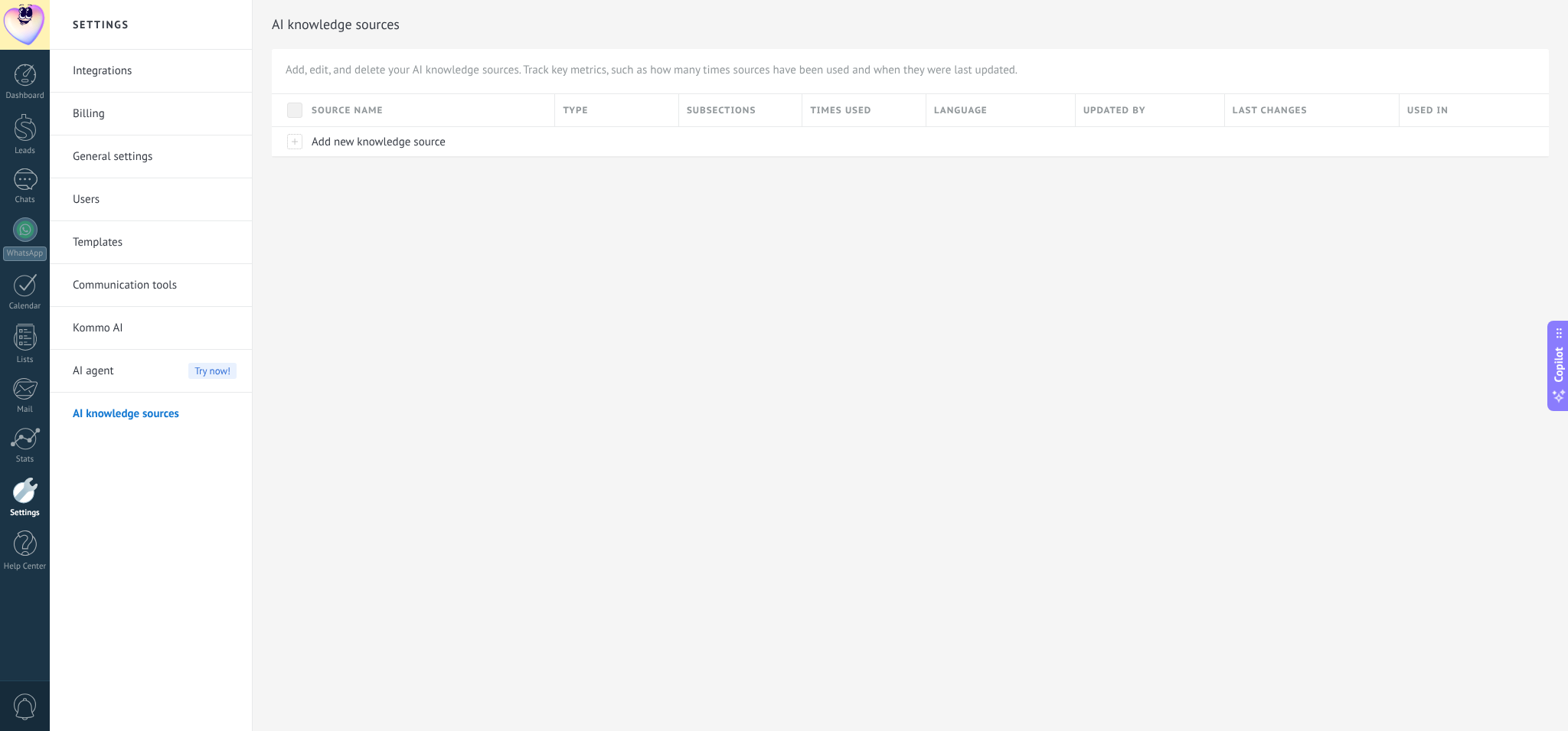
click at [109, 370] on span "AI agent" at bounding box center [93, 371] width 42 height 43
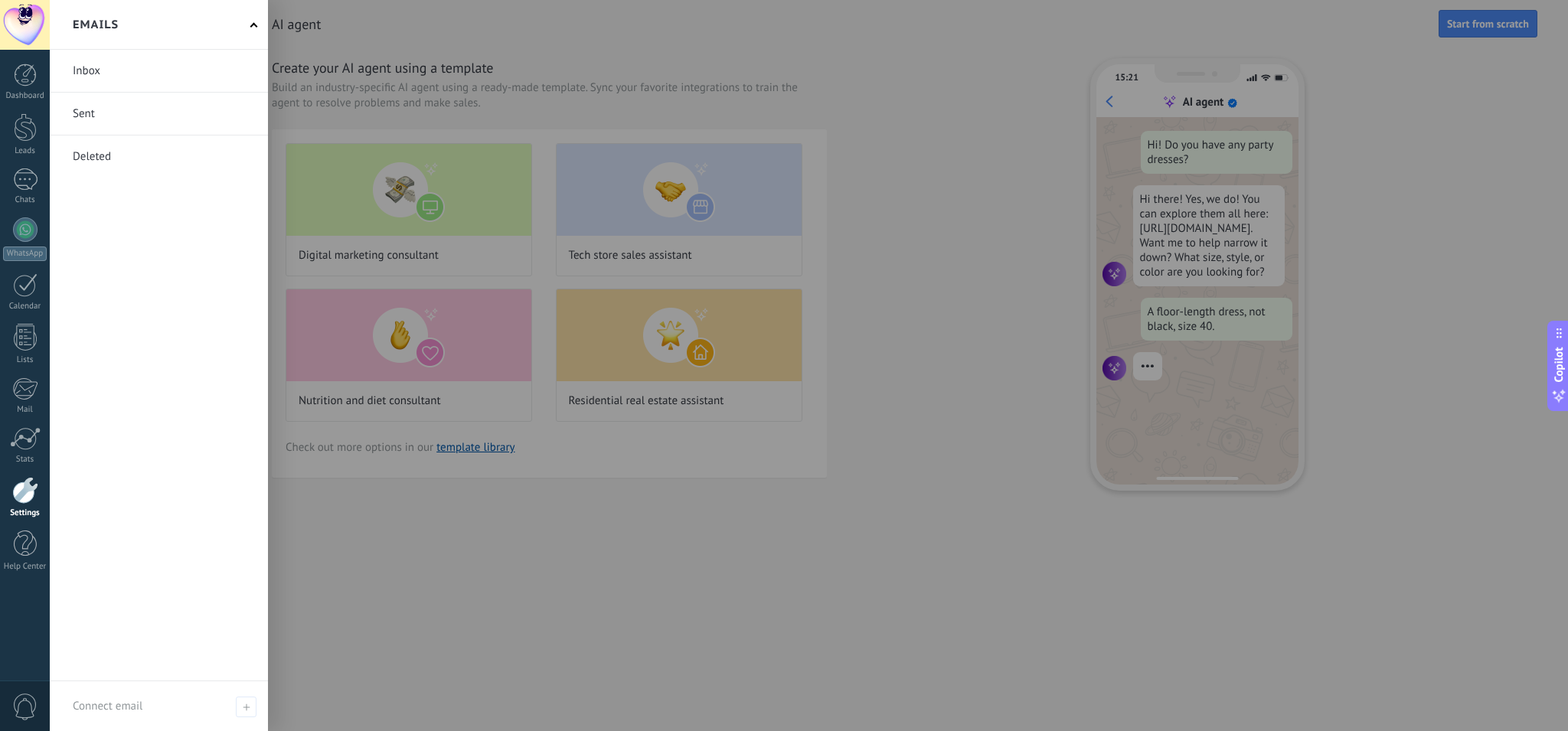
click at [102, 69] on link at bounding box center [159, 71] width 218 height 42
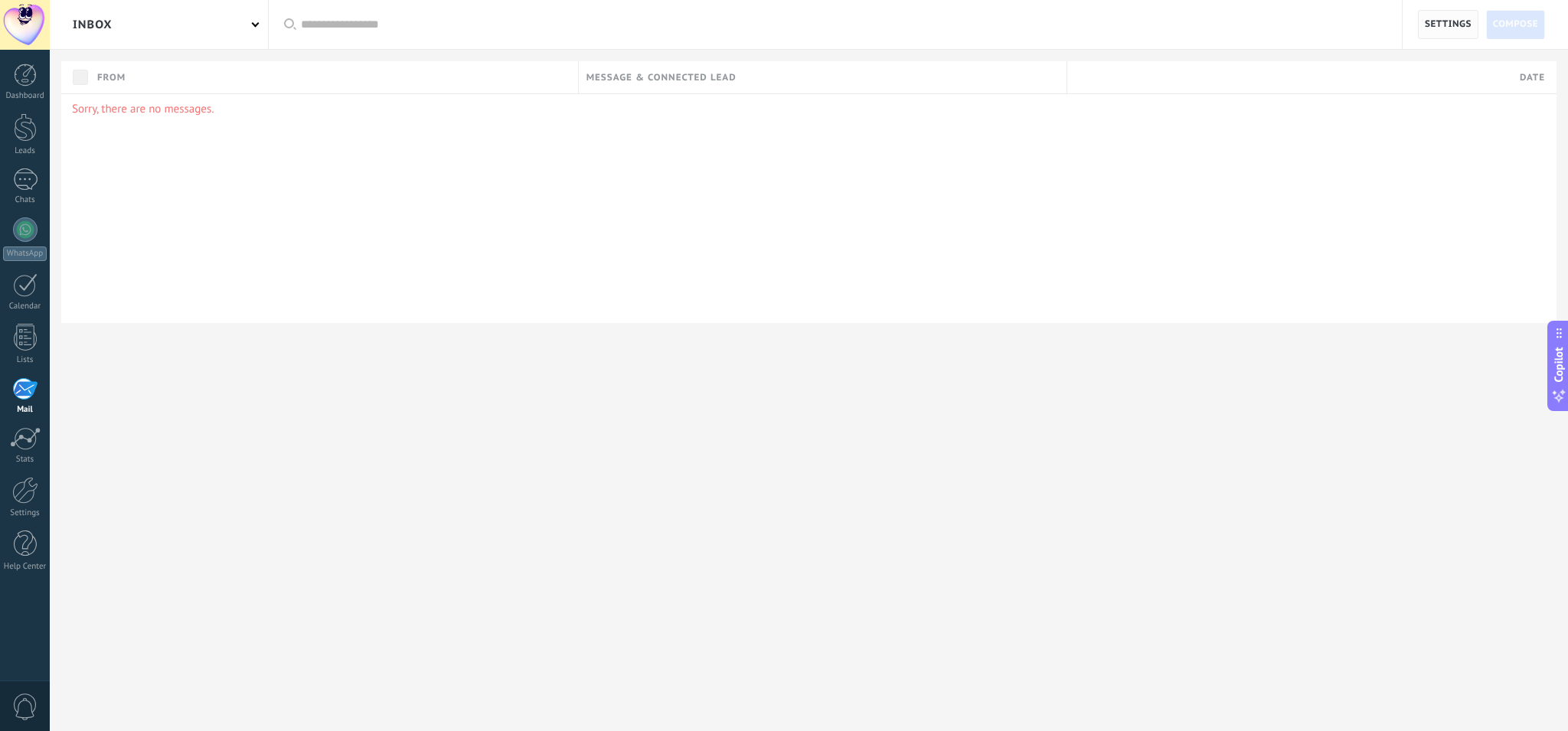
click at [1447, 31] on span "Settings" at bounding box center [1448, 25] width 47 height 27
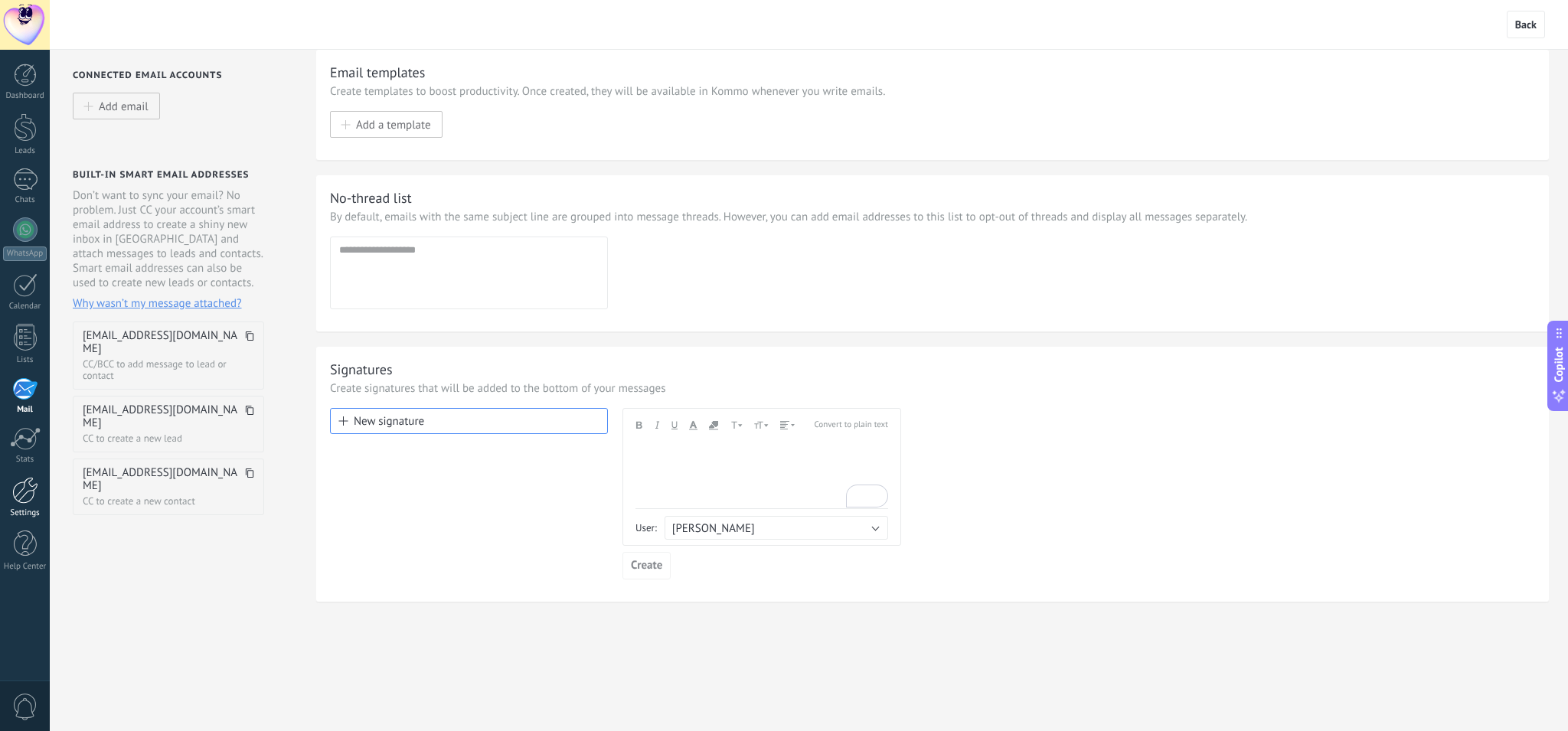
click at [29, 496] on div at bounding box center [25, 490] width 26 height 27
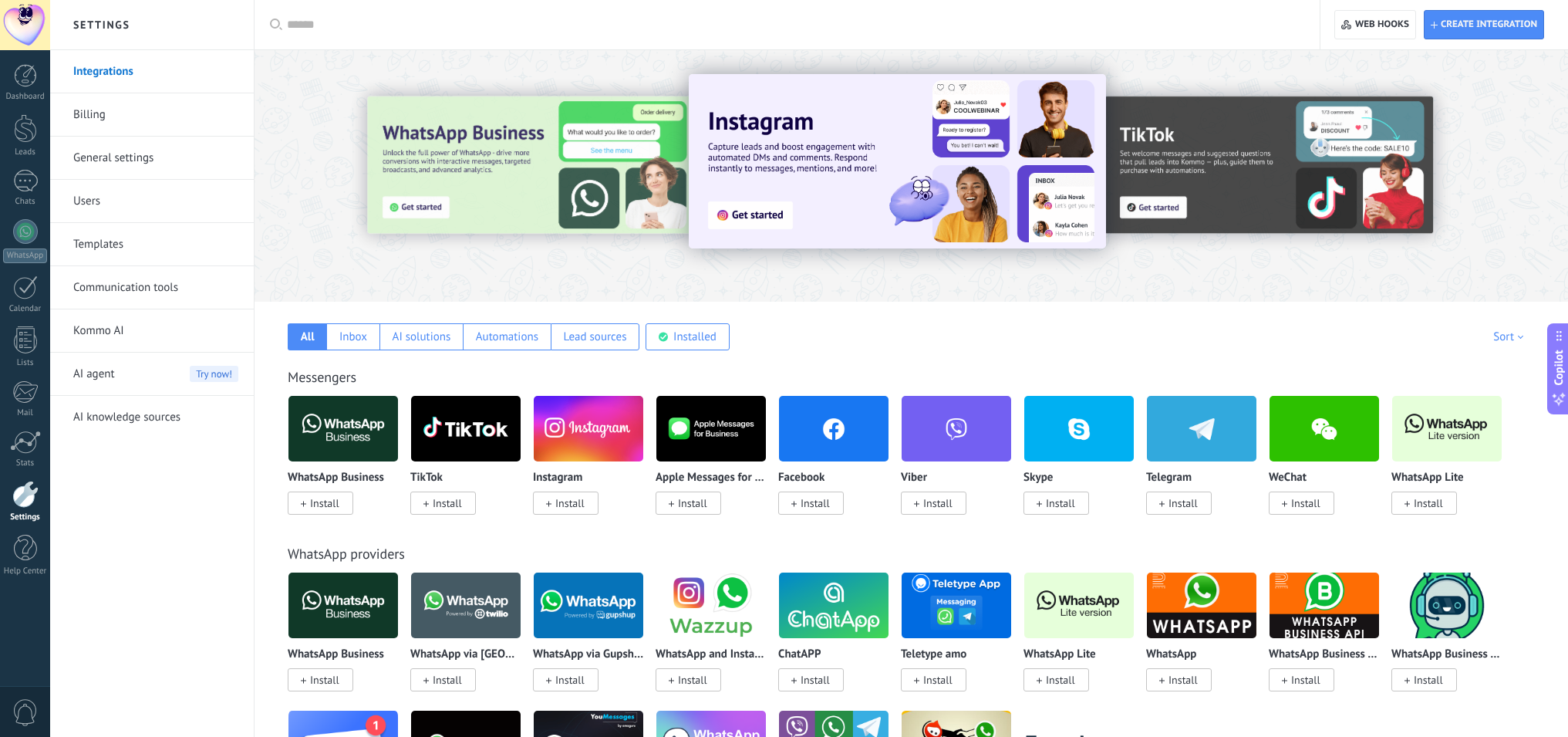
click at [107, 113] on link "Billing" at bounding box center [156, 115] width 165 height 44
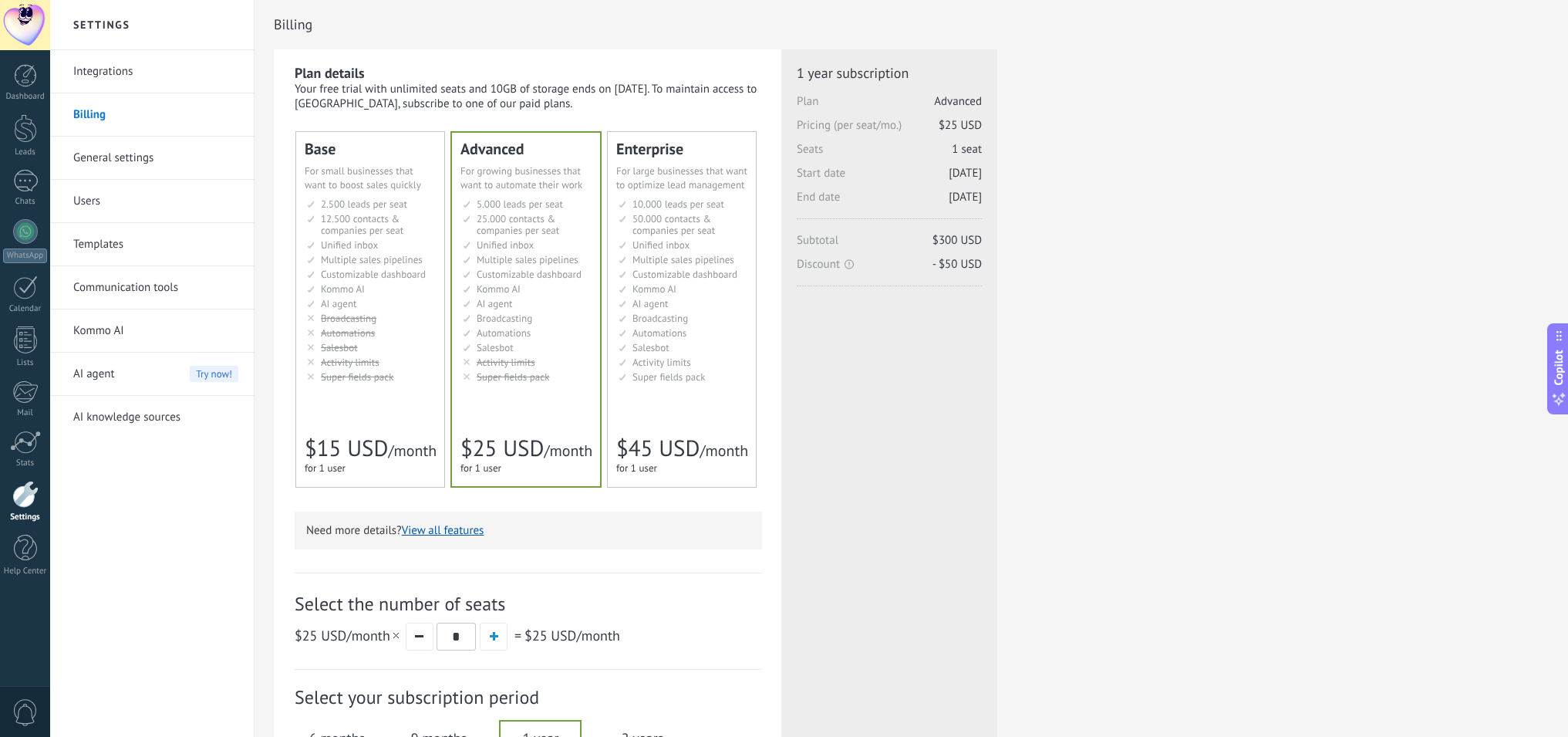
click at [83, 69] on link "Integrations" at bounding box center [156, 72] width 165 height 44
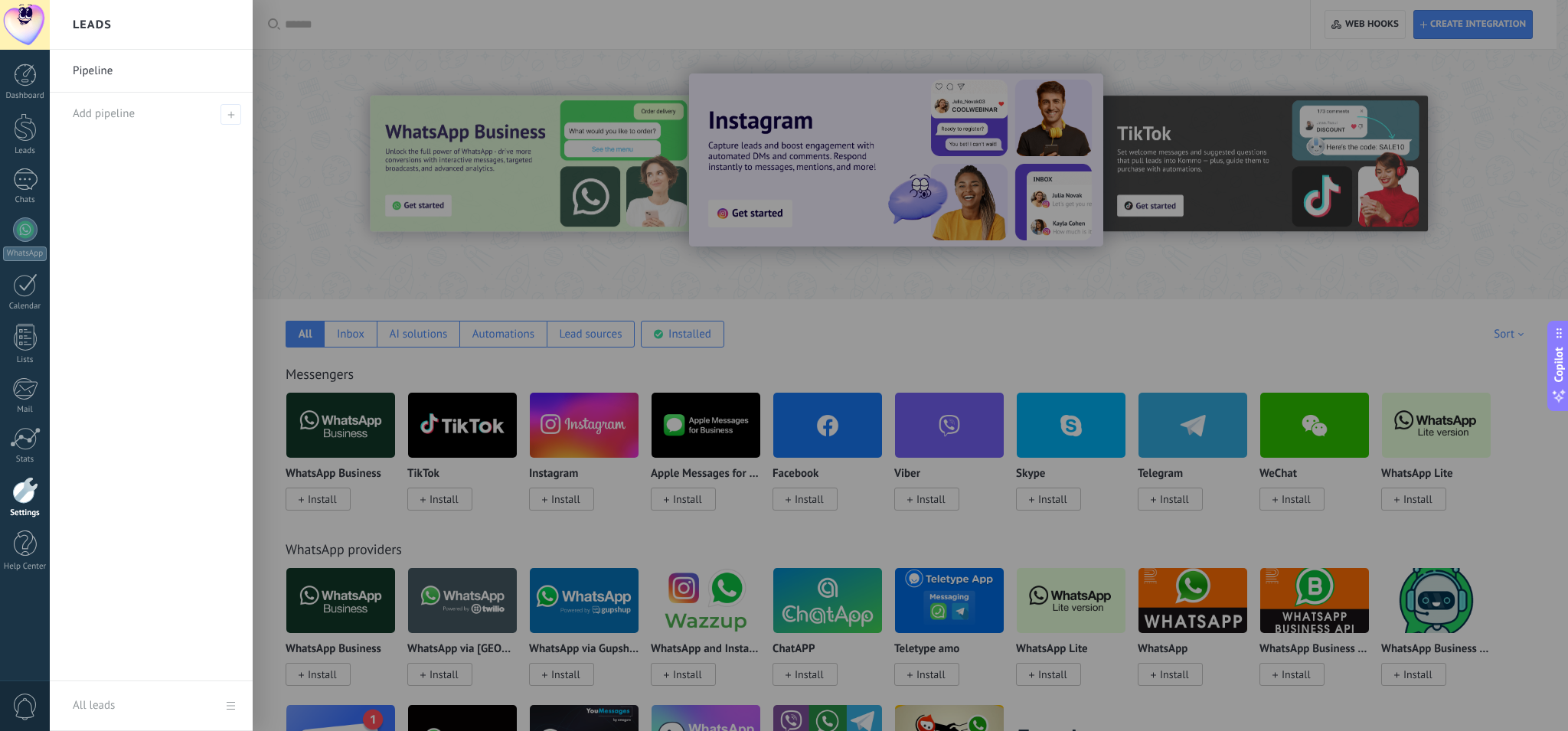
click at [106, 75] on link "Pipeline" at bounding box center [155, 71] width 165 height 43
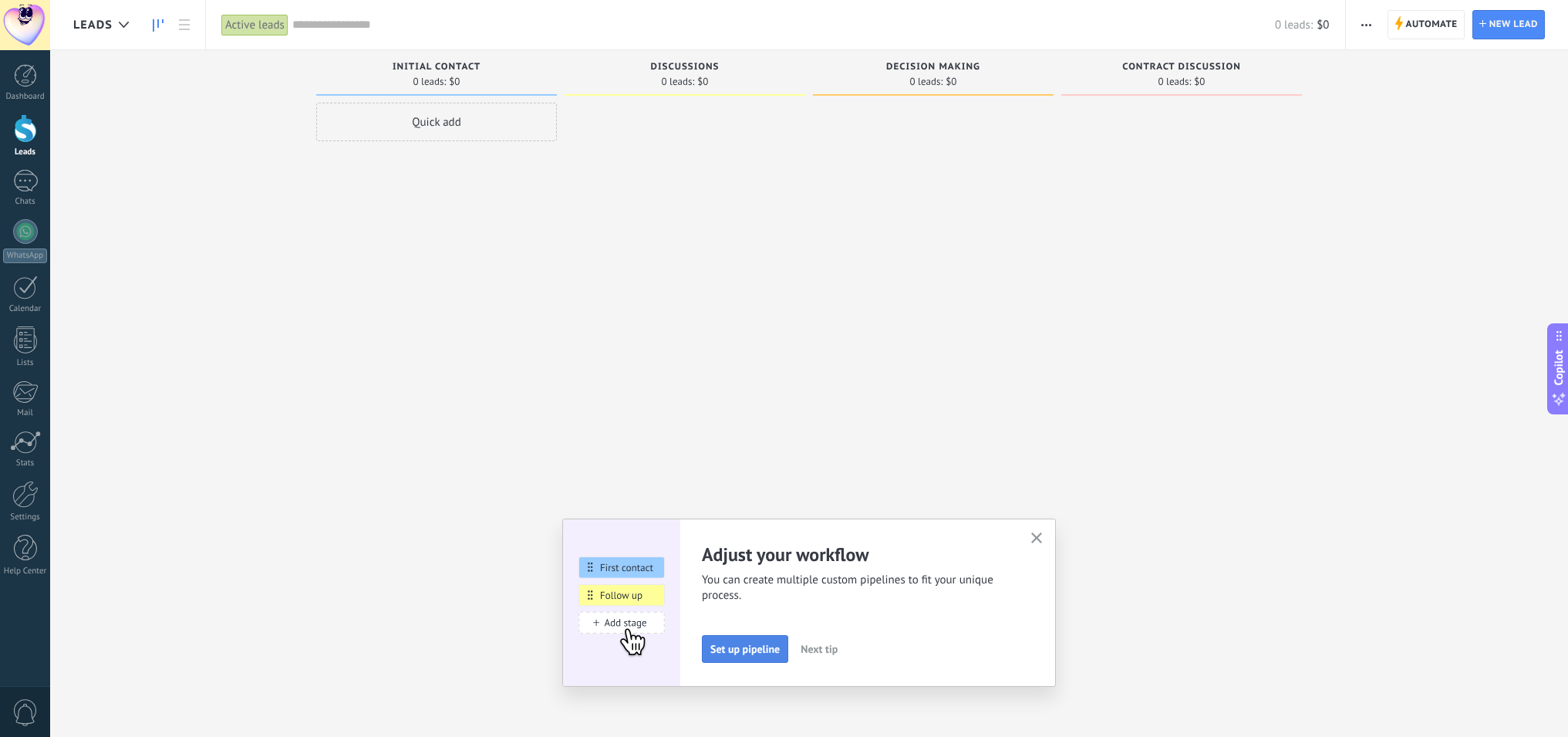
click at [754, 650] on span "Set up pipeline" at bounding box center [745, 649] width 69 height 11
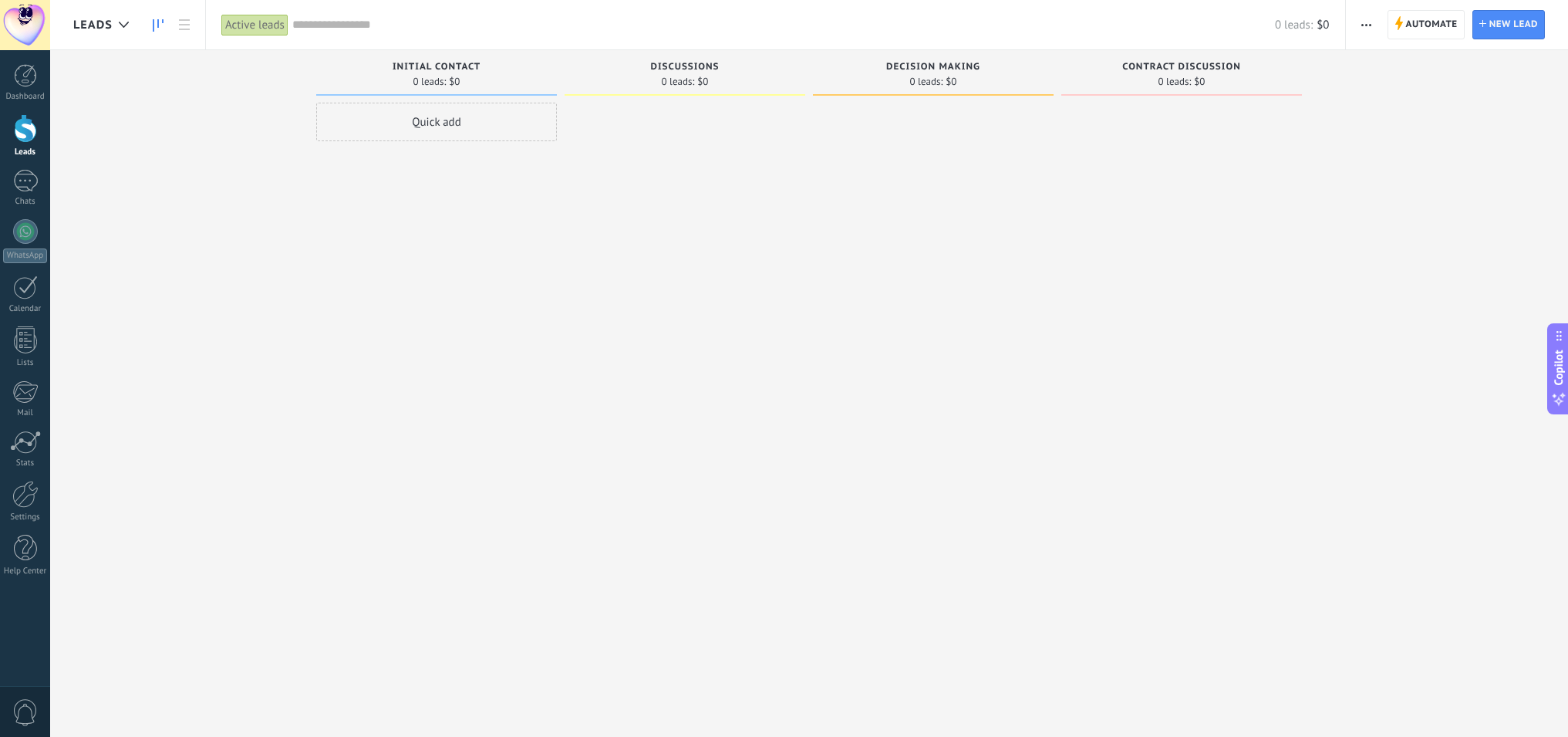
click at [431, 127] on div "Quick add" at bounding box center [437, 121] width 241 height 38
click at [396, 328] on span "Cancel" at bounding box center [385, 328] width 30 height 14
click at [1432, 27] on span "Automate" at bounding box center [1432, 25] width 51 height 27
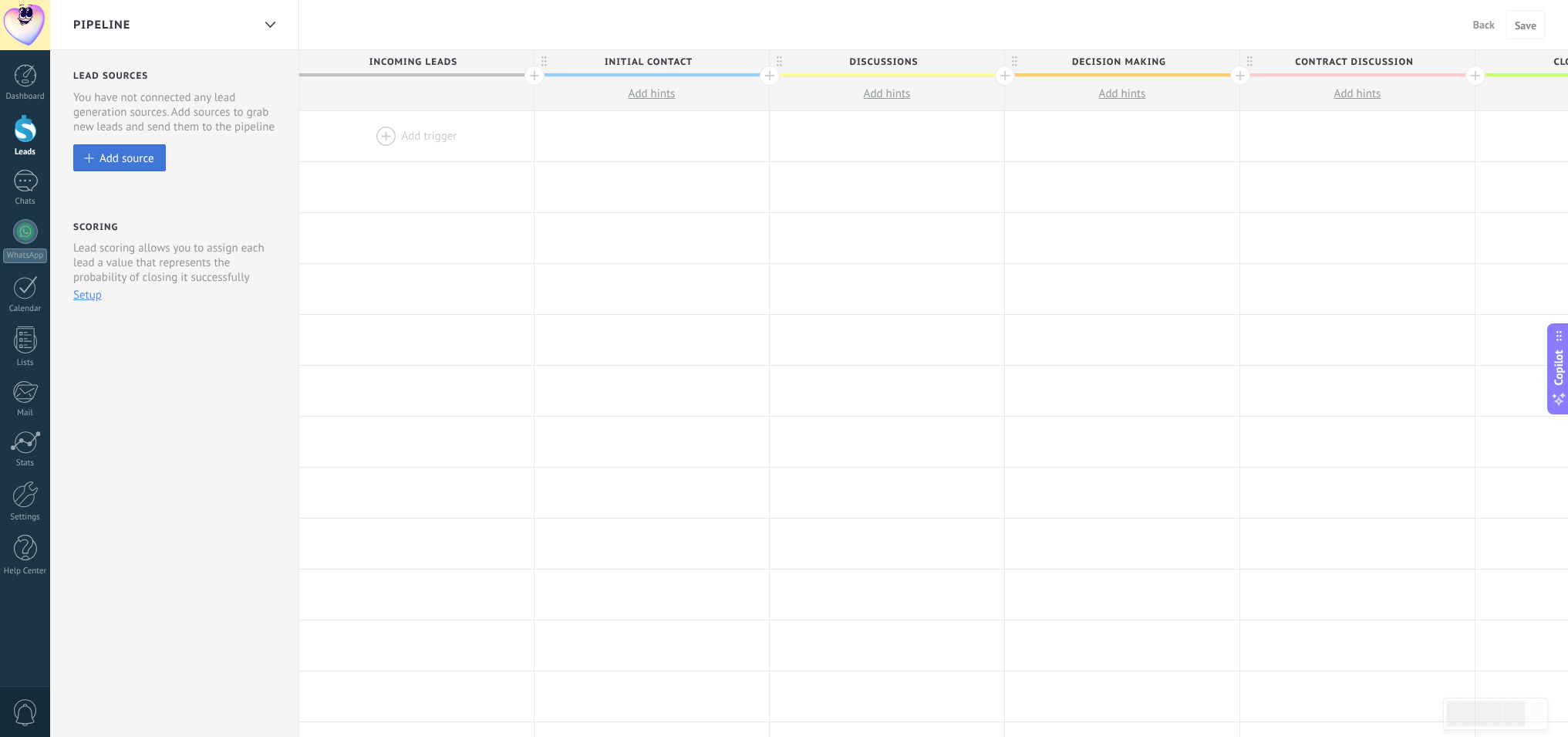
click at [147, 160] on div "Add source" at bounding box center [127, 157] width 55 height 13
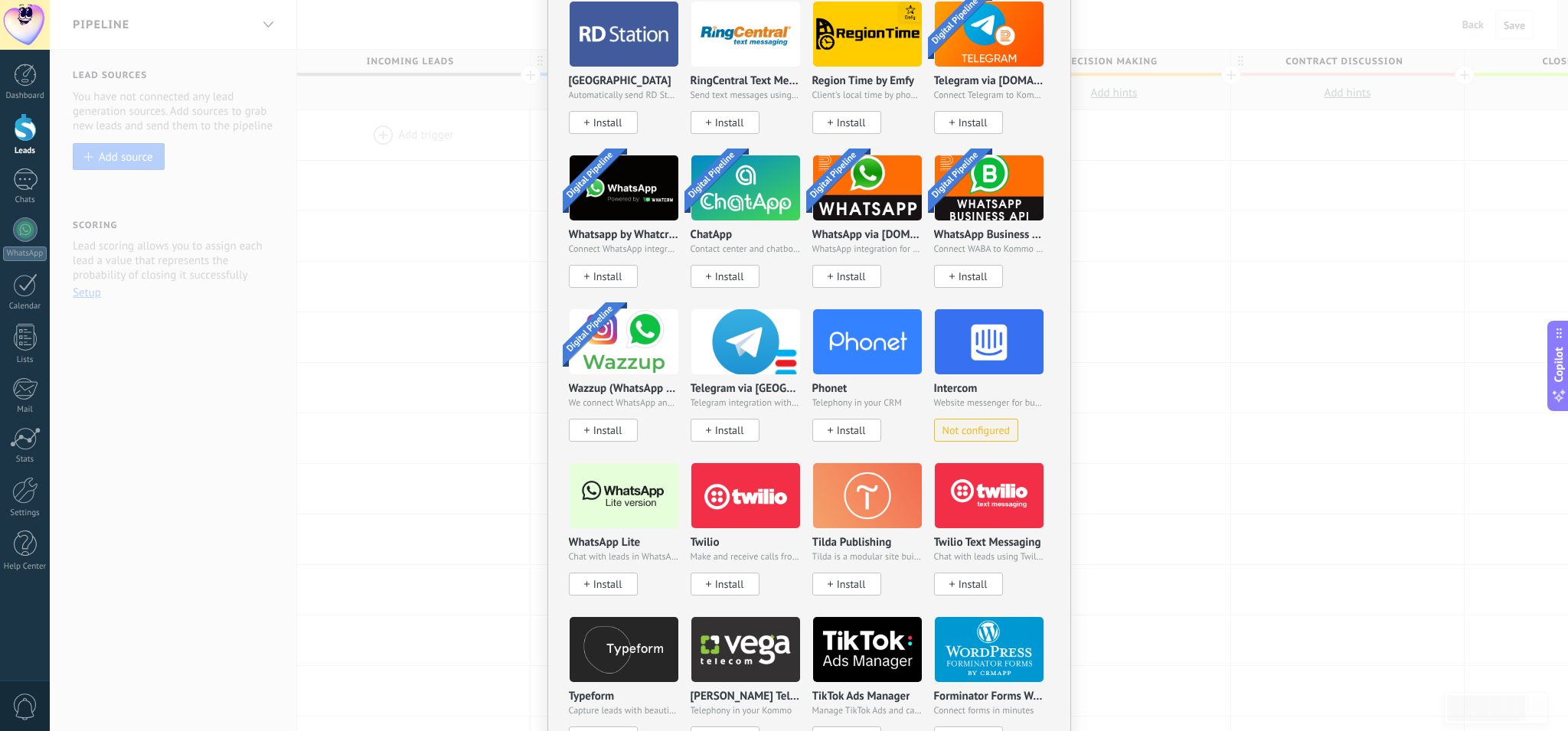
scroll to position [1241, 0]
click at [981, 325] on img at bounding box center [989, 342] width 109 height 75
click at [980, 349] on img at bounding box center [989, 342] width 109 height 75
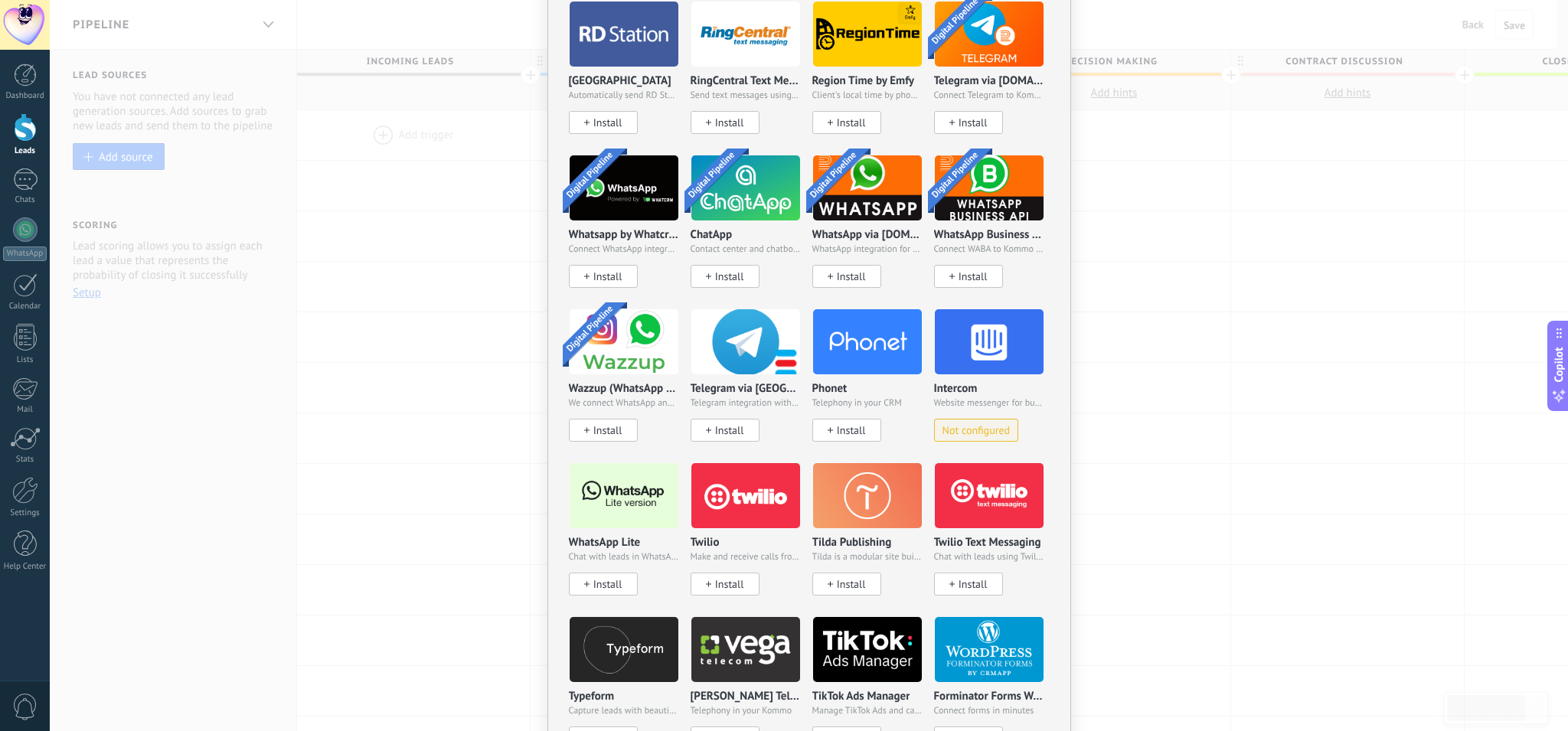
click at [980, 349] on img at bounding box center [989, 342] width 109 height 75
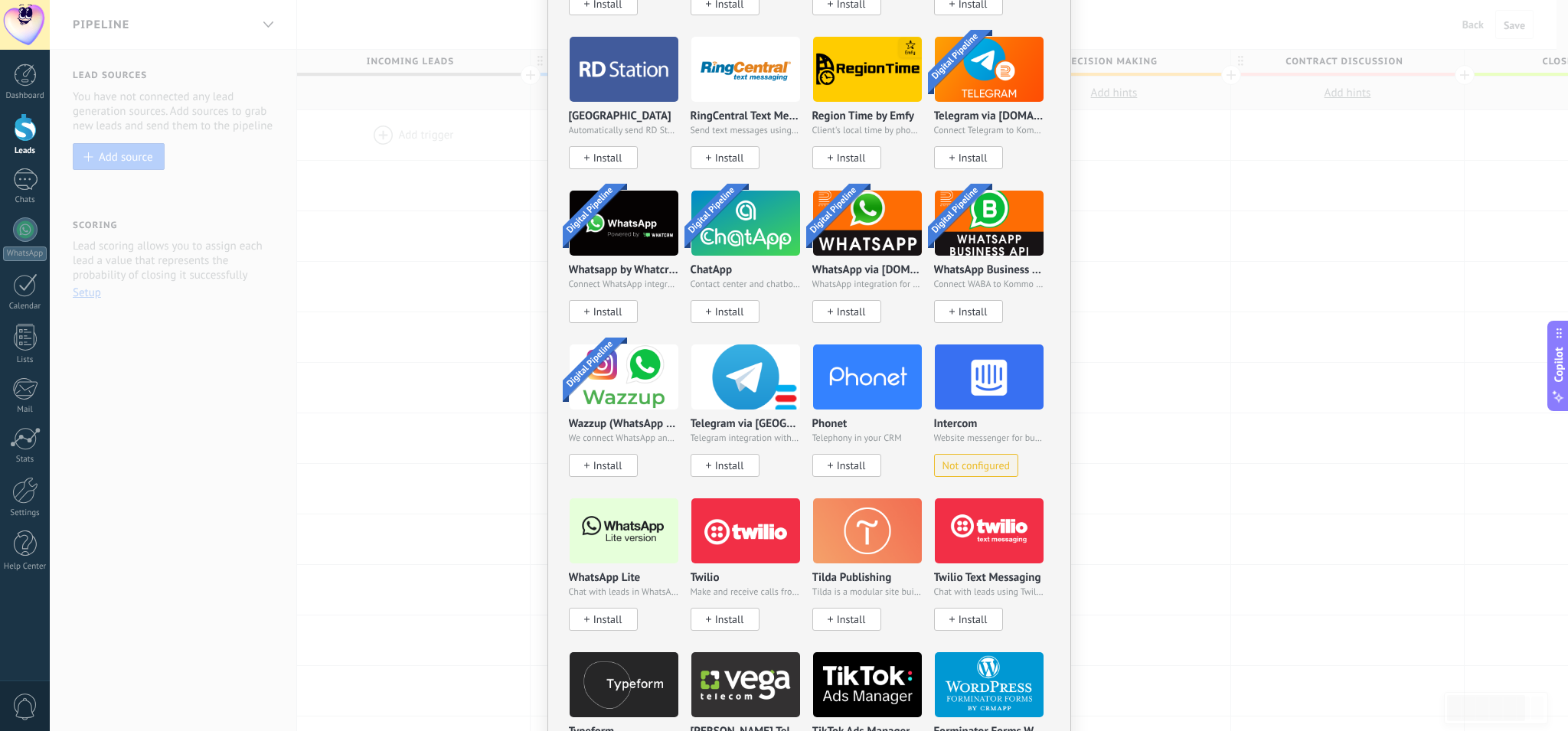
scroll to position [1225, 0]
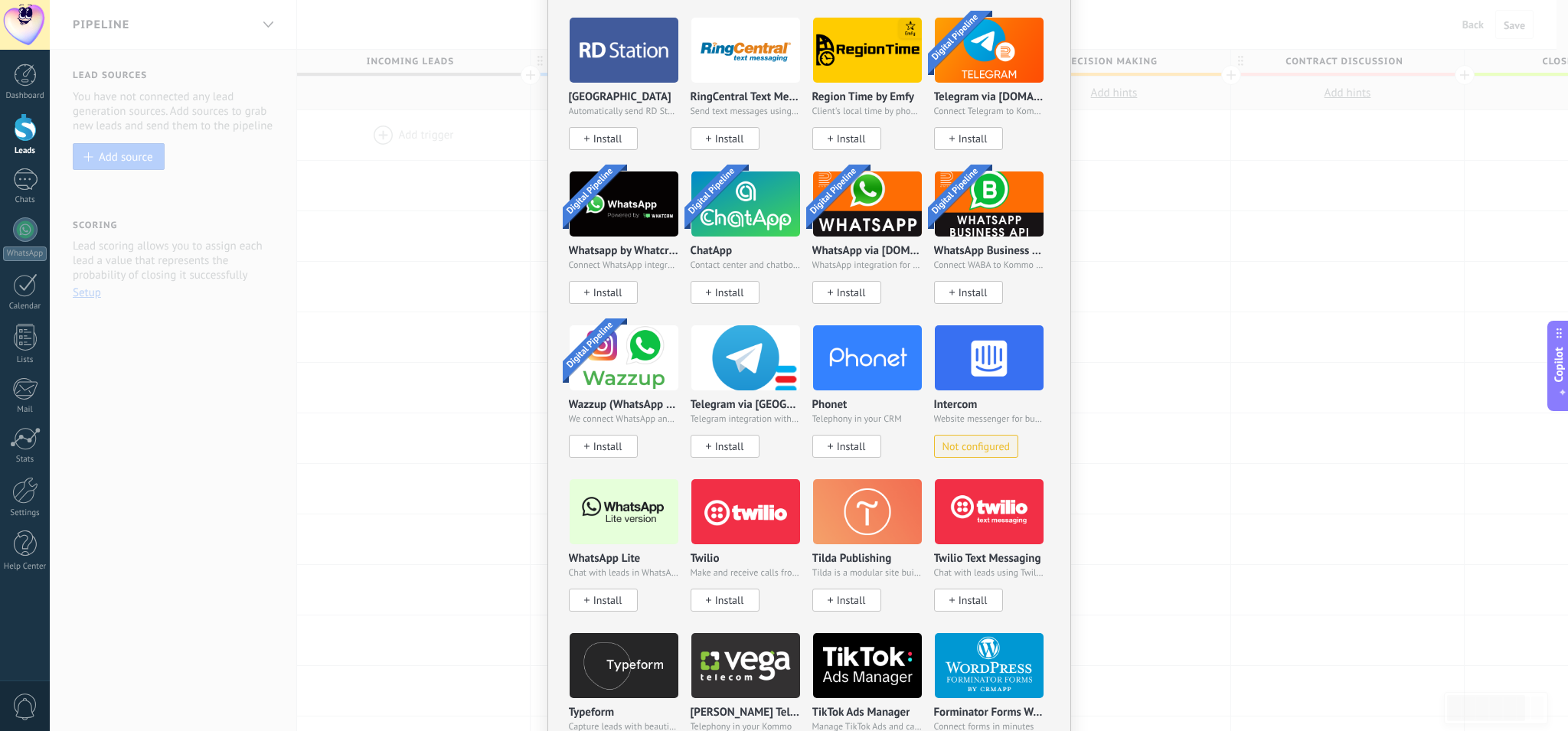
click at [972, 361] on img at bounding box center [989, 358] width 109 height 75
click at [975, 352] on img at bounding box center [989, 358] width 109 height 75
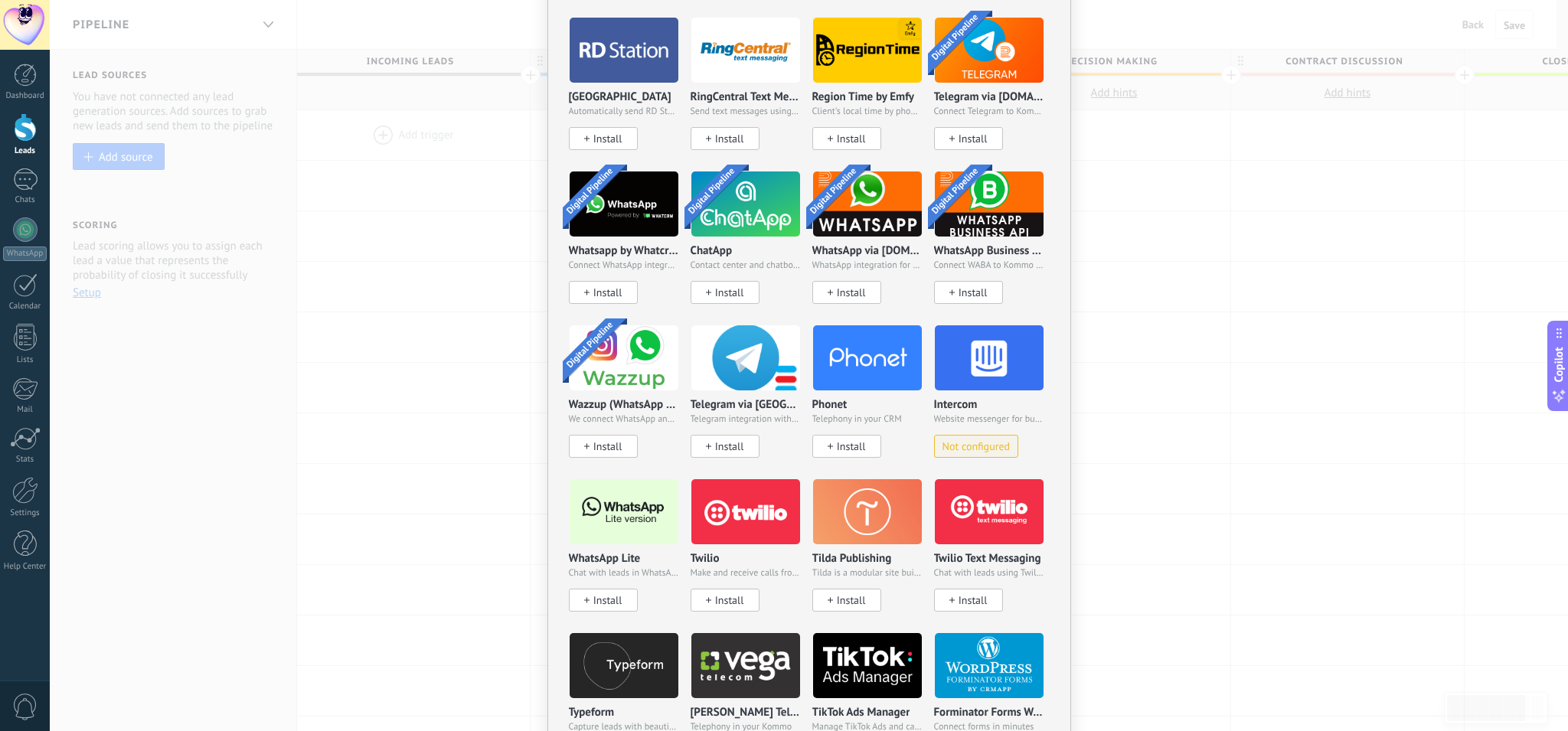
click at [975, 353] on img at bounding box center [989, 358] width 109 height 75
click at [975, 354] on img at bounding box center [989, 358] width 109 height 75
click at [974, 354] on img at bounding box center [989, 358] width 109 height 75
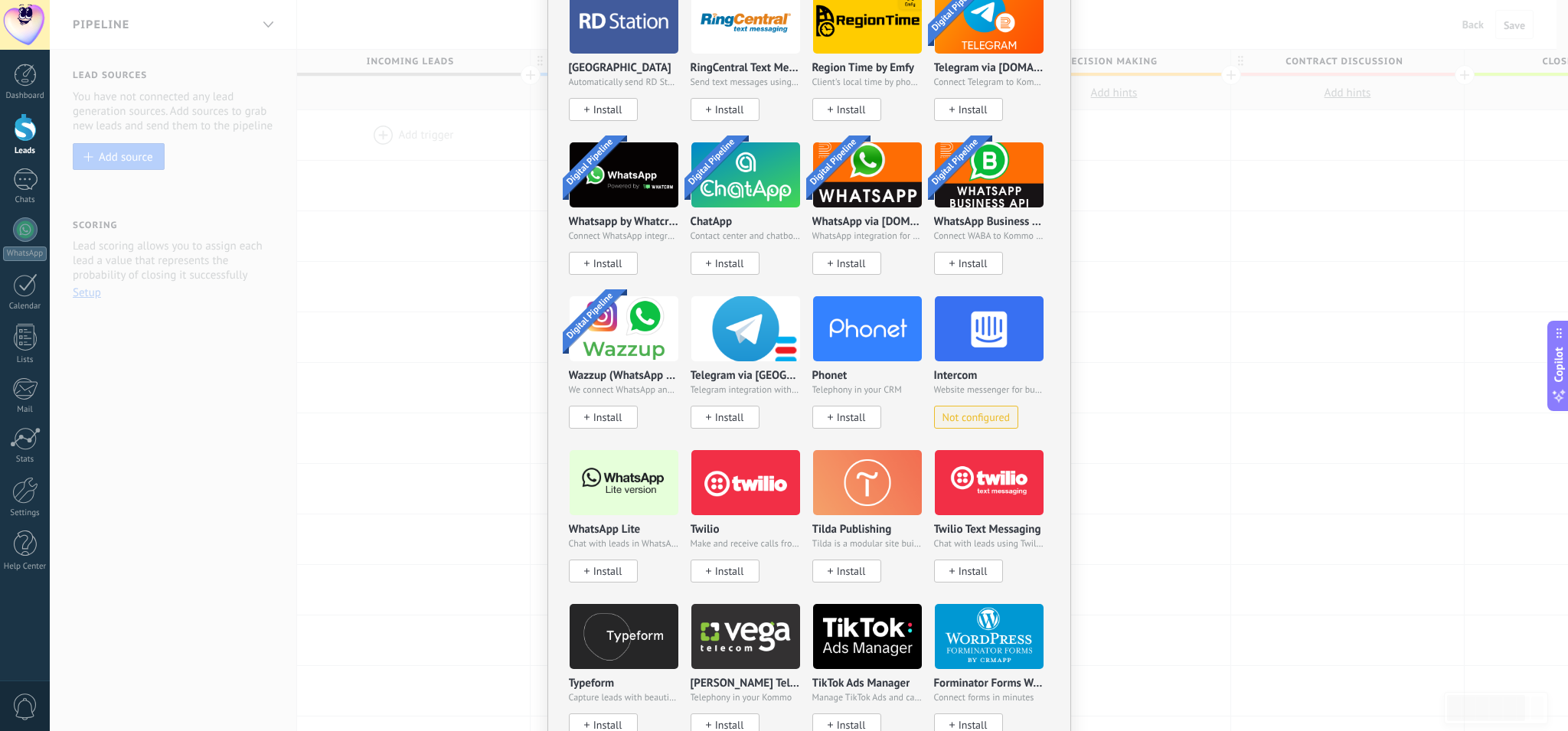
scroll to position [1286, 0]
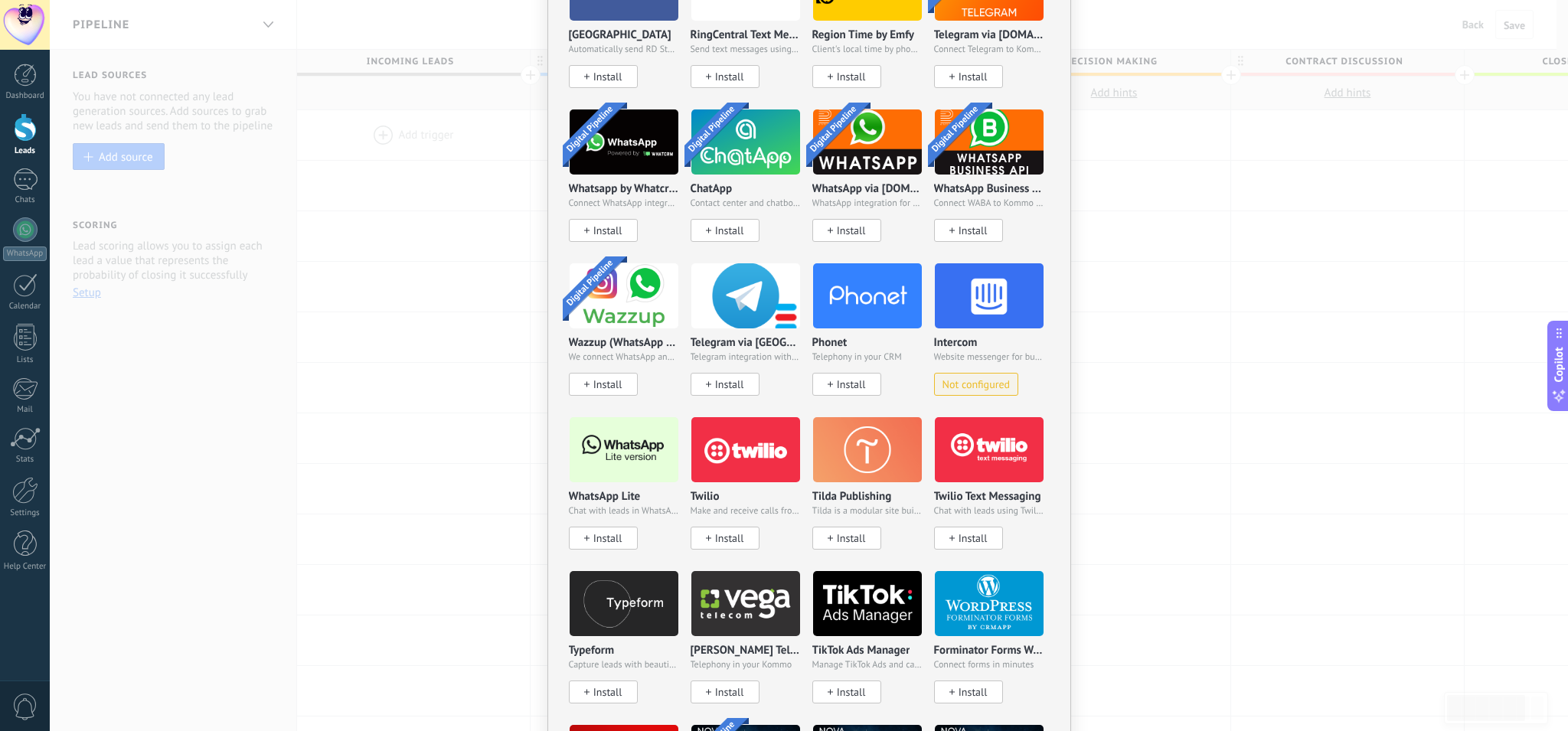
click at [971, 378] on span "Not configured" at bounding box center [977, 384] width 68 height 13
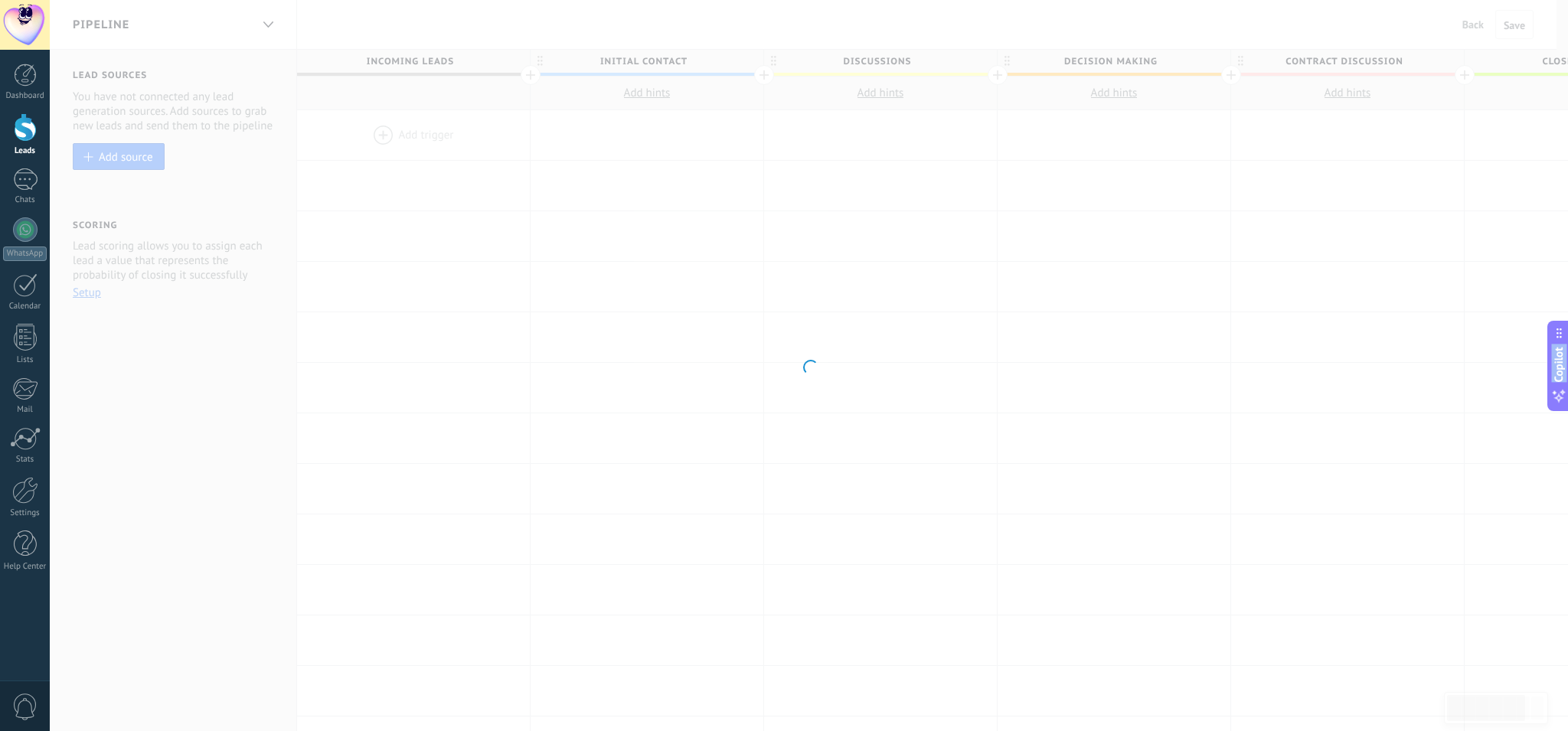
click at [971, 374] on div at bounding box center [809, 366] width 1518 height 731
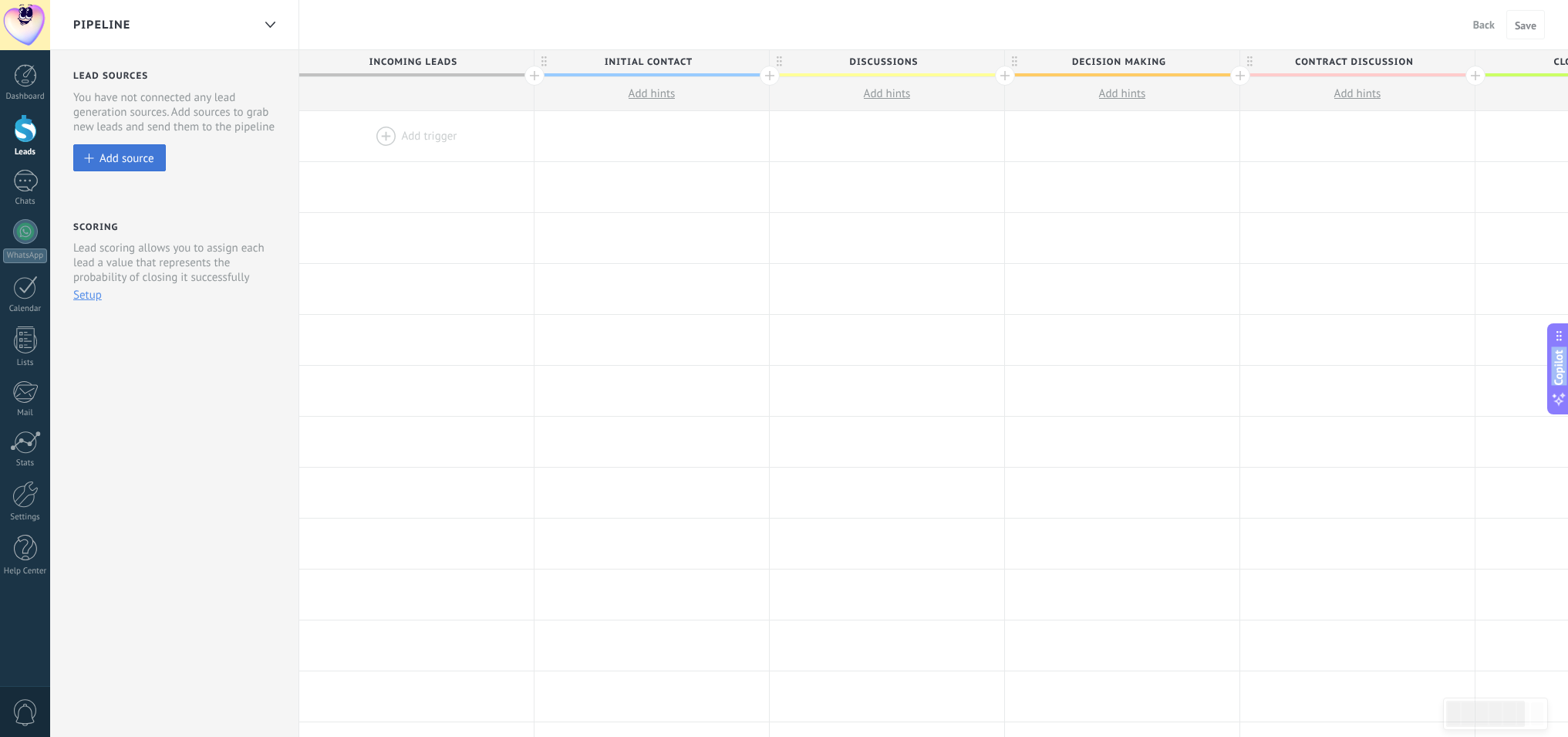
click at [137, 160] on div "Add source" at bounding box center [127, 157] width 55 height 13
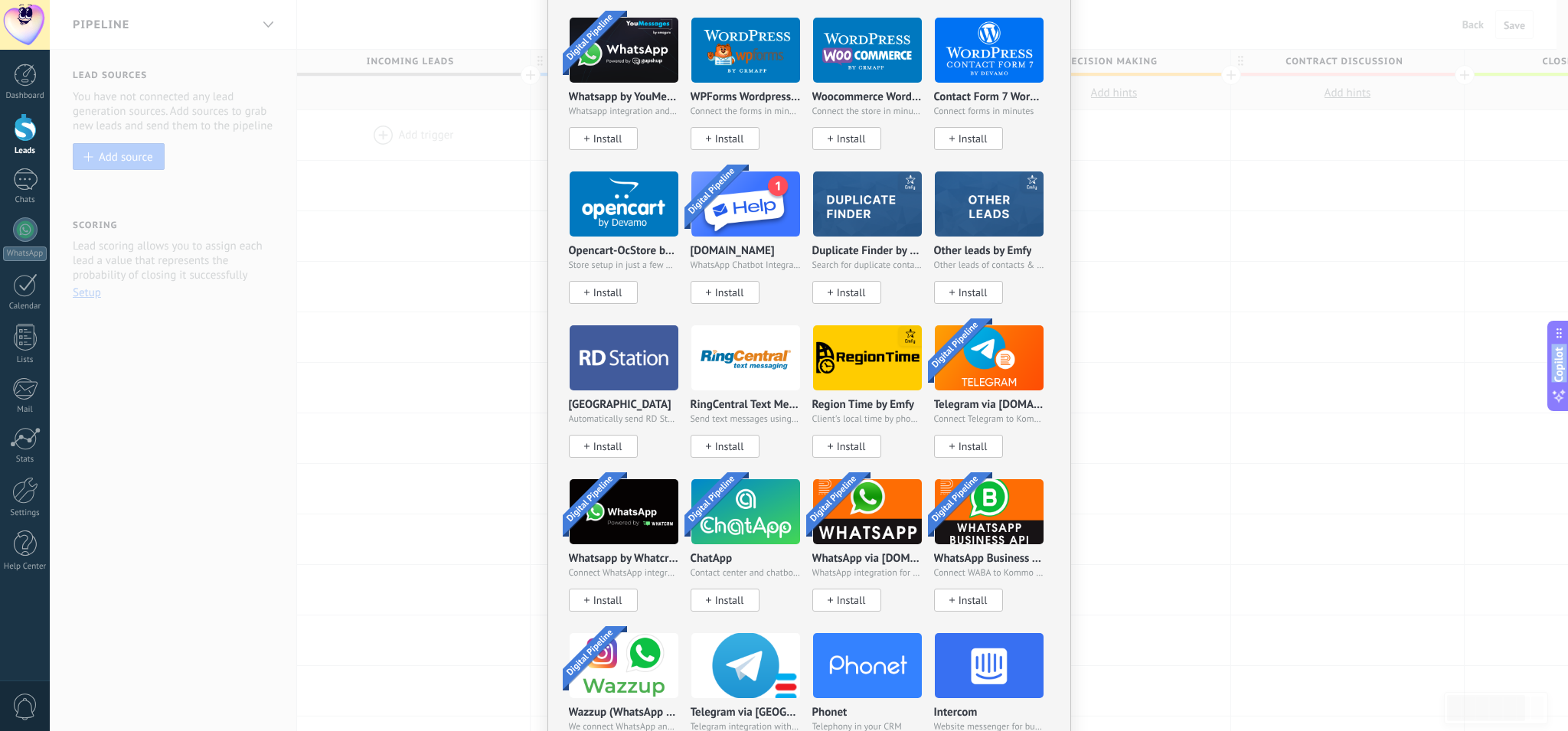
scroll to position [1044, 0]
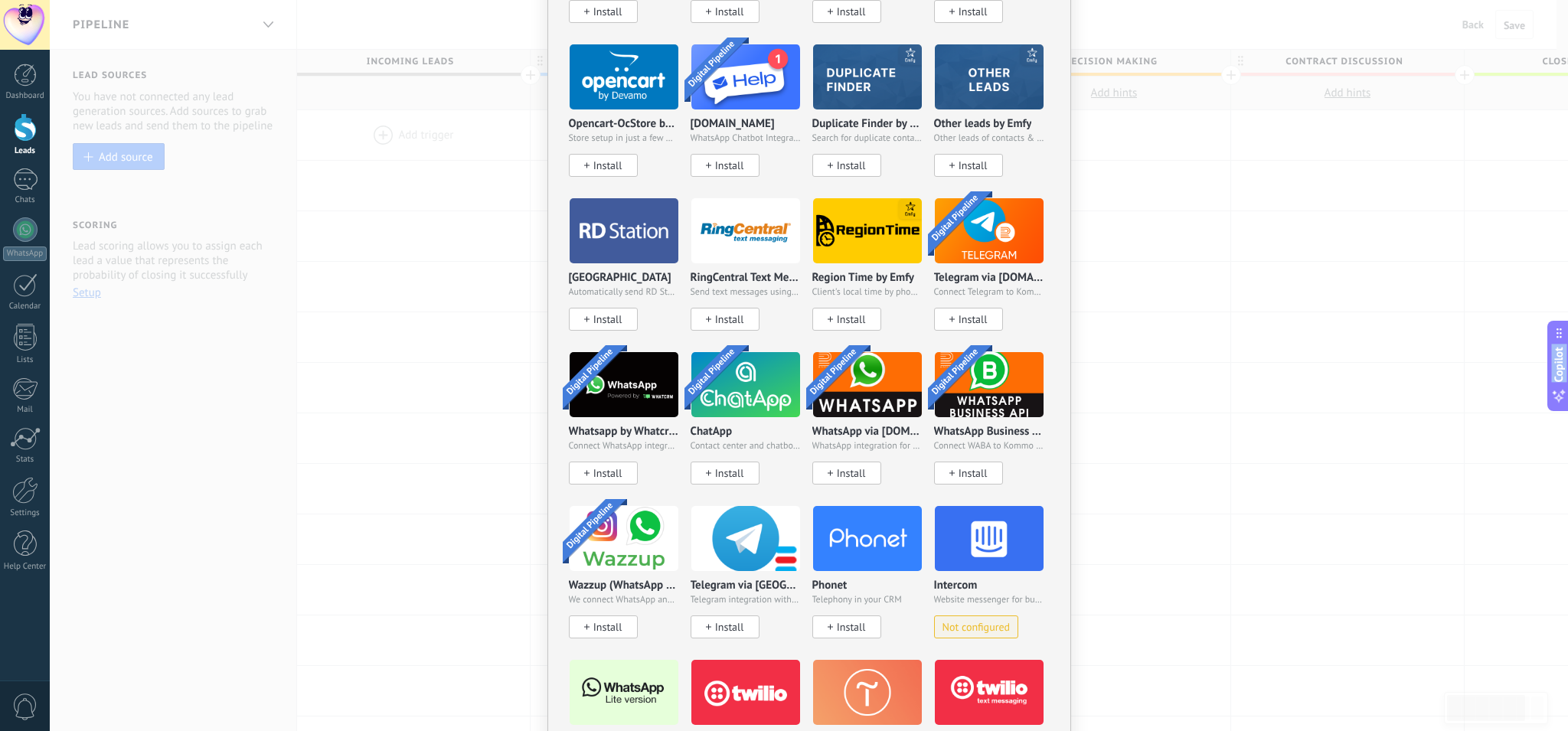
click at [984, 623] on span "Not configured" at bounding box center [977, 627] width 68 height 13
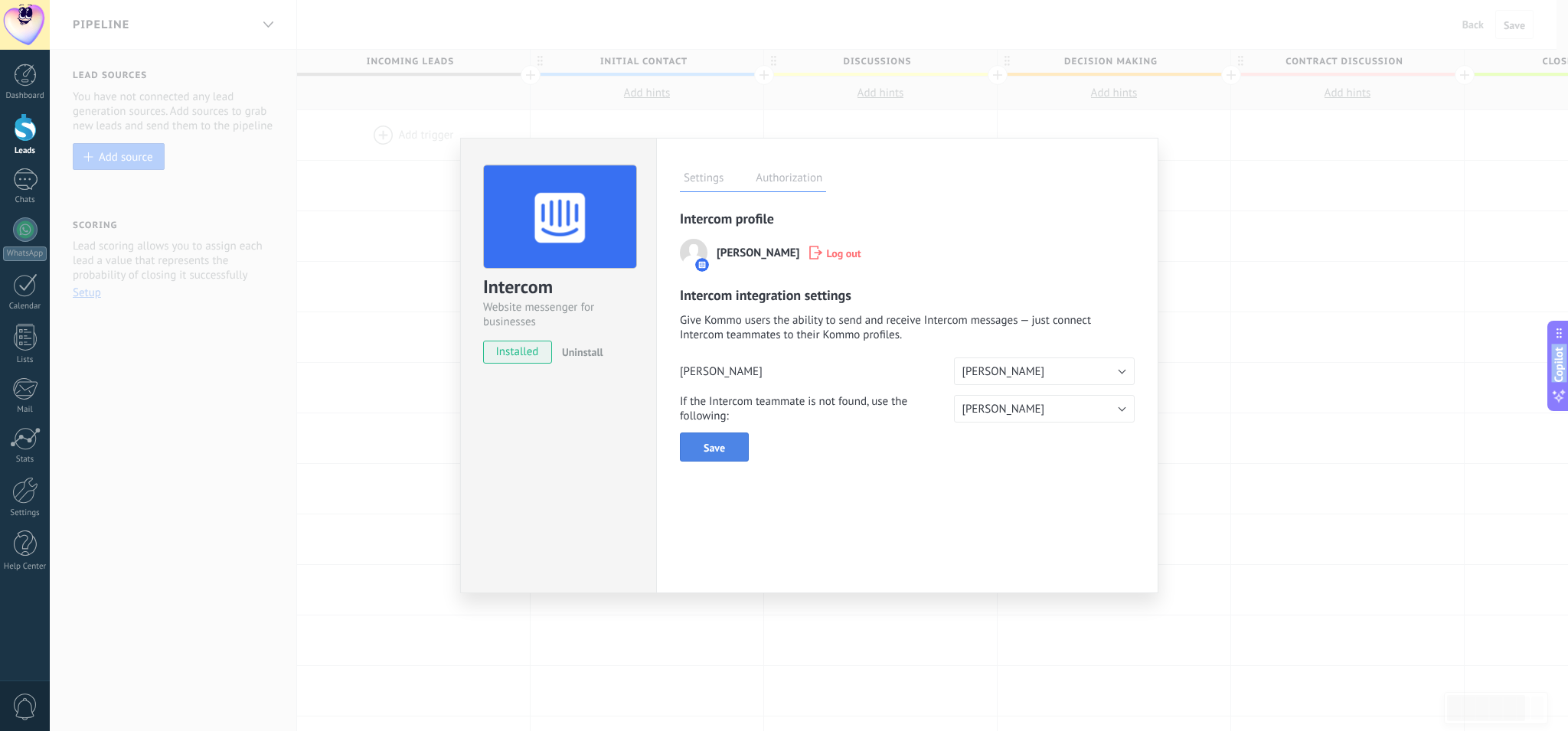
click at [726, 455] on button "Save" at bounding box center [714, 447] width 69 height 29
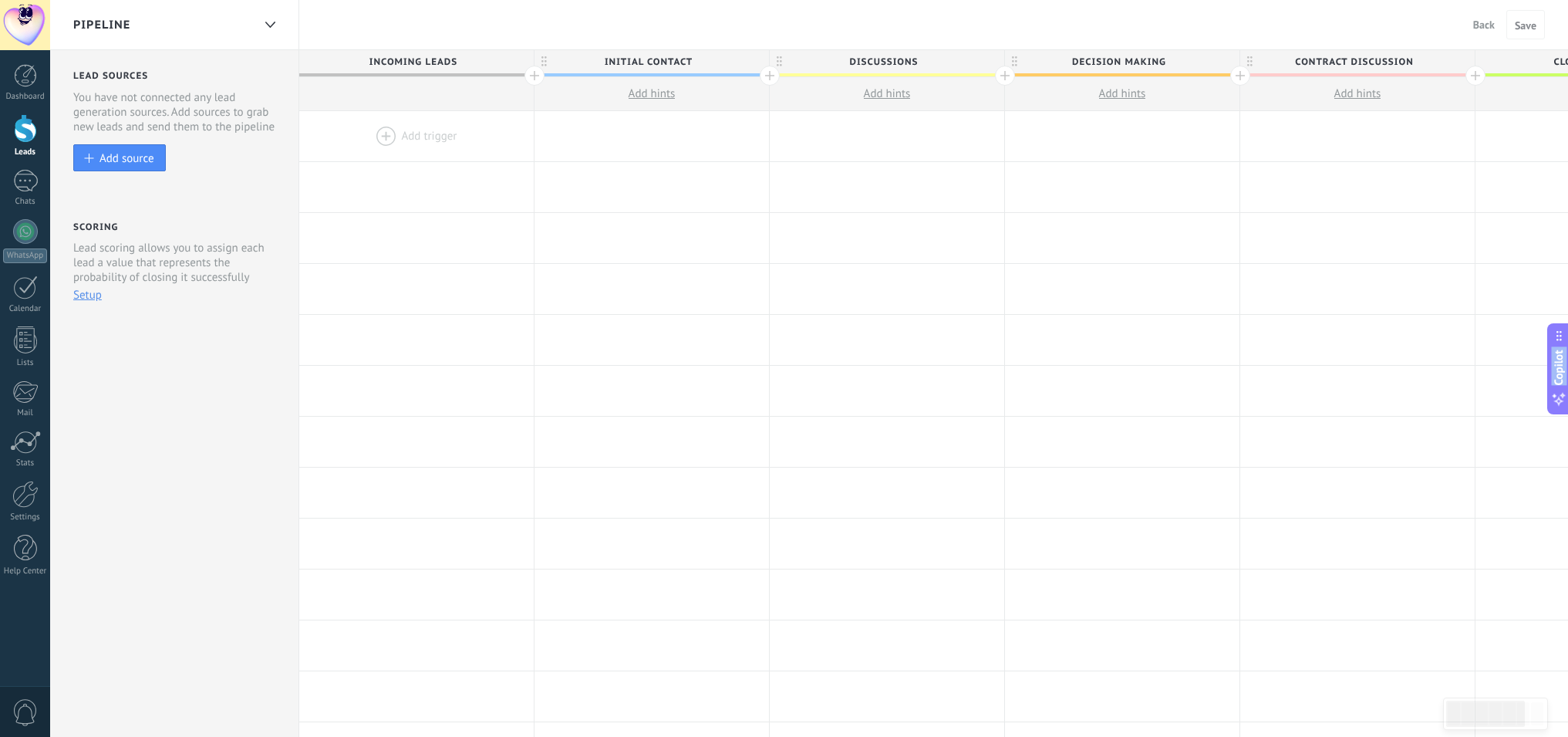
click at [382, 133] on div at bounding box center [416, 136] width 234 height 50
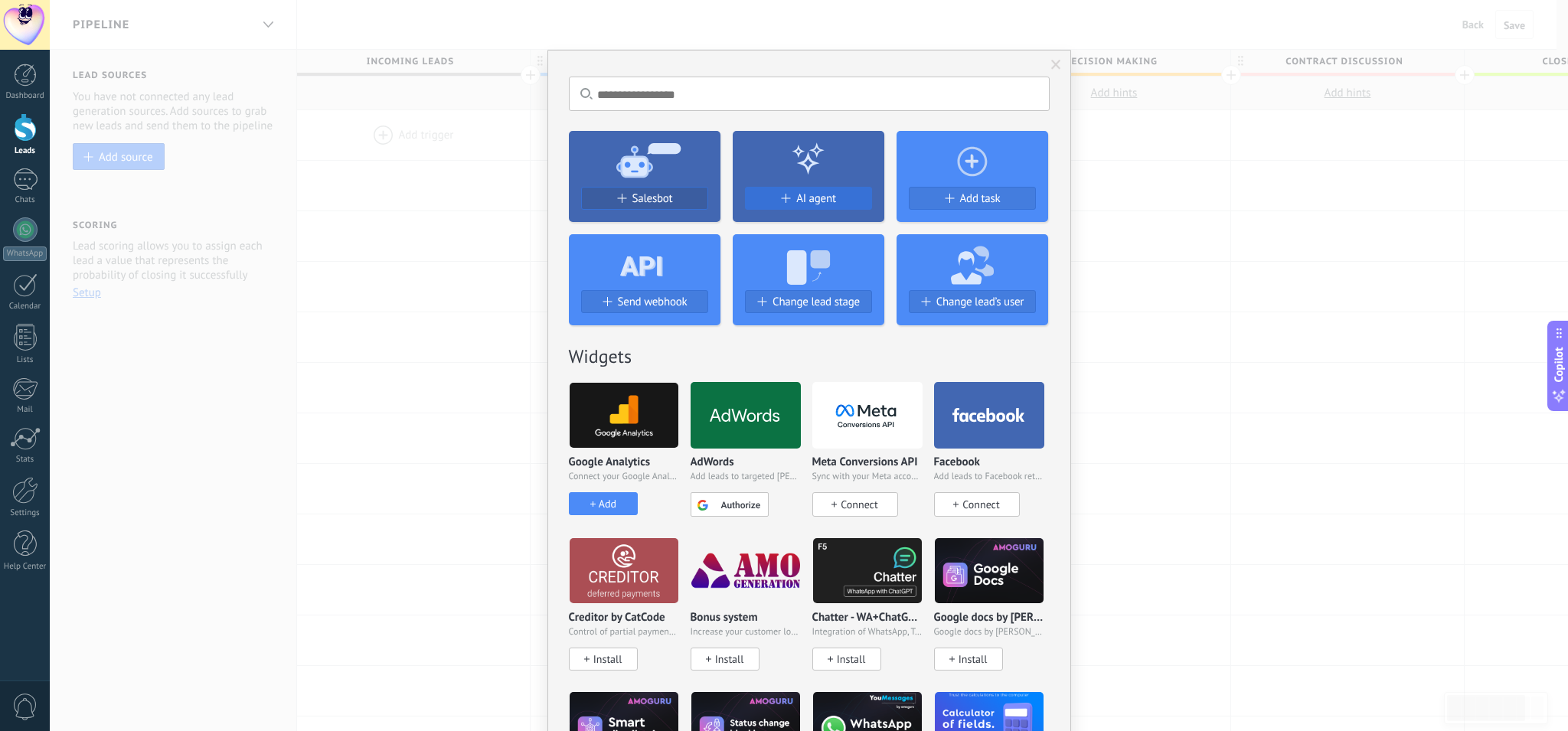
click at [822, 206] on button "AI agent" at bounding box center [809, 198] width 127 height 23
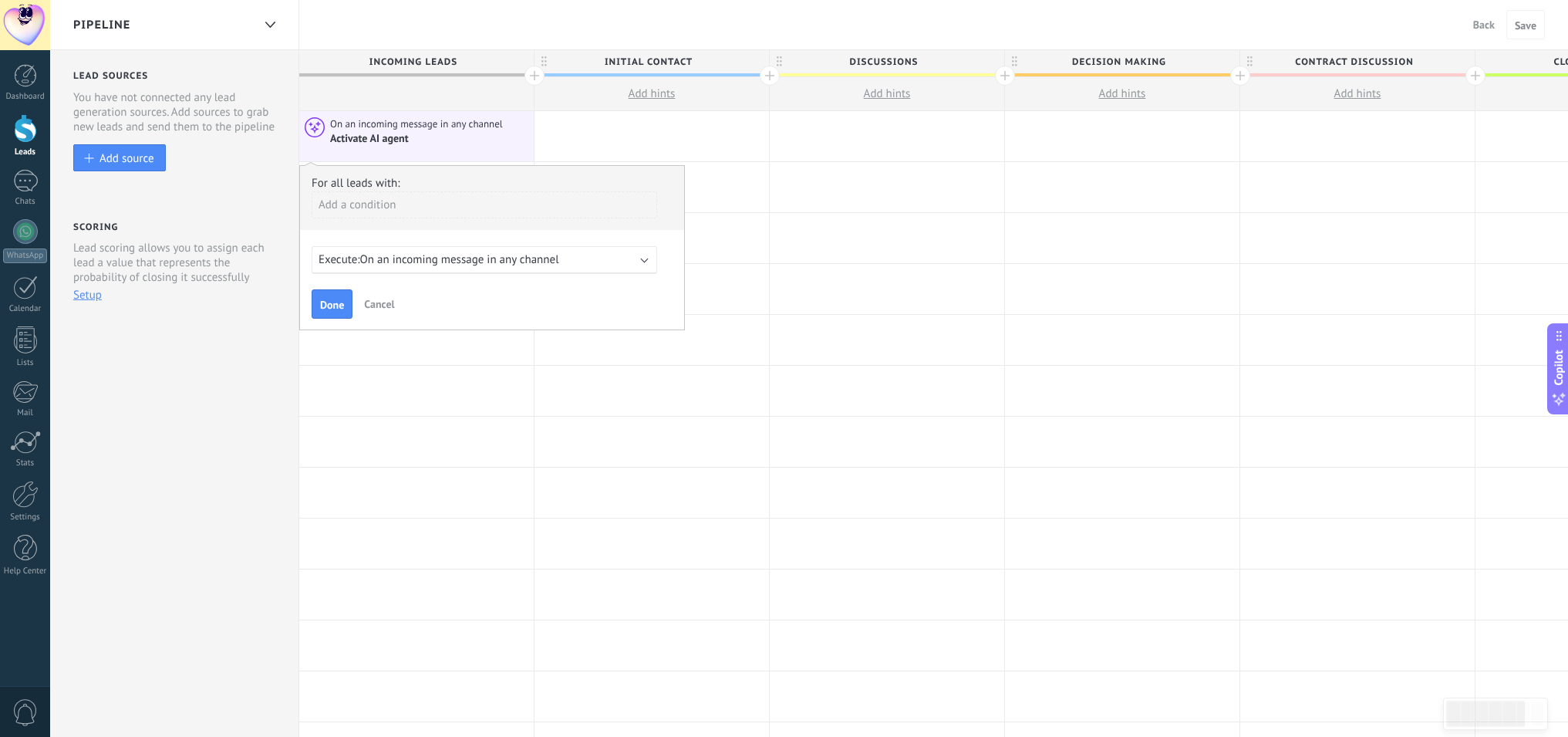
click at [528, 264] on span "On an incoming message in any channel" at bounding box center [459, 259] width 199 height 15
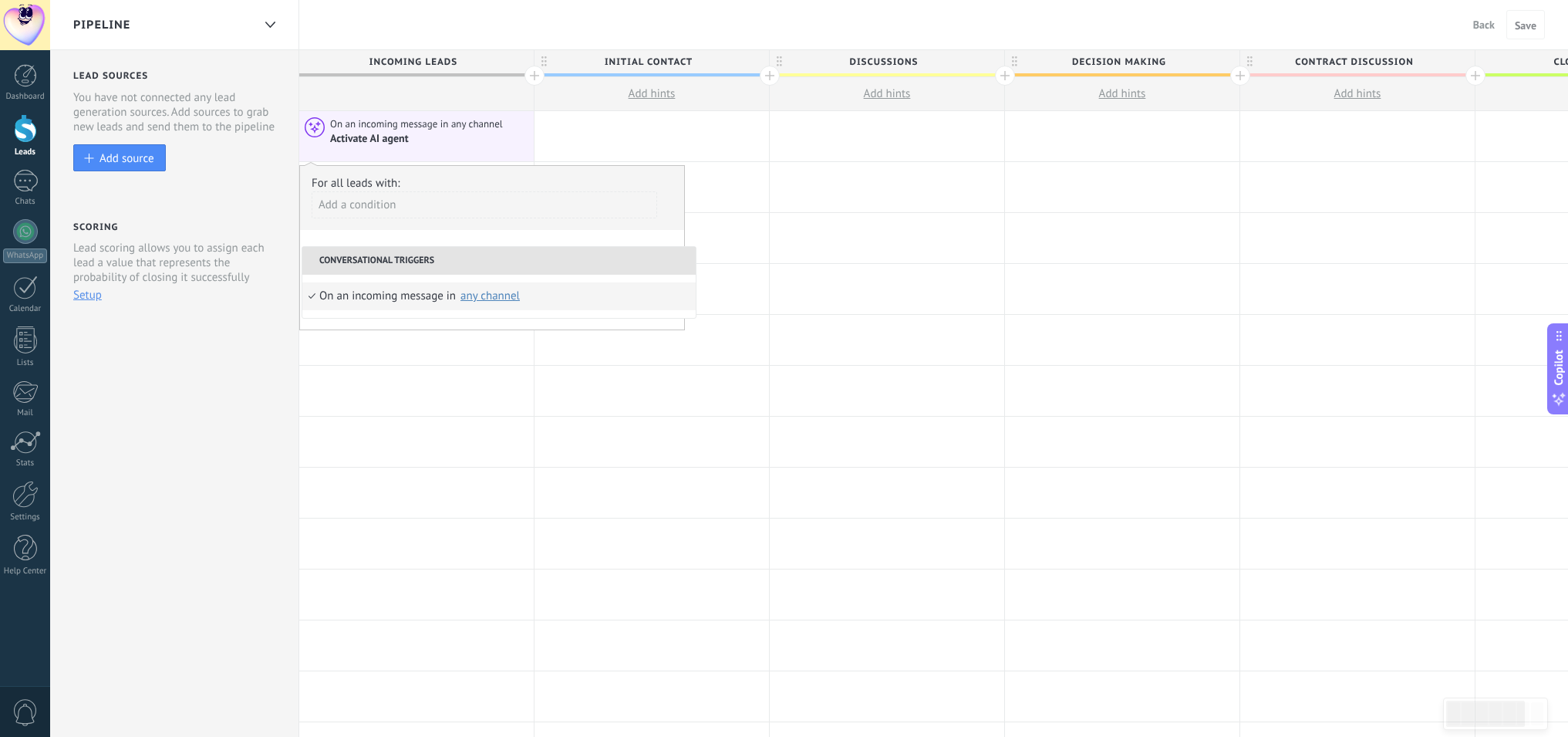
click at [478, 297] on div "any channel" at bounding box center [490, 296] width 59 height 12
click at [401, 204] on div "Add a condition" at bounding box center [485, 205] width 345 height 27
click at [401, 204] on div at bounding box center [492, 248] width 384 height 165
click at [495, 303] on div "any channel" at bounding box center [490, 296] width 61 height 14
click at [368, 297] on div "On an incoming message in" at bounding box center [388, 296] width 137 height 27
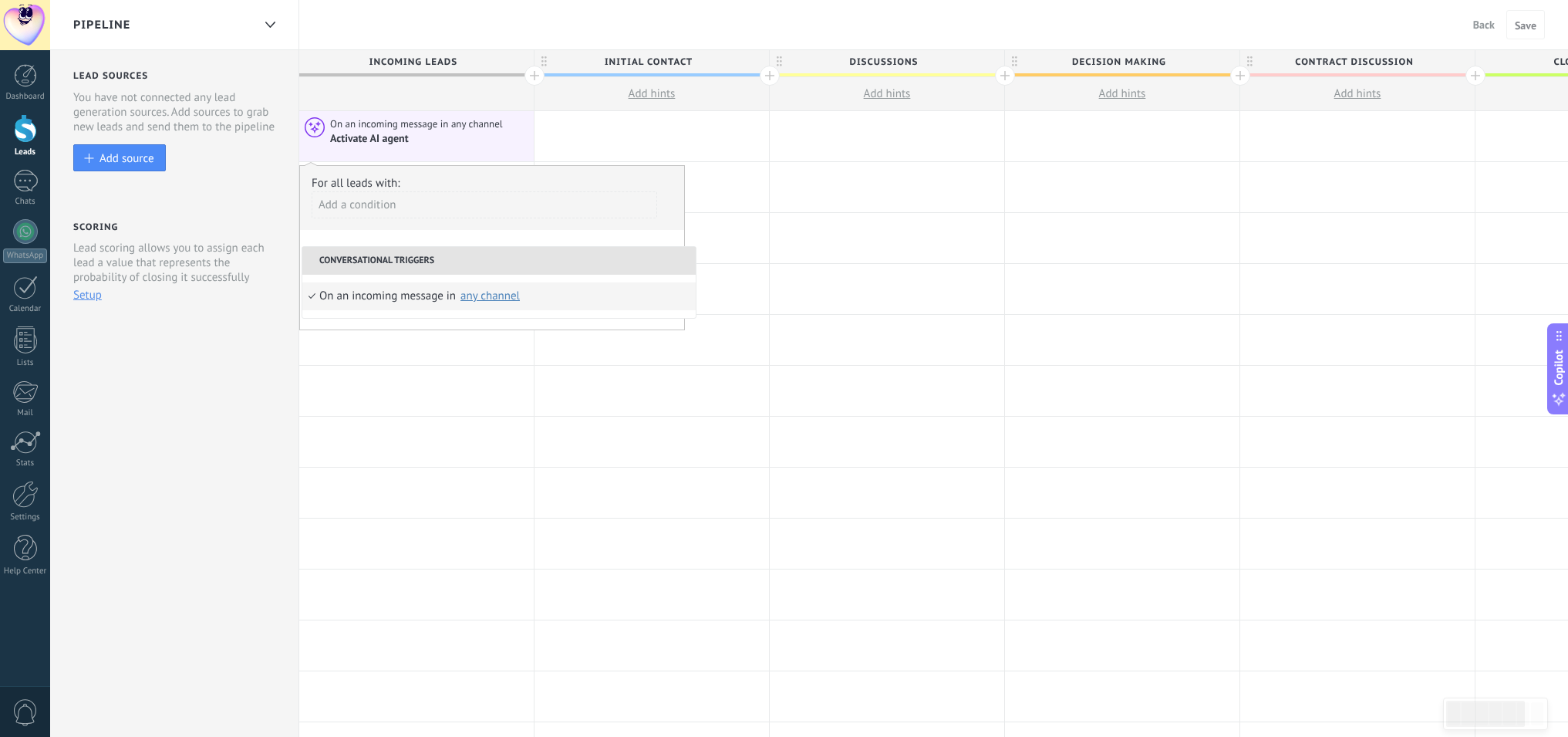
click at [388, 136] on div "Activate AI agent" at bounding box center [370, 139] width 81 height 14
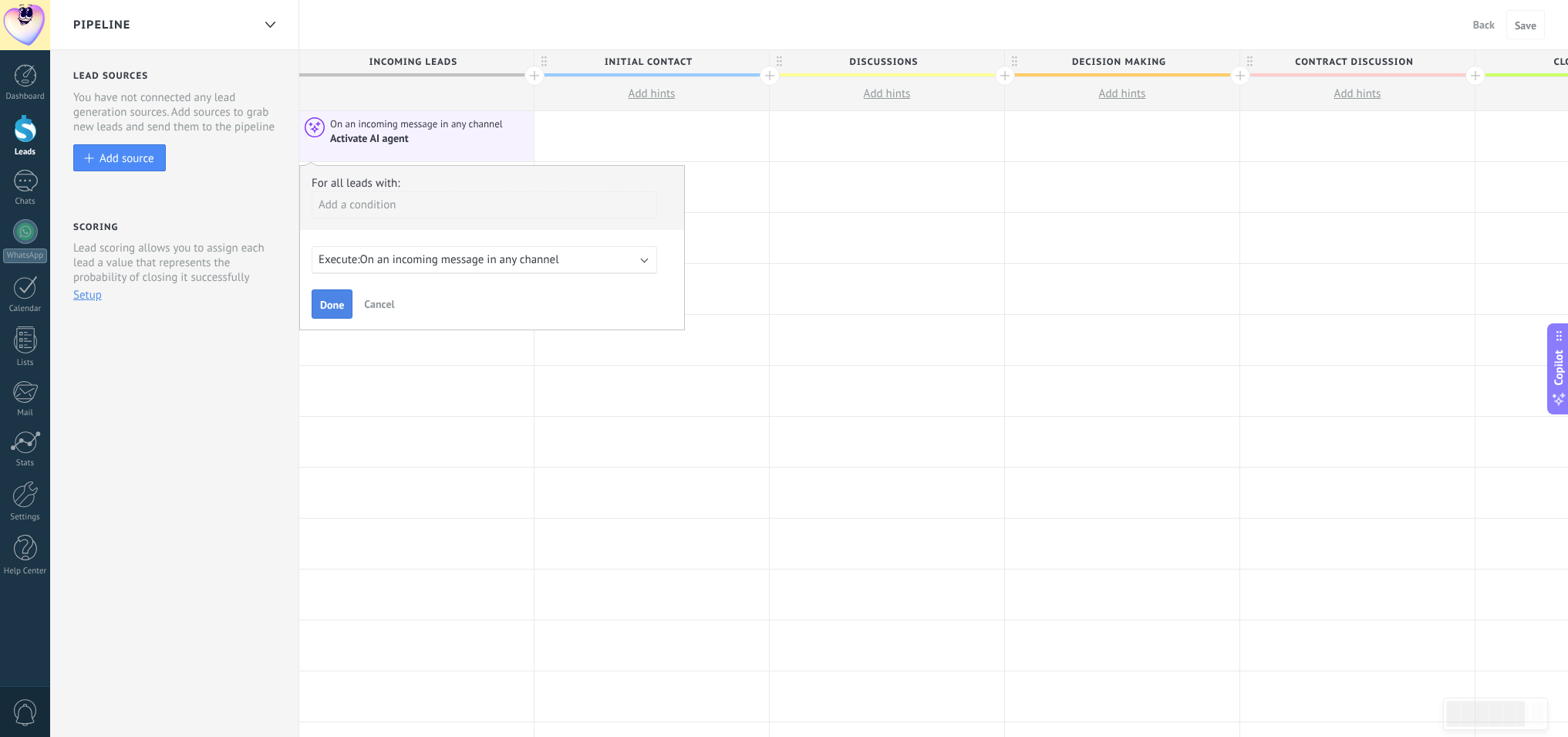
click at [345, 304] on button "Done" at bounding box center [333, 304] width 41 height 29
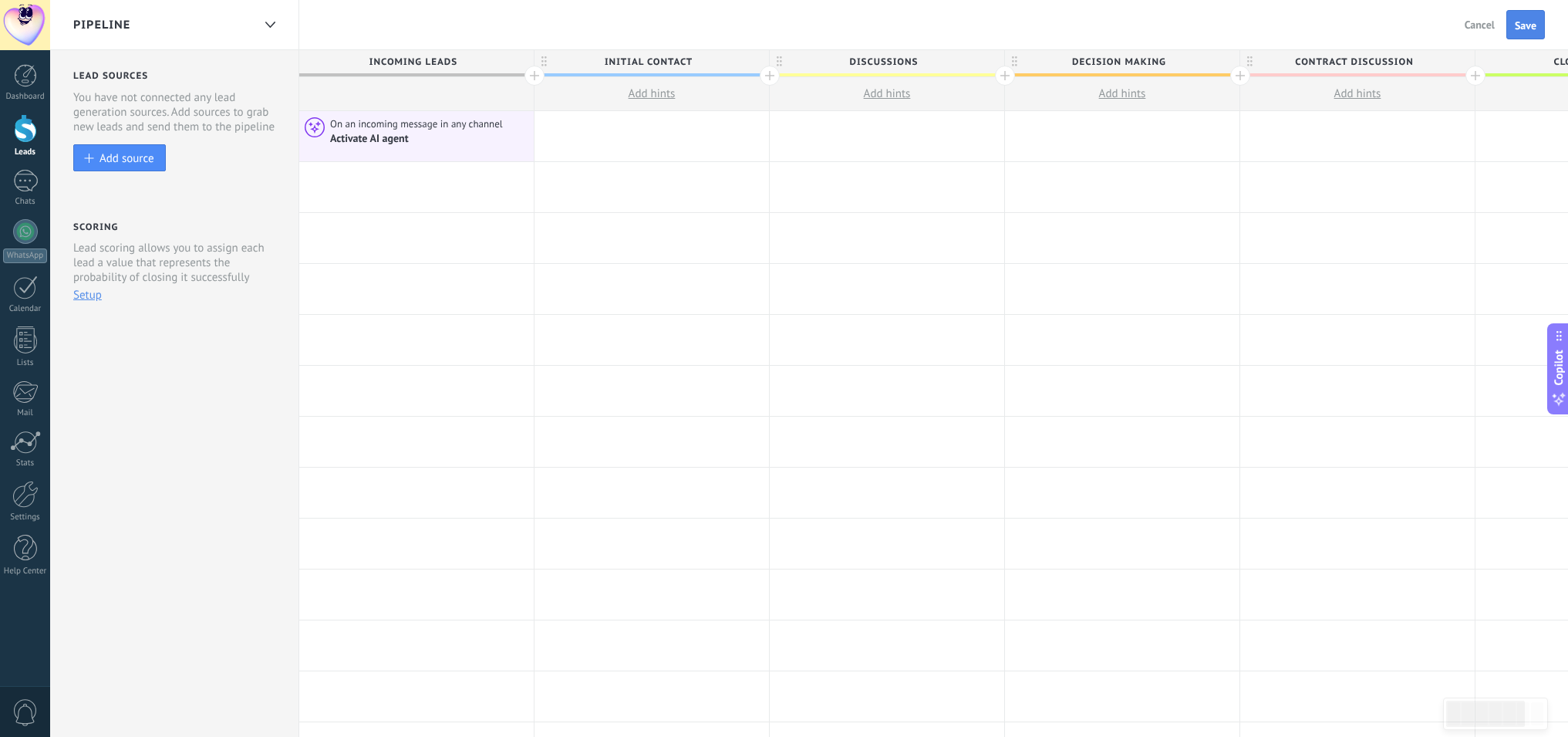
click at [1523, 23] on span "Save" at bounding box center [1525, 25] width 21 height 11
